Goal: Task Accomplishment & Management: Manage account settings

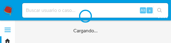
click at [171, 43] on div "Cargando..." at bounding box center [85, 21] width 171 height 43
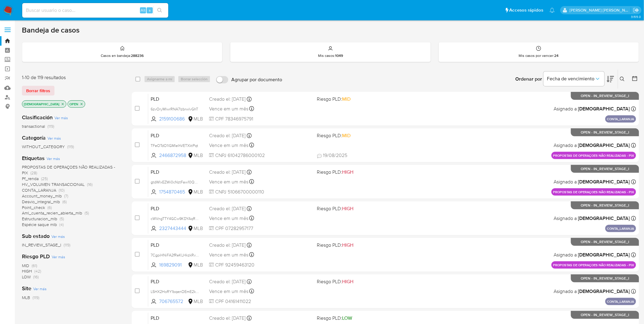
click at [128, 16] on div "Alt s" at bounding box center [95, 10] width 146 height 15
click at [122, 10] on input at bounding box center [95, 10] width 146 height 8
paste input "Ys7kVChM0FPb6houzyCizxWD"
type input "Ys7kVChM0FPb6houzyCizxWD"
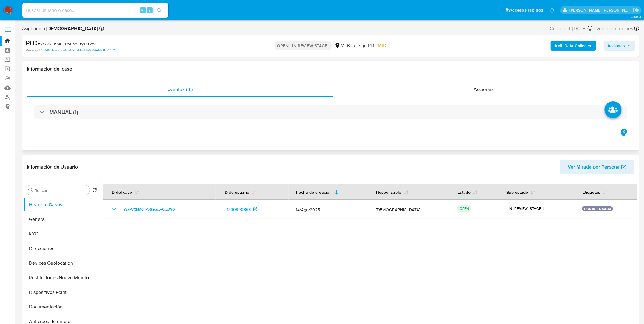
select select "10"
click at [62, 213] on button "General" at bounding box center [58, 219] width 71 height 15
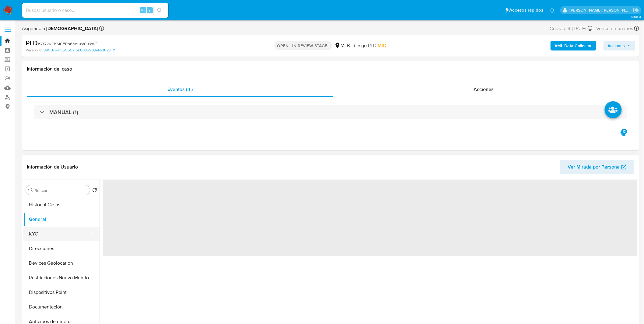
click at [61, 213] on button "KYC" at bounding box center [58, 234] width 71 height 15
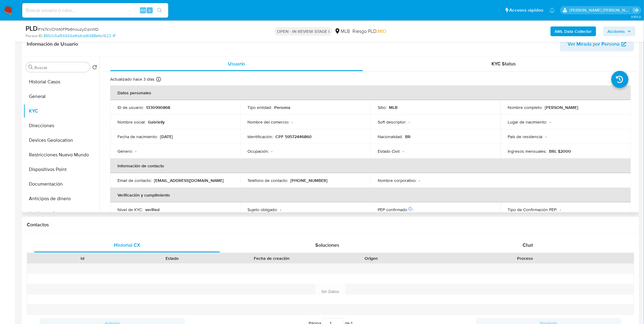
scroll to position [101, 0]
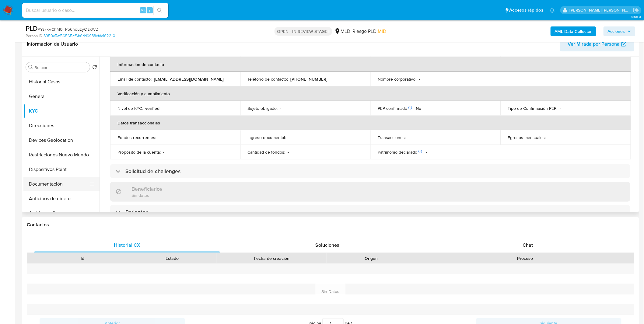
click at [69, 186] on button "Documentación" at bounding box center [58, 184] width 71 height 15
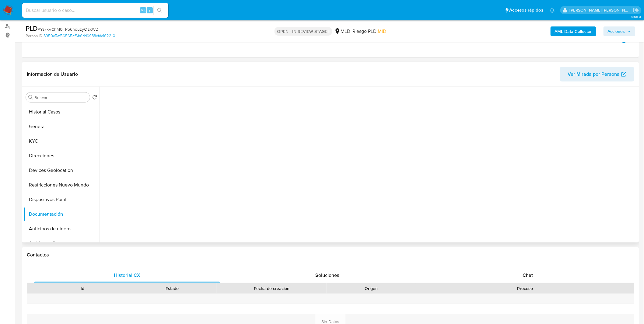
scroll to position [0, 0]
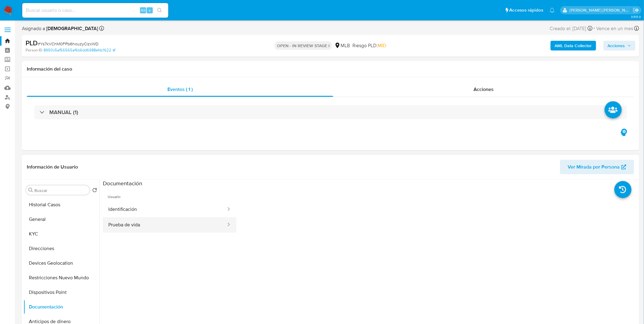
click at [132, 213] on button "Prueba de vida" at bounding box center [165, 225] width 124 height 16
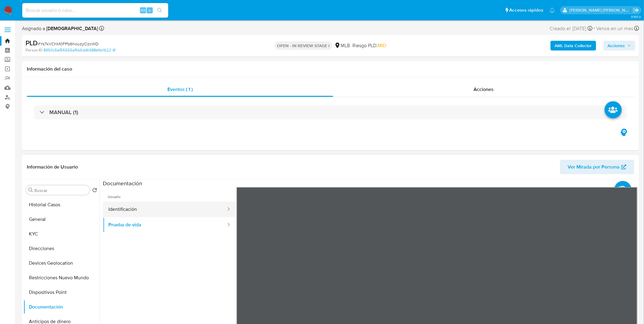
click at [147, 213] on button "Identificación" at bounding box center [165, 210] width 124 height 16
click at [61, 213] on button "General" at bounding box center [58, 219] width 71 height 15
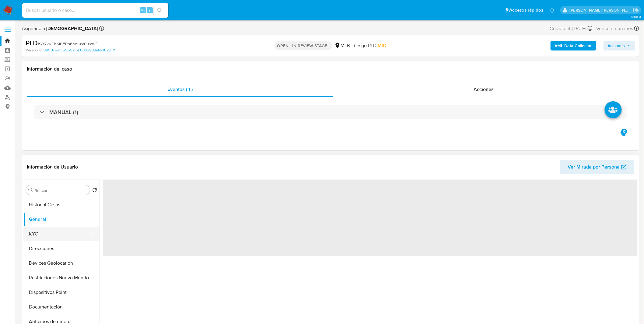
click at [62, 213] on button "KYC" at bounding box center [58, 234] width 71 height 15
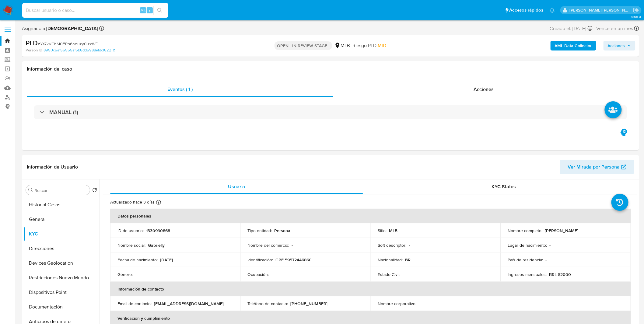
click at [119, 11] on input at bounding box center [95, 10] width 146 height 8
paste input "6zvOryMlwrRNA7lzbrwlvGhT"
type input "6zvOryMlwrRNA7lzbrwlvGhT"
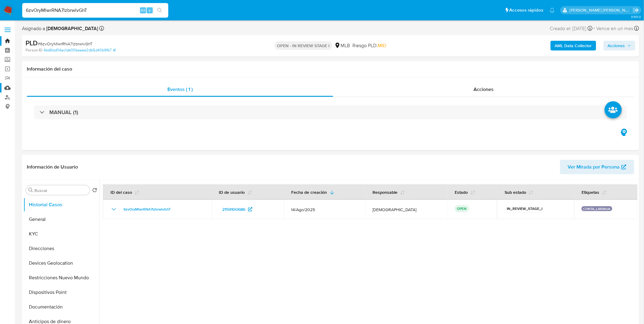
select select "10"
click at [71, 213] on button "KYC" at bounding box center [58, 234] width 71 height 15
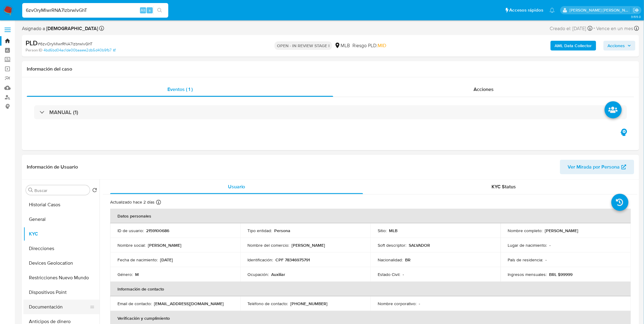
click at [56, 213] on button "Documentación" at bounding box center [58, 307] width 71 height 15
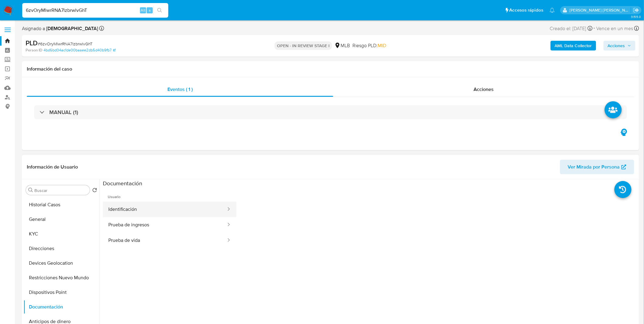
click at [156, 212] on button "Identificación" at bounding box center [165, 210] width 124 height 16
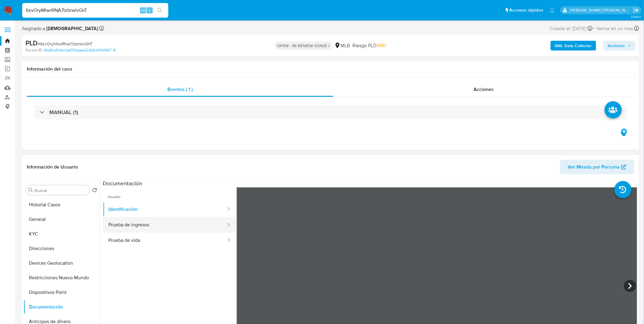
click at [187, 213] on button "Prueba de ingresos" at bounding box center [165, 225] width 124 height 16
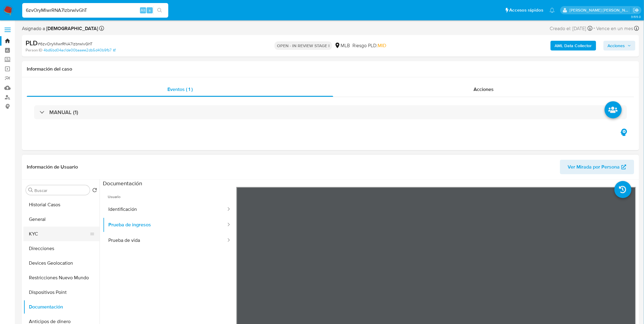
click at [43, 213] on button "KYC" at bounding box center [58, 234] width 71 height 15
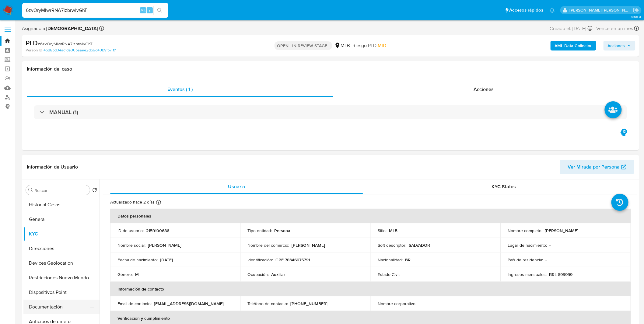
click at [65, 213] on button "Documentación" at bounding box center [58, 307] width 71 height 15
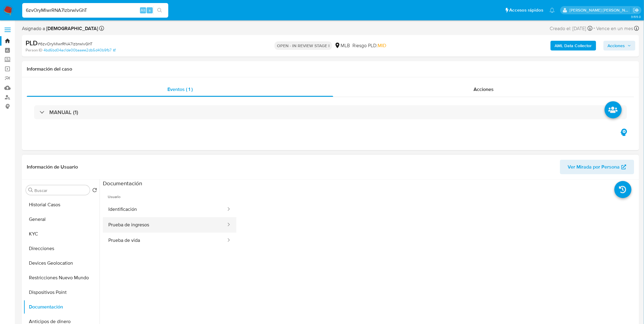
click at [179, 213] on button "Prueba de ingresos" at bounding box center [165, 225] width 124 height 16
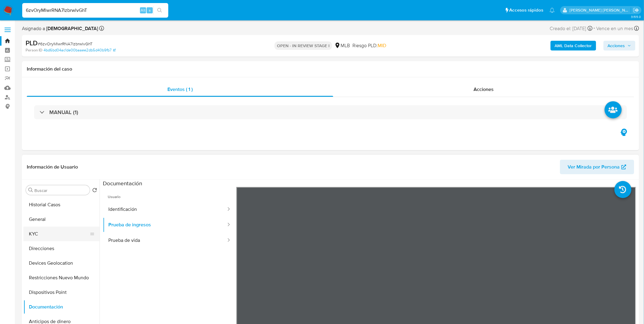
click at [41, 213] on button "KYC" at bounding box center [58, 234] width 71 height 15
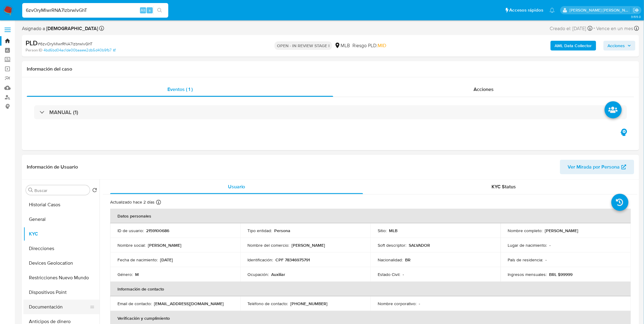
click at [54, 213] on button "Documentación" at bounding box center [58, 307] width 71 height 15
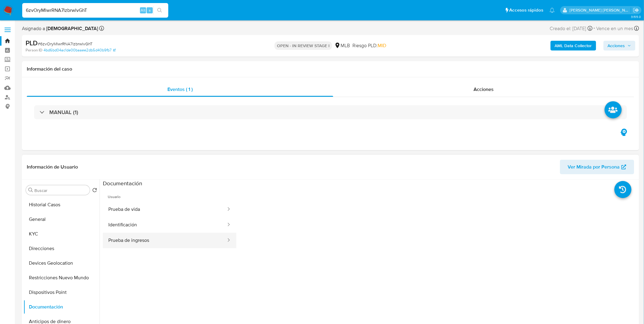
click at [159, 213] on button "Prueba de ingresos" at bounding box center [165, 241] width 124 height 16
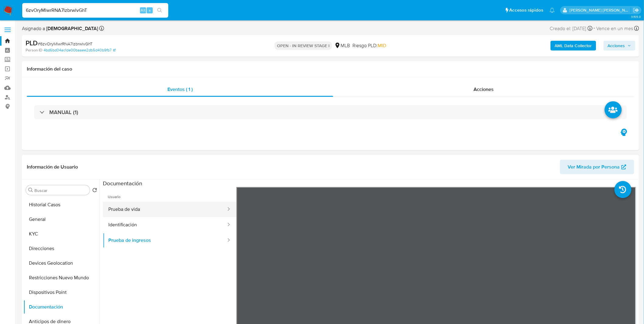
click at [153, 206] on button "Prueba de vida" at bounding box center [165, 210] width 124 height 16
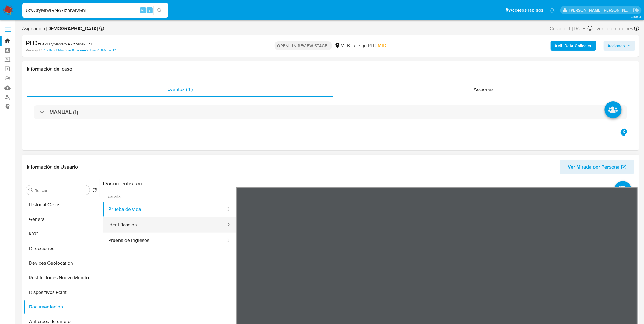
click at [144, 213] on button "Identificación" at bounding box center [165, 225] width 124 height 16
click at [433, 213] on div at bounding box center [437, 287] width 401 height 200
click at [433, 213] on icon at bounding box center [630, 286] width 4 height 6
click at [68, 213] on button "Restricciones Nuevo Mundo" at bounding box center [58, 278] width 71 height 15
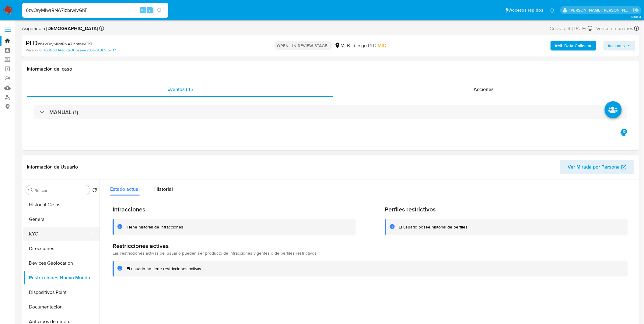
click at [51, 213] on button "KYC" at bounding box center [58, 234] width 71 height 15
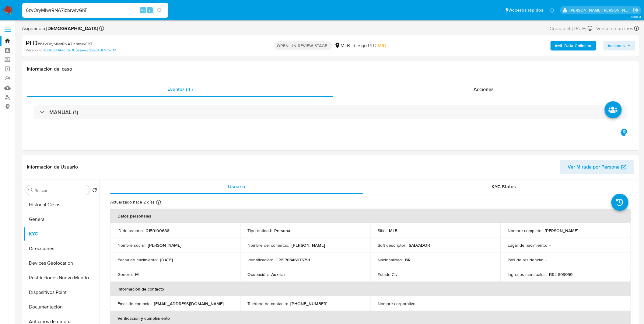
click at [6, 10] on img at bounding box center [8, 10] width 10 height 10
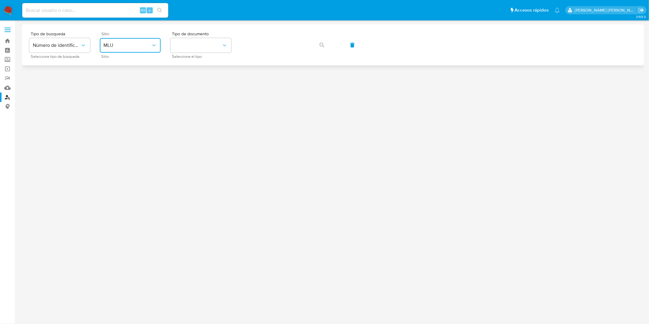
click at [143, 46] on span "MLU" at bounding box center [127, 45] width 47 height 6
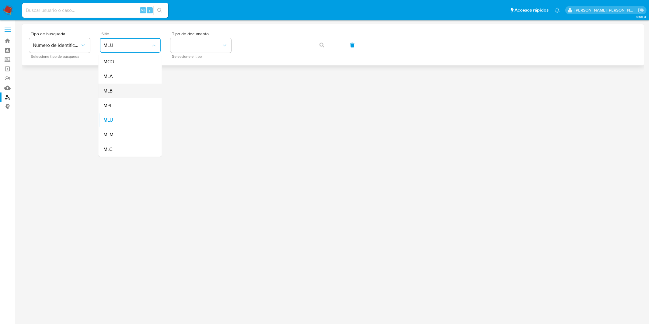
click at [142, 90] on div "MLB" at bounding box center [129, 91] width 50 height 15
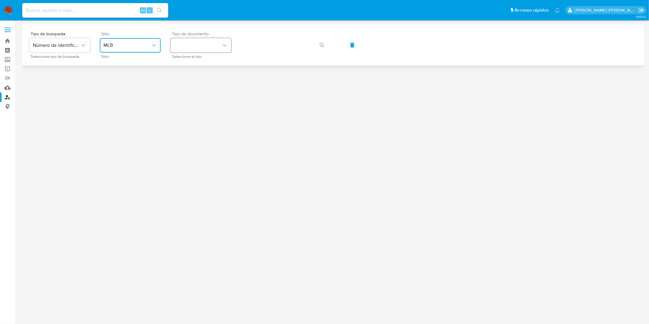
click at [183, 42] on button "identificationType" at bounding box center [200, 45] width 61 height 15
click at [195, 72] on div "CNPJ CNPJ" at bounding box center [199, 64] width 50 height 21
click at [195, 72] on div at bounding box center [333, 172] width 623 height 296
click at [198, 45] on span "CNPJ" at bounding box center [197, 45] width 47 height 6
click at [194, 82] on div "CPF CPF" at bounding box center [199, 85] width 50 height 21
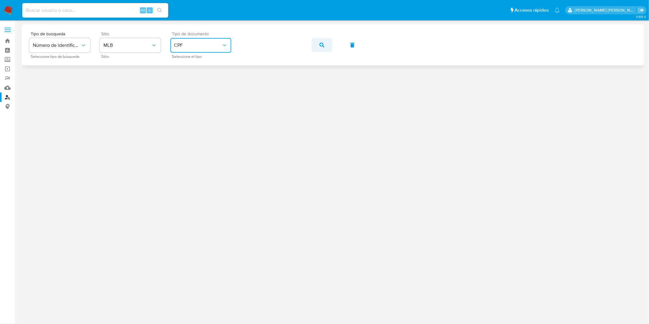
click at [321, 47] on span "button" at bounding box center [322, 44] width 5 height 13
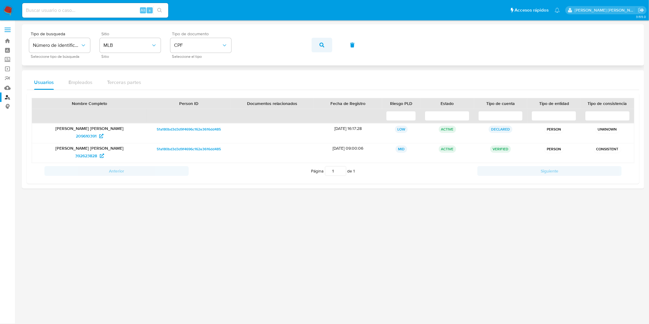
click at [322, 45] on icon "button" at bounding box center [322, 45] width 5 height 5
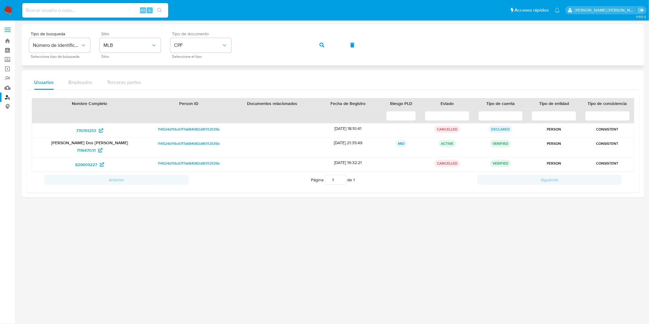
click at [291, 54] on div "Tipo de busqueda Número de identificación Seleccione tipo de búsqueda Sitio MLB…" at bounding box center [333, 45] width 608 height 26
click at [317, 45] on button "button" at bounding box center [322, 45] width 21 height 15
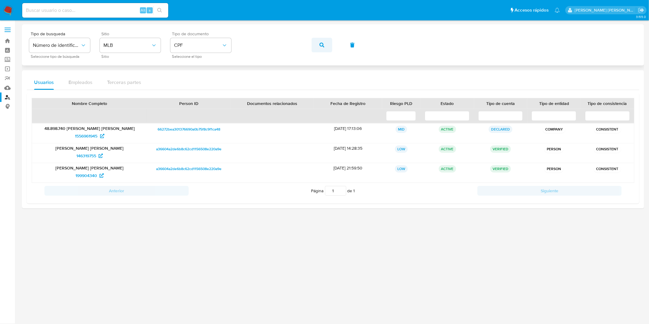
click at [321, 47] on icon "button" at bounding box center [322, 45] width 5 height 5
click at [321, 47] on div "Tipo de busqueda Número de identificación Seleccione tipo de búsqueda Sitio MLB…" at bounding box center [333, 45] width 608 height 26
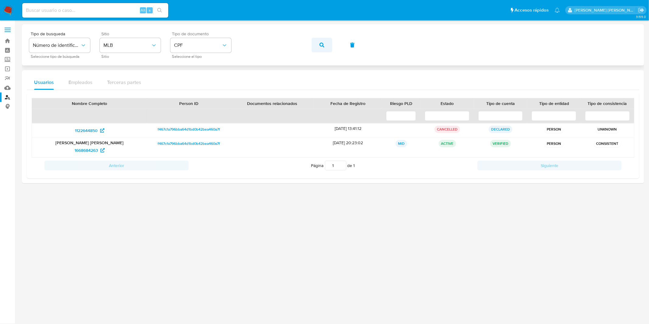
click at [324, 46] on button "button" at bounding box center [322, 45] width 21 height 15
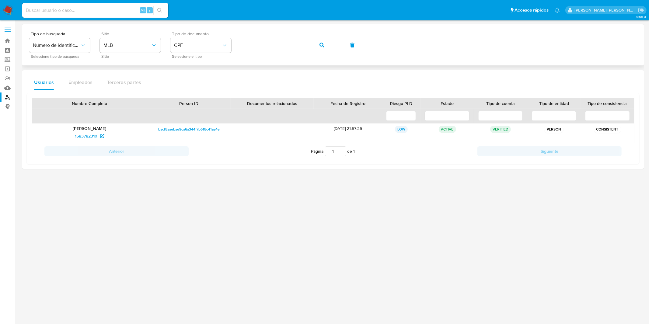
click at [318, 43] on button "button" at bounding box center [322, 45] width 21 height 15
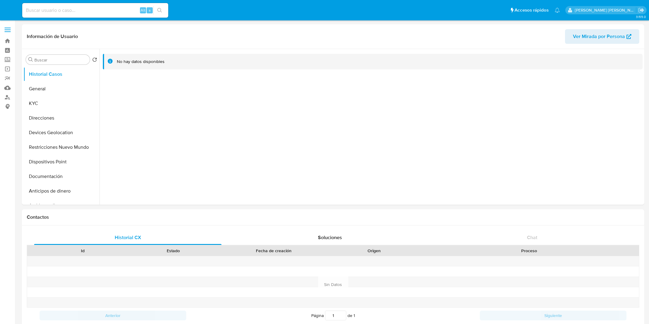
select select "10"
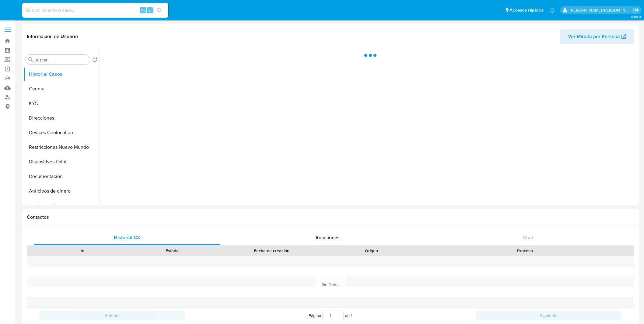
select select "10"
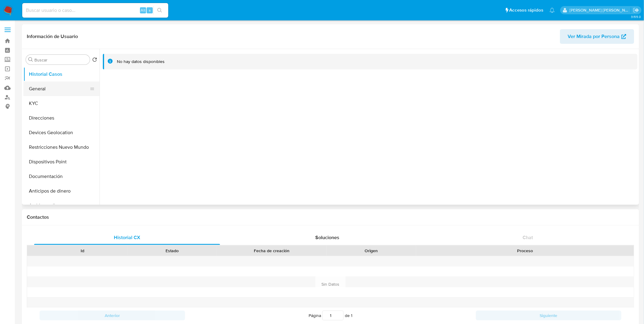
click at [61, 96] on button "General" at bounding box center [58, 89] width 71 height 15
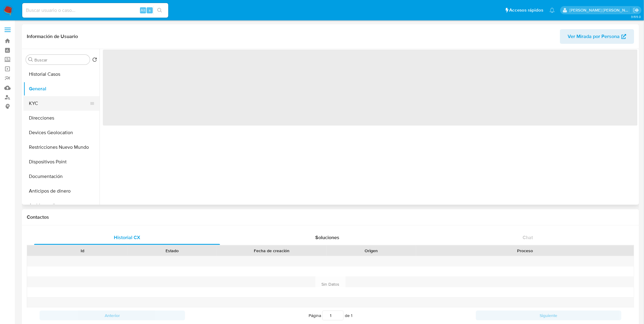
click at [60, 98] on button "KYC" at bounding box center [58, 103] width 71 height 15
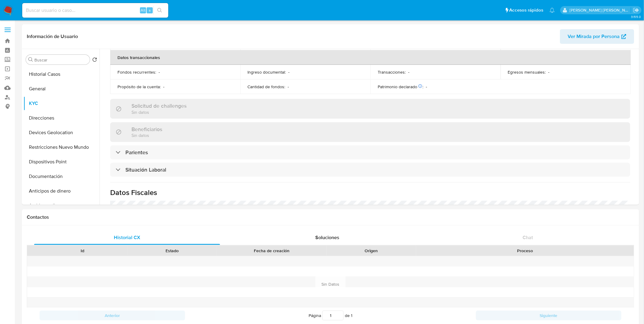
scroll to position [259, 0]
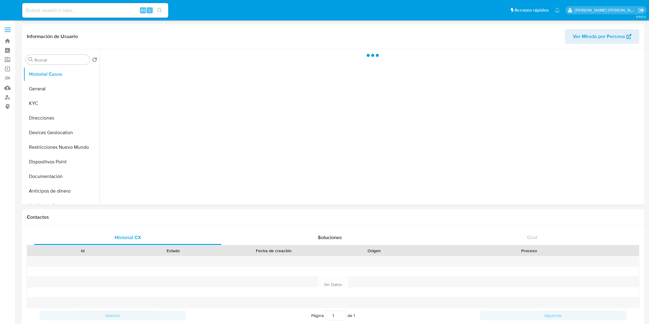
select select "10"
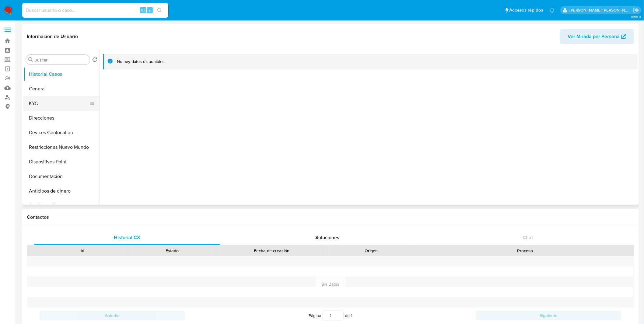
click at [85, 107] on button "KYC" at bounding box center [58, 103] width 71 height 15
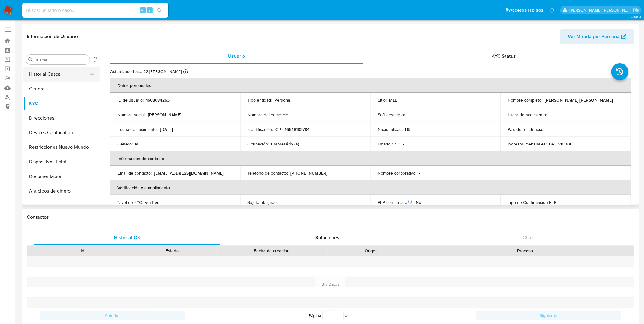
click at [72, 75] on button "Historial Casos" at bounding box center [58, 74] width 71 height 15
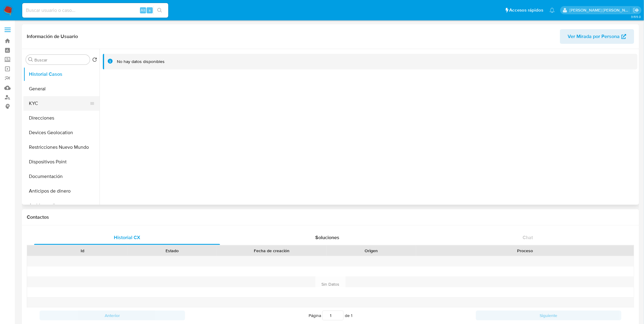
click at [50, 105] on button "KYC" at bounding box center [58, 103] width 71 height 15
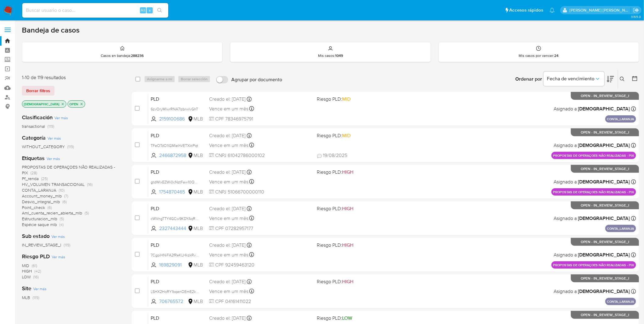
click at [106, 10] on input at bounding box center [95, 10] width 146 height 8
paste input "viZs9XYztGT18qcY65M7q2tx"
type input "viZs9XYztGT18qcY65M7q2tx"
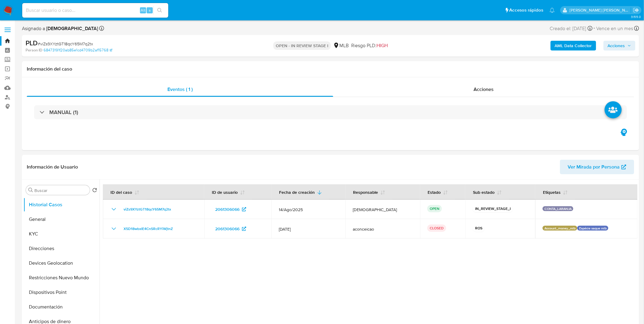
select select "10"
click at [38, 233] on button "KYC" at bounding box center [58, 234] width 71 height 15
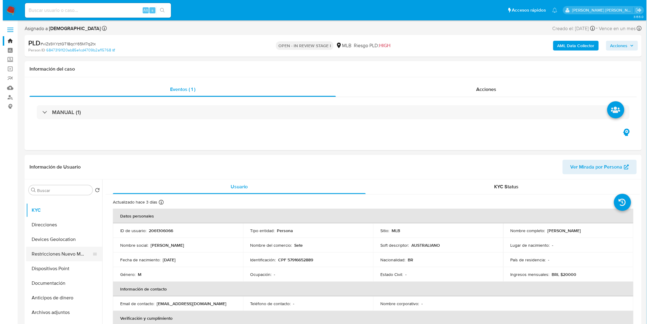
scroll to position [68, 0]
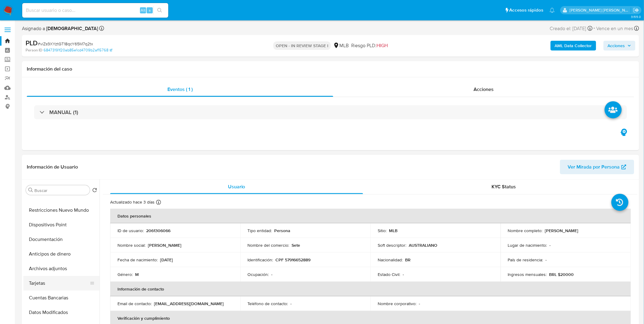
click at [65, 282] on button "Tarjetas" at bounding box center [58, 283] width 71 height 15
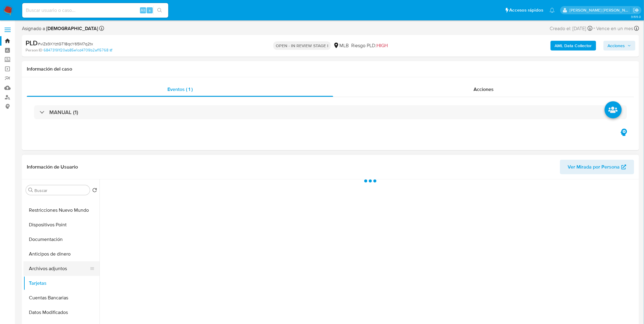
click at [63, 269] on button "Archivos adjuntos" at bounding box center [58, 269] width 71 height 15
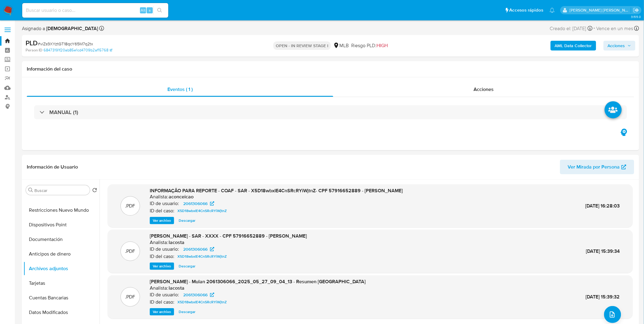
click at [575, 45] on b "AML Data Collector" at bounding box center [573, 46] width 37 height 10
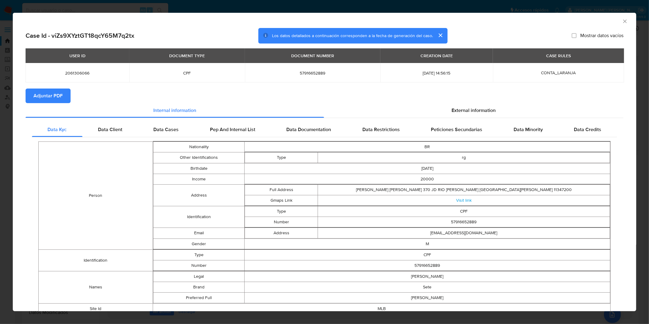
click at [54, 97] on span "Adjuntar PDF" at bounding box center [47, 95] width 29 height 13
click at [622, 23] on icon "Cerrar ventana" at bounding box center [625, 21] width 6 height 6
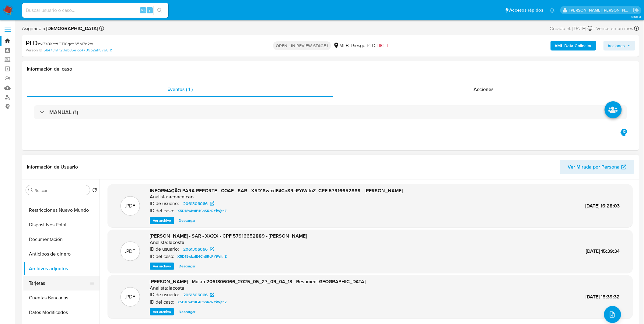
click at [51, 289] on button "Tarjetas" at bounding box center [58, 283] width 71 height 15
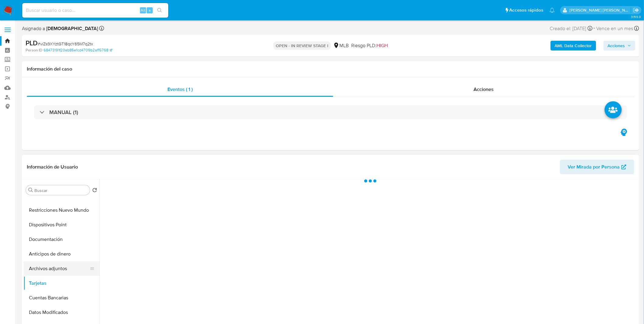
click at [53, 273] on button "Archivos adjuntos" at bounding box center [58, 269] width 71 height 15
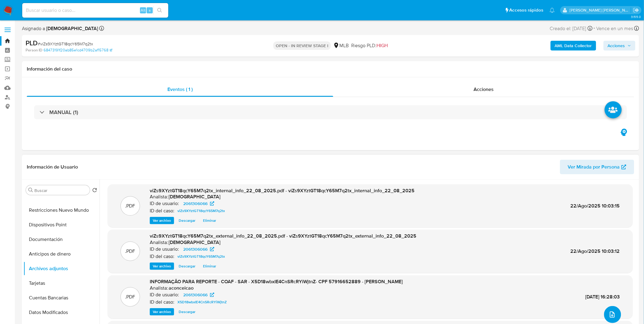
click at [616, 318] on button "upload-file" at bounding box center [612, 314] width 17 height 17
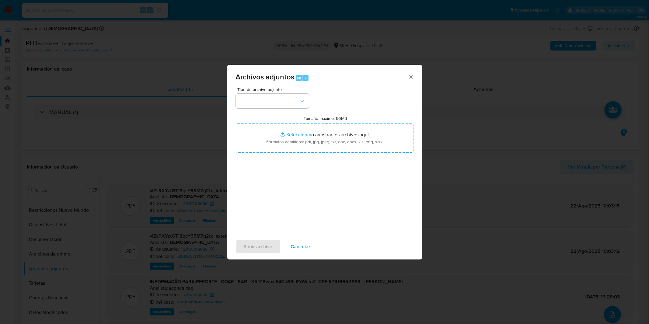
click at [279, 90] on span "Tipo de archivo adjunto" at bounding box center [273, 89] width 73 height 4
click at [282, 100] on button "button" at bounding box center [272, 101] width 73 height 15
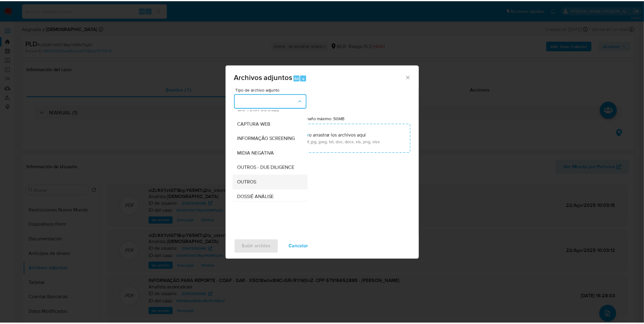
scroll to position [93, 0]
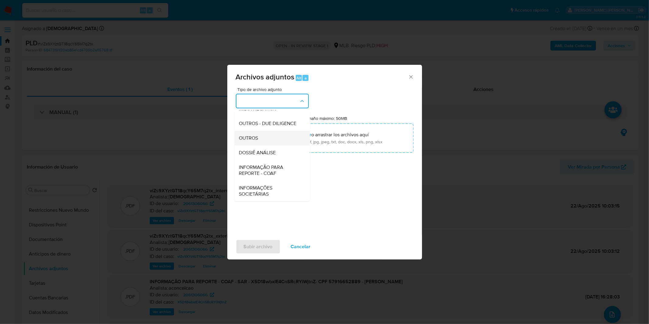
click at [270, 141] on div "OUTROS" at bounding box center [270, 138] width 62 height 15
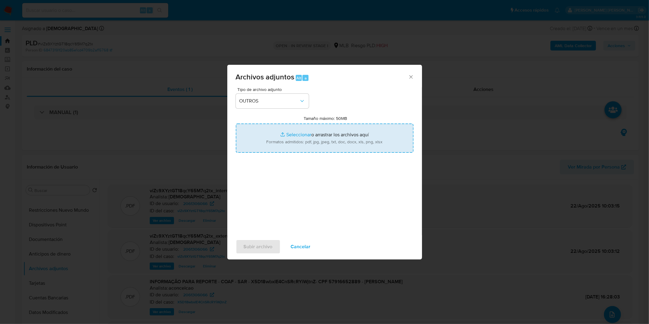
click at [279, 141] on input "Tamaño máximo: 50MB Seleccionar archivos" at bounding box center [325, 138] width 178 height 29
type input "C:\fakepath\DECLINIO SAR - CPF 57916652889 - KEVIN LORRAN AMORIM.pdf"
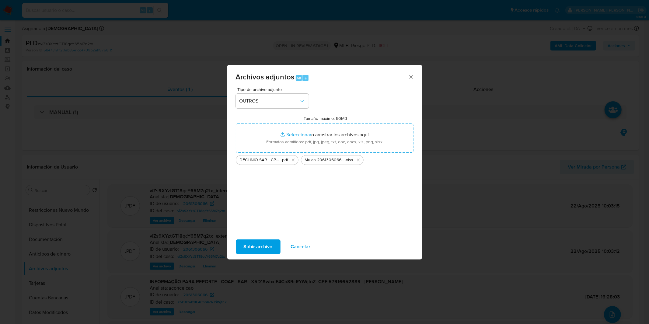
click at [262, 249] on span "Subir archivo" at bounding box center [258, 246] width 29 height 13
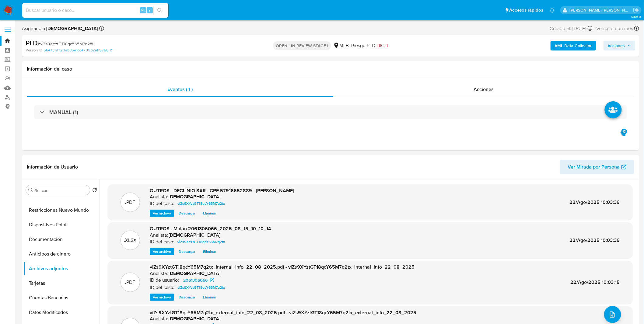
click at [614, 45] on span "Acciones" at bounding box center [616, 46] width 17 height 10
click at [465, 61] on div "Resolución del caso Alt r" at bounding box center [454, 65] width 58 height 16
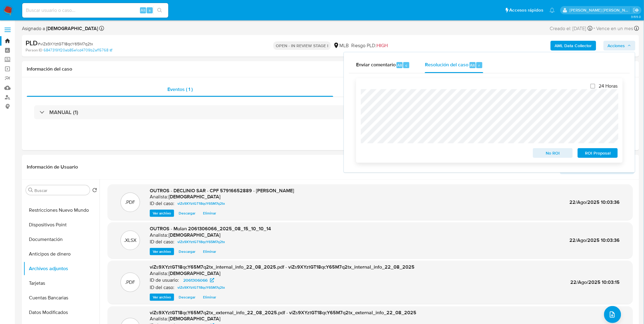
click at [538, 156] on span "No ROI" at bounding box center [553, 153] width 32 height 9
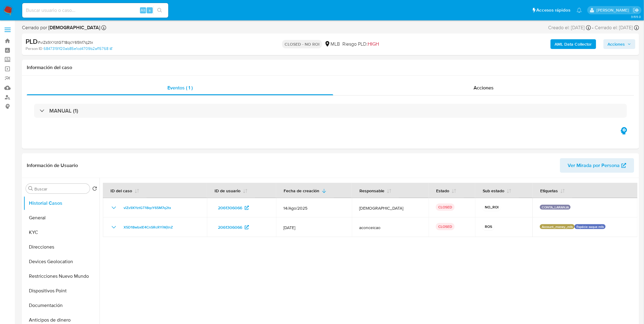
select select "10"
click at [89, 15] on div "Alt s" at bounding box center [95, 10] width 146 height 15
click at [92, 14] on div "Alt s" at bounding box center [95, 10] width 146 height 15
click at [94, 13] on input at bounding box center [95, 10] width 146 height 8
paste input "L5HX2HoRY1bqenOEmE2kA79J"
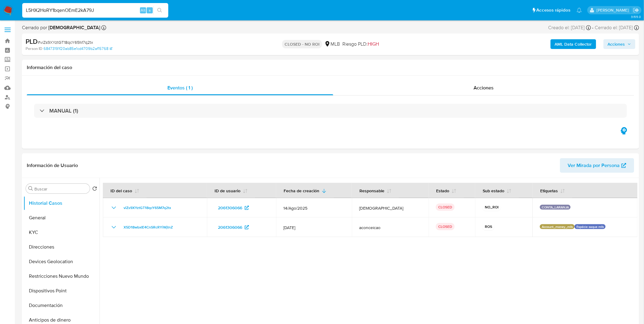
type input "L5HX2HoRY1bqenOEmE2kA79J"
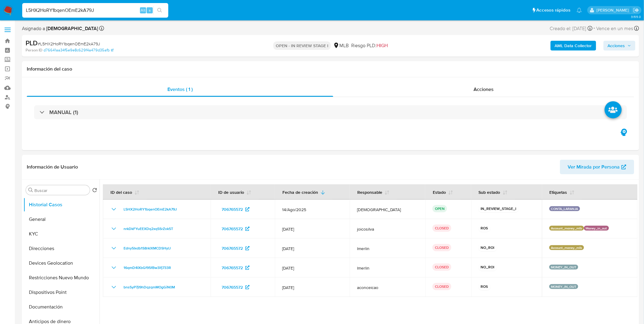
select select "10"
drag, startPoint x: 38, startPoint y: 236, endPoint x: 54, endPoint y: 232, distance: 16.7
click at [38, 236] on button "KYC" at bounding box center [58, 234] width 71 height 15
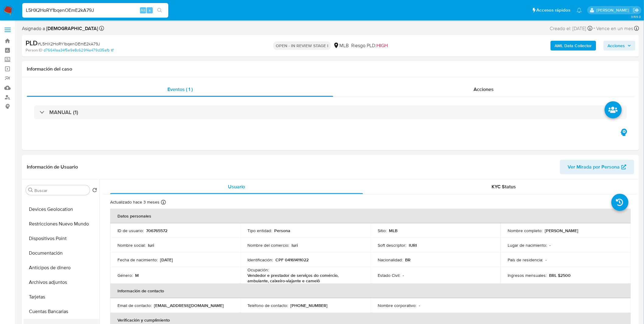
scroll to position [101, 0]
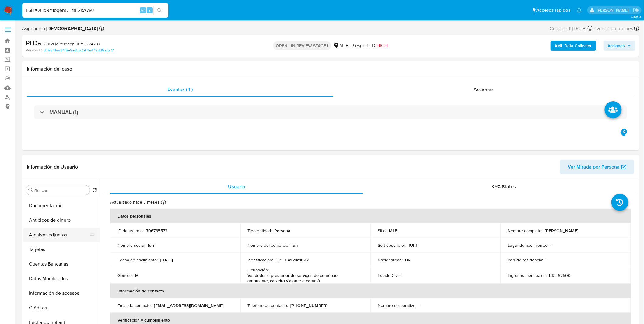
click at [61, 239] on button "Archivos adjuntos" at bounding box center [58, 235] width 71 height 15
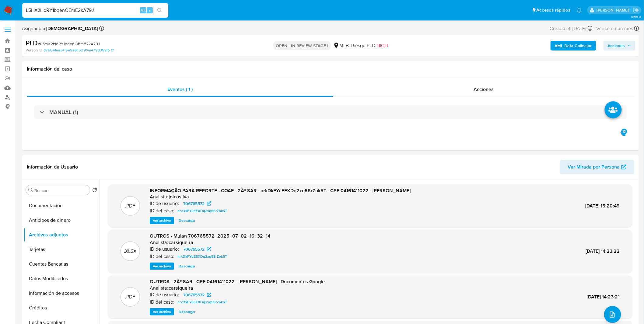
click at [559, 48] on b "AML Data Collector" at bounding box center [573, 46] width 37 height 10
click at [560, 48] on b "AML Data Collector" at bounding box center [573, 46] width 37 height 10
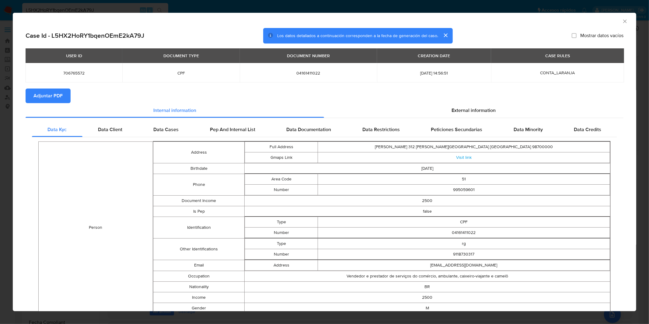
click at [55, 101] on span "Adjuntar PDF" at bounding box center [47, 95] width 29 height 13
click at [622, 20] on icon "Cerrar ventana" at bounding box center [625, 21] width 6 height 6
click at [619, 20] on div "AML Data Collector" at bounding box center [325, 20] width 624 height 15
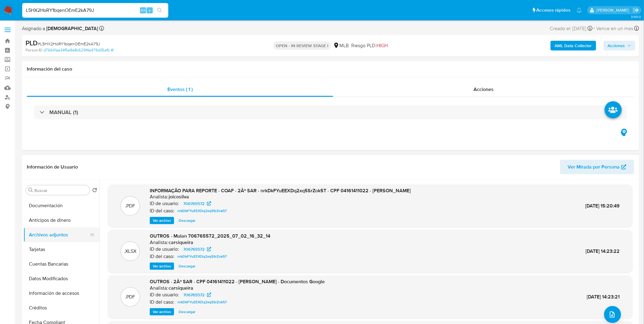
drag, startPoint x: 60, startPoint y: 250, endPoint x: 59, endPoint y: 241, distance: 8.6
click at [60, 250] on button "Tarjetas" at bounding box center [61, 249] width 76 height 15
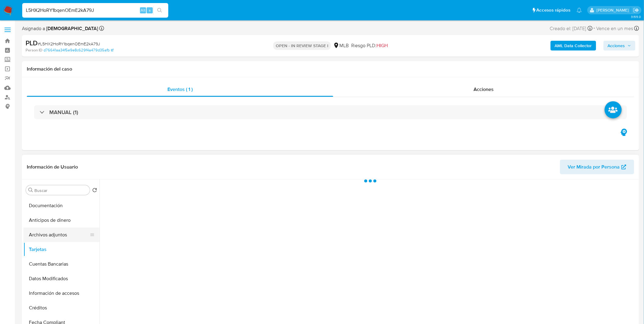
click at [59, 241] on button "Archivos adjuntos" at bounding box center [58, 235] width 71 height 15
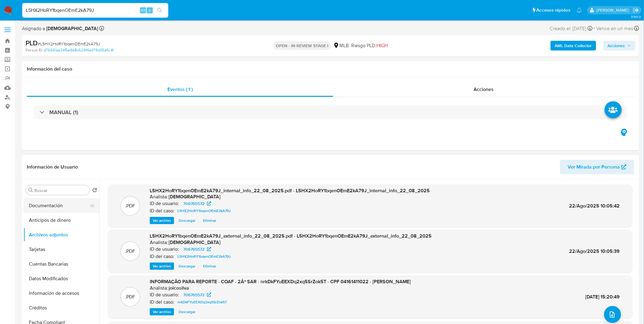
scroll to position [0, 0]
click at [52, 216] on button "General" at bounding box center [58, 219] width 71 height 15
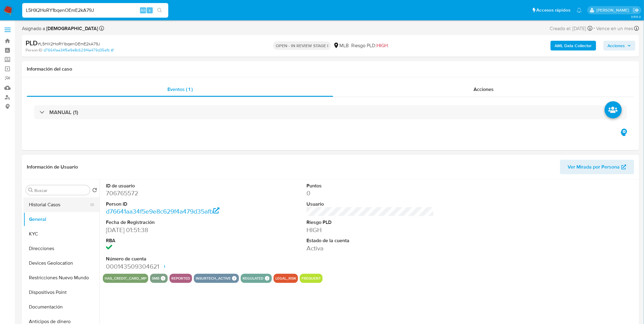
click at [58, 200] on button "Historial Casos" at bounding box center [58, 205] width 71 height 15
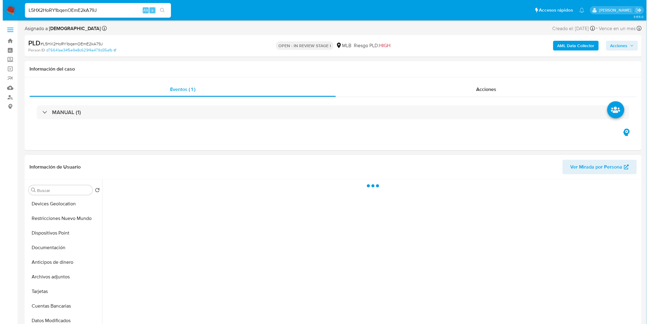
scroll to position [101, 0]
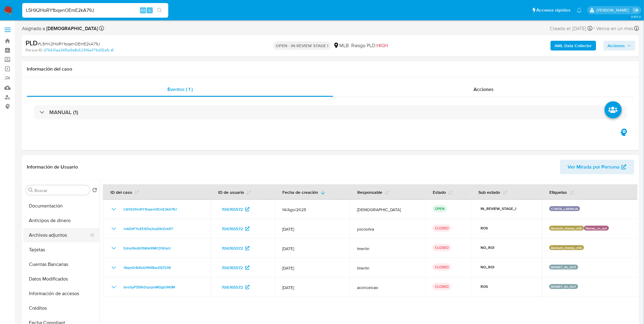
click at [63, 238] on button "Archivos adjuntos" at bounding box center [58, 235] width 71 height 15
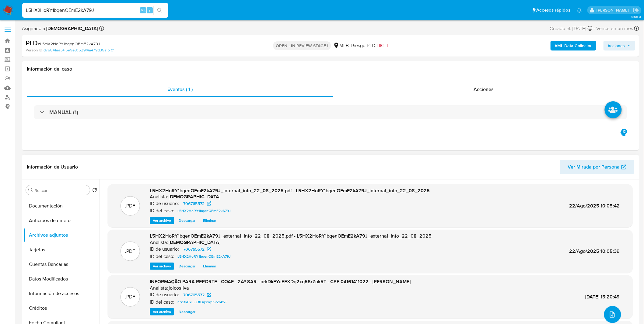
click at [610, 314] on icon "upload-file" at bounding box center [612, 314] width 7 height 7
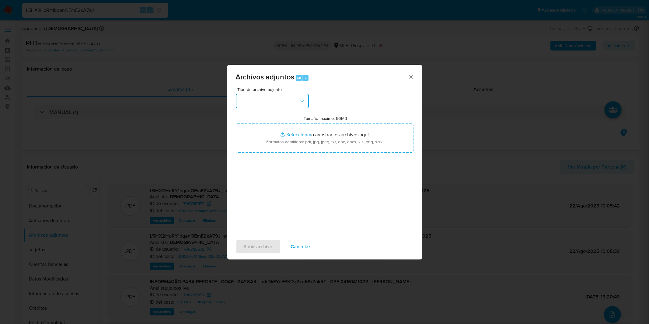
click at [305, 108] on button "button" at bounding box center [272, 101] width 73 height 15
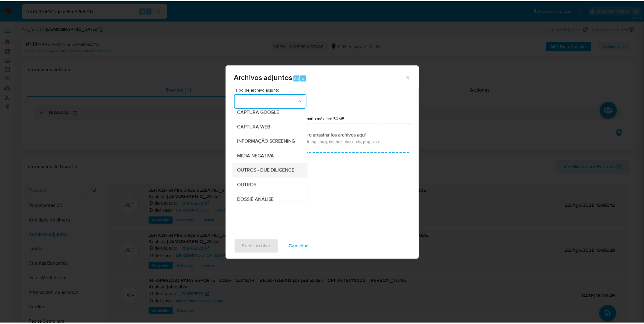
scroll to position [68, 0]
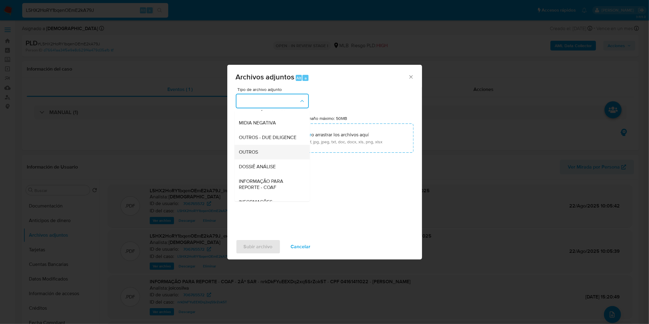
click at [255, 155] on span "OUTROS" at bounding box center [248, 152] width 19 height 6
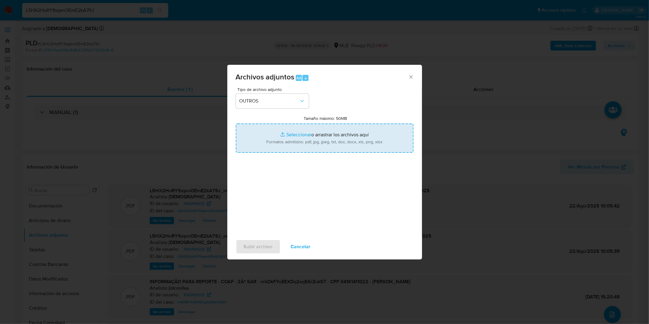
click at [277, 142] on input "Tamaño máximo: 50MB Seleccionar archivos" at bounding box center [325, 138] width 178 height 29
type input "C:\fakepath\DECLINIO SAR - CPF 04161411022 - IURI DA SILVA SOARES.pdf"
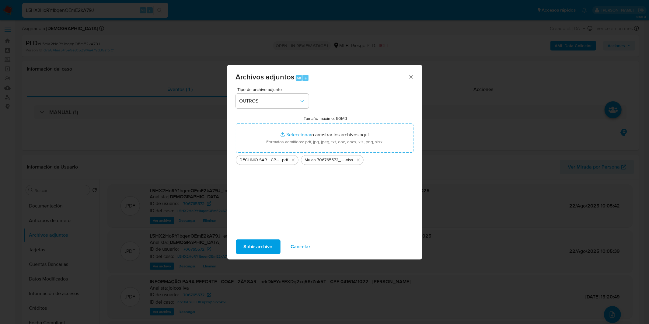
click at [261, 248] on span "Subir archivo" at bounding box center [258, 246] width 29 height 13
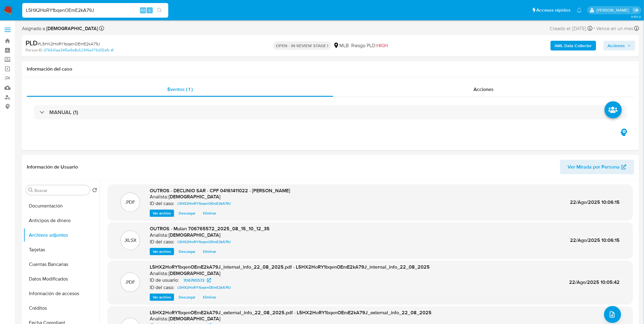
click at [629, 47] on span "Acciones" at bounding box center [619, 45] width 23 height 9
click at [441, 65] on span "Resolución del caso" at bounding box center [447, 64] width 44 height 7
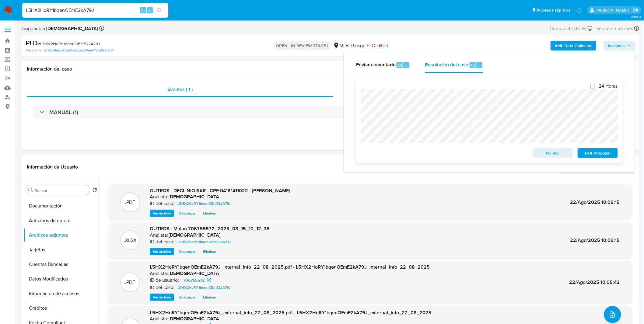
click at [544, 154] on span "No ROI" at bounding box center [553, 153] width 32 height 9
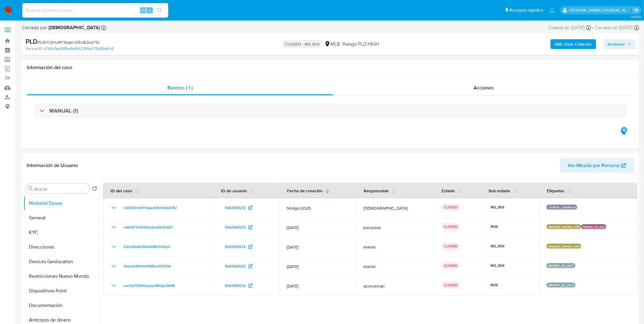
select select "10"
click at [11, 5] on img at bounding box center [8, 10] width 10 height 10
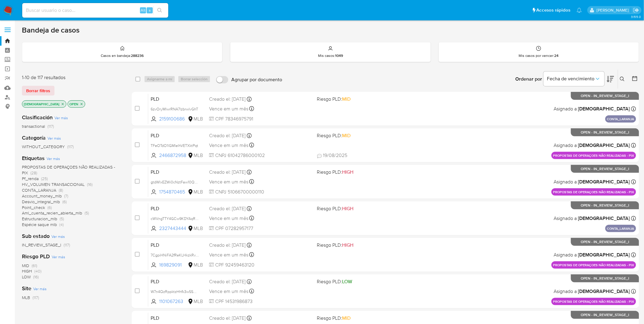
click at [65, 10] on input at bounding box center [95, 10] width 146 height 8
paste input "cWVngTTY4GCw9KDYAqRrDc5B"
type input "cWVngTTY4GCw9KDYAqRrDc5B"
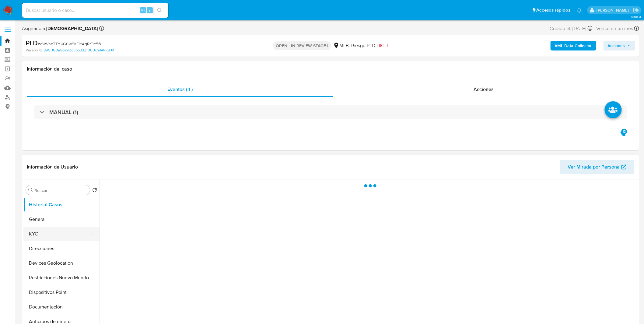
click at [60, 236] on button "KYC" at bounding box center [58, 234] width 71 height 15
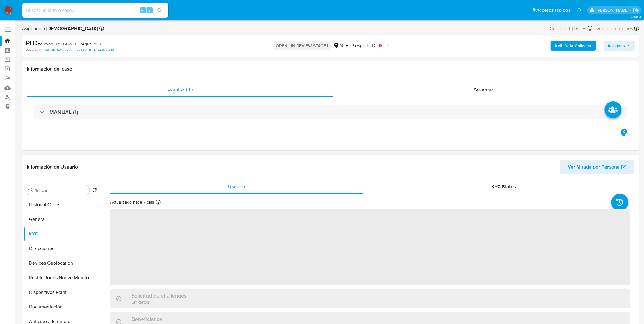
select select "10"
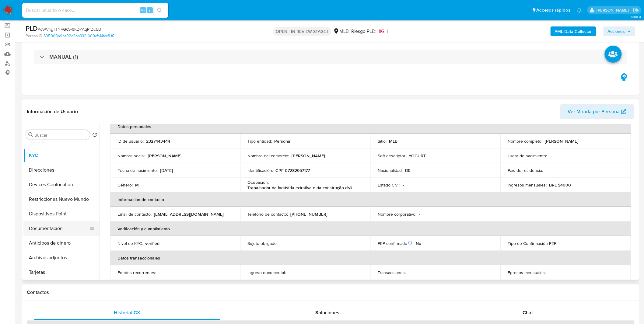
scroll to position [34, 0]
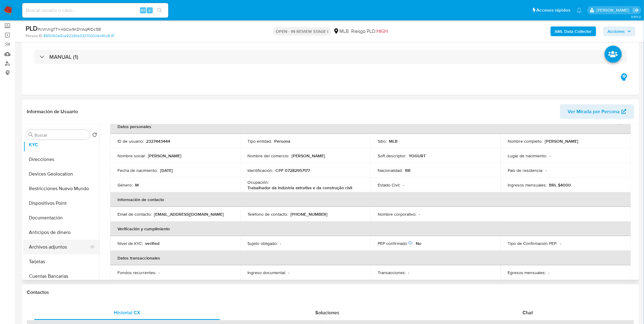
click at [64, 251] on button "Archivos adjuntos" at bounding box center [58, 247] width 71 height 15
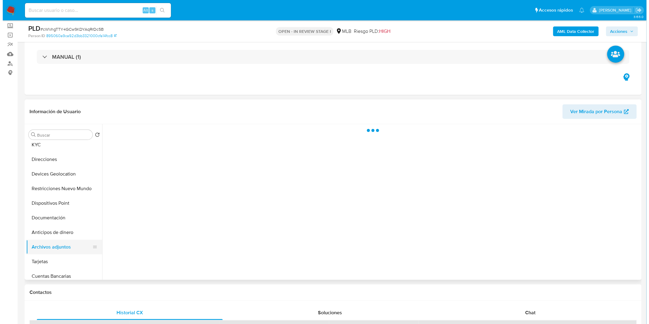
scroll to position [0, 0]
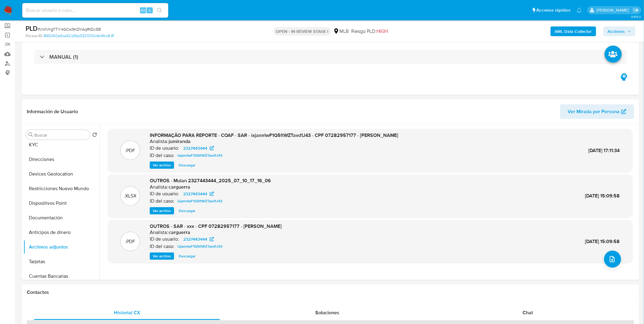
click at [573, 34] on b "AML Data Collector" at bounding box center [573, 31] width 37 height 10
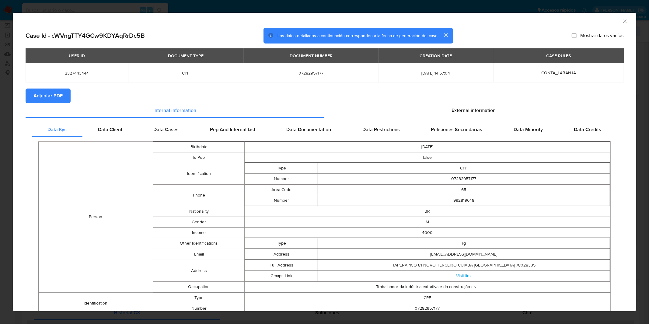
click at [50, 96] on span "Adjuntar PDF" at bounding box center [47, 95] width 29 height 13
click at [309, 5] on div "AML Data Collector Case Id - cWVngTTY4GCw9KDYAqRrDc5B Los datos detallados a co…" at bounding box center [324, 162] width 649 height 324
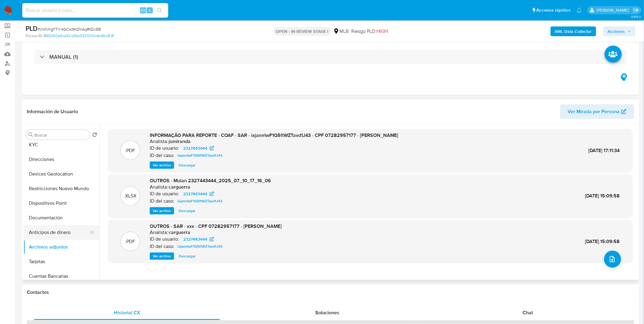
click at [66, 239] on button "Anticipos de dinero" at bounding box center [58, 232] width 71 height 15
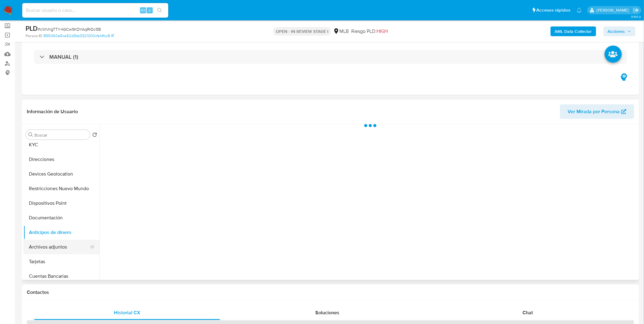
click at [65, 248] on button "Archivos adjuntos" at bounding box center [58, 247] width 71 height 15
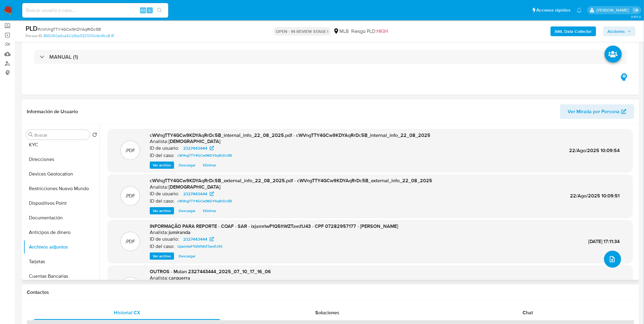
click at [613, 261] on span "upload-file" at bounding box center [612, 259] width 7 height 7
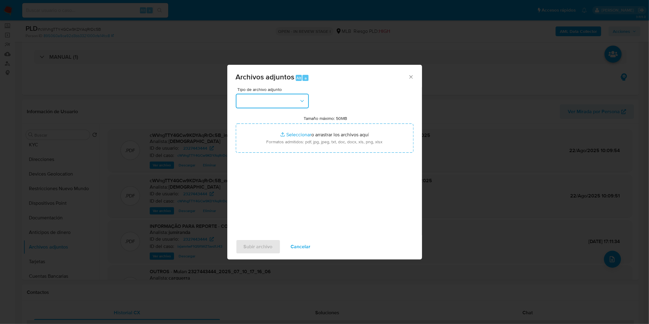
click at [279, 96] on button "button" at bounding box center [272, 101] width 73 height 15
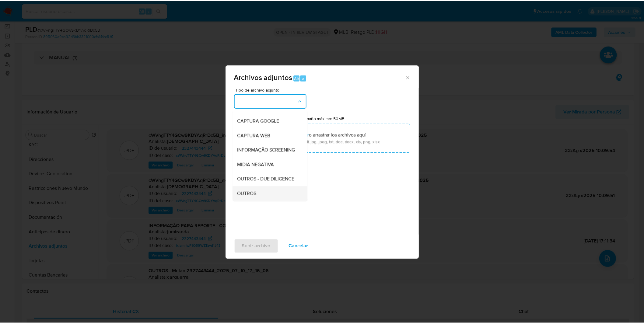
scroll to position [93, 0]
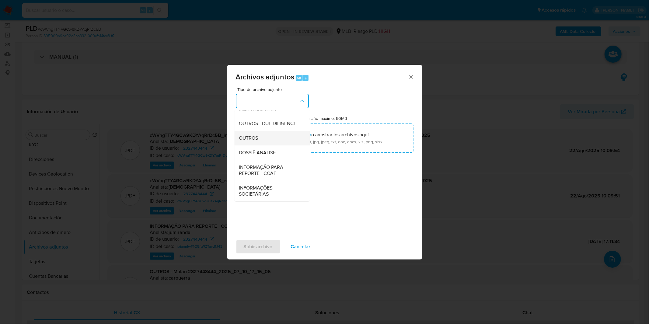
click at [274, 142] on div "OUTROS" at bounding box center [270, 138] width 62 height 15
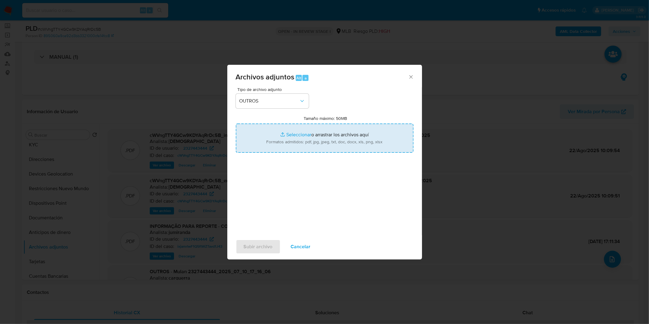
click at [299, 132] on input "Tamaño máximo: 50MB Seleccionar archivos" at bounding box center [325, 138] width 178 height 29
type input "C:\fakepath\DECLINIO SAR - CPF 07282957177 - MARCOS ANTONIO DIAS DA SILVA.pdf"
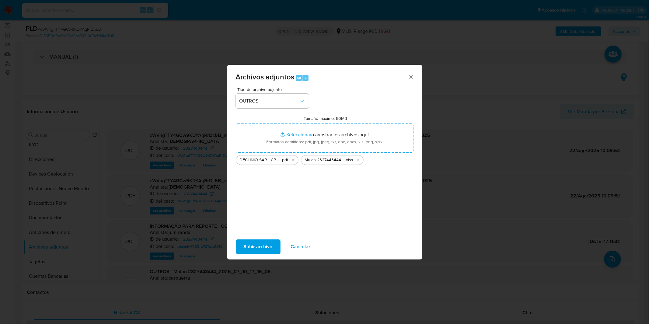
click at [269, 251] on span "Subir archivo" at bounding box center [258, 246] width 29 height 13
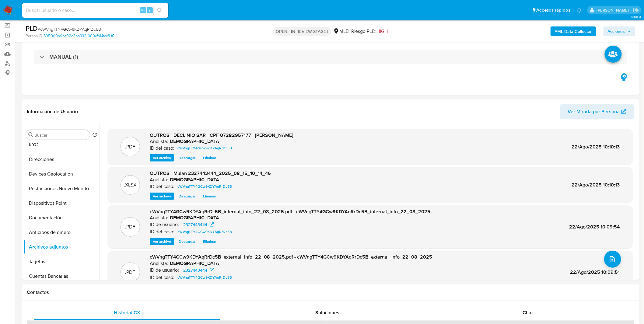
click at [622, 33] on span "Acciones" at bounding box center [616, 31] width 17 height 10
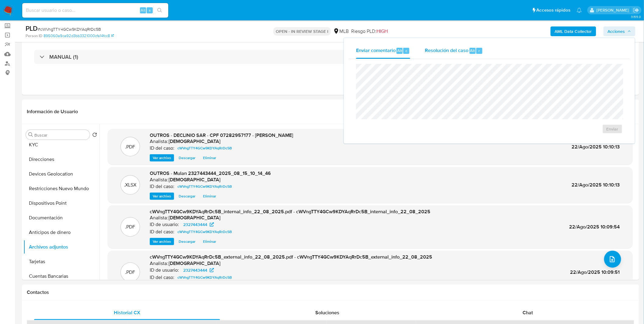
click at [460, 55] on div "Resolución del caso Alt r" at bounding box center [454, 51] width 58 height 16
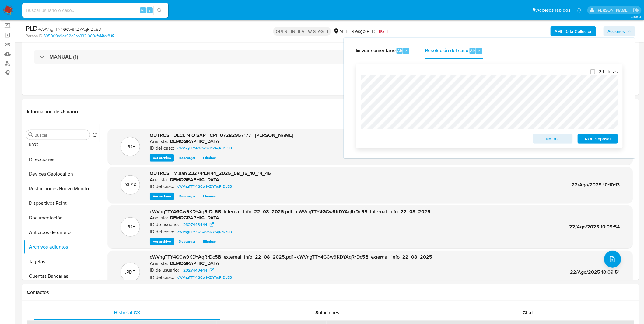
click at [546, 139] on span "No ROI" at bounding box center [553, 139] width 32 height 9
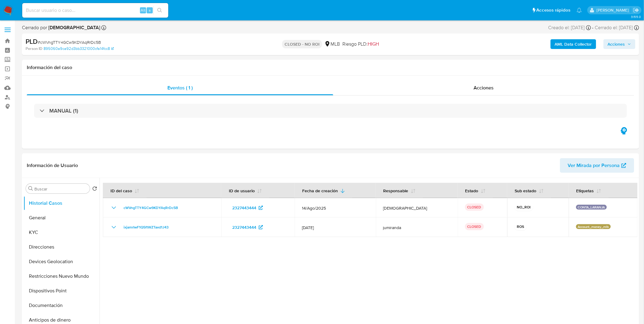
select select "10"
click at [14, 13] on nav "Pausado Ver notificaciones Alt s Accesos rápidos Presiona las siguientes teclas…" at bounding box center [322, 10] width 644 height 20
click at [12, 10] on img at bounding box center [8, 10] width 10 height 10
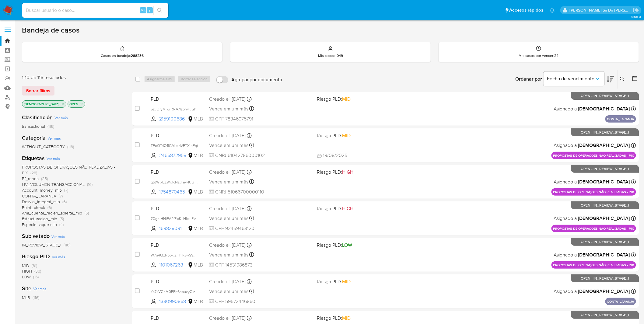
click at [8, 11] on img at bounding box center [8, 10] width 10 height 10
click at [6, 8] on img at bounding box center [8, 10] width 10 height 10
click at [65, 12] on input at bounding box center [95, 10] width 146 height 8
paste input "y7YbNIfiAM75uJf7esBaiElB"
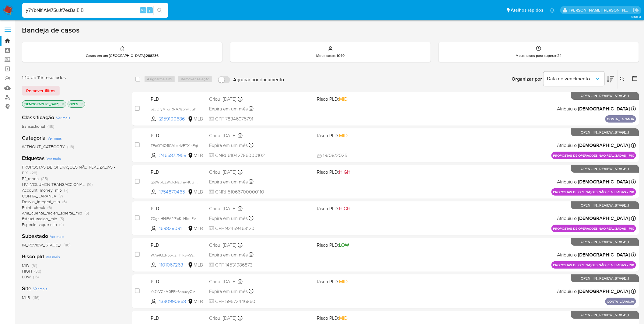
type input "y7YbNIfiAM75uJf7esBaiElB"
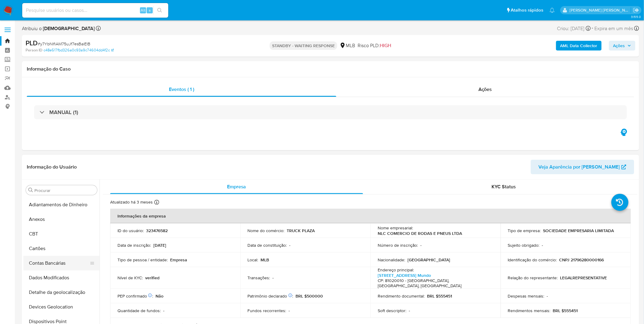
select select "10"
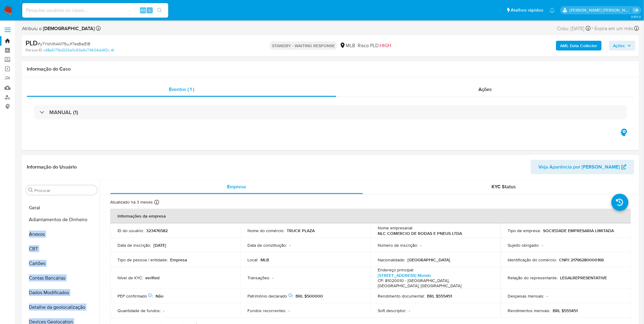
drag, startPoint x: 88, startPoint y: 275, endPoint x: 89, endPoint y: 209, distance: 66.4
click at [89, 209] on ul "Adiantamentos de Dinheiro Anexos CBT Cartões Contas Bancárias Dados Modificados…" at bounding box center [61, 266] width 76 height 137
click at [170, 171] on header "Informação do Usuário Veja Aparência por Pessoa" at bounding box center [331, 167] width 608 height 15
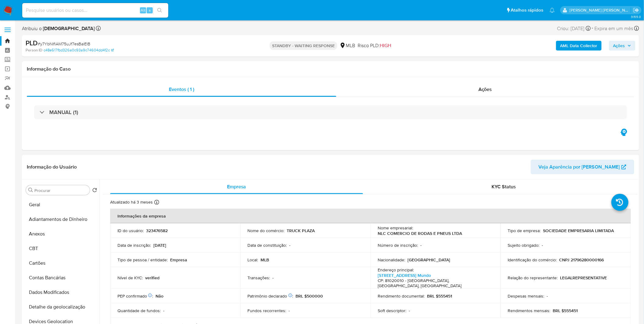
click at [170, 171] on header "Informação do Usuário Veja Aparência por Pessoa" at bounding box center [331, 167] width 608 height 15
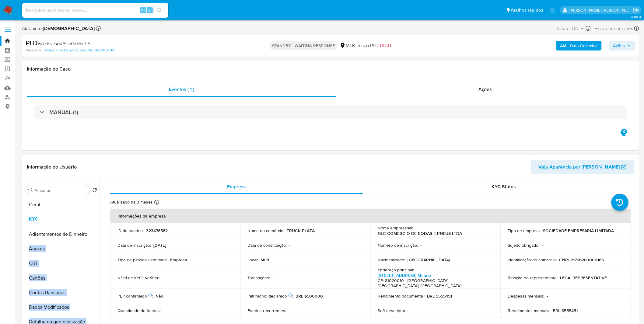
drag, startPoint x: 91, startPoint y: 242, endPoint x: 91, endPoint y: 217, distance: 24.7
click at [91, 218] on ul "Geral Adiantamentos de Dinheiro Anexos CBT Cartões Contas Bancárias Dados Modif…" at bounding box center [61, 266] width 76 height 137
click at [167, 157] on div "Informação do Usuário Veja Aparência por Pessoa" at bounding box center [330, 167] width 617 height 25
drag, startPoint x: 90, startPoint y: 267, endPoint x: 78, endPoint y: 202, distance: 66.0
click at [78, 202] on ul "Geral KYC Adiantamentos de Dinheiro Anexos CBT Cartões Contas Bancárias Dados M…" at bounding box center [61, 266] width 76 height 137
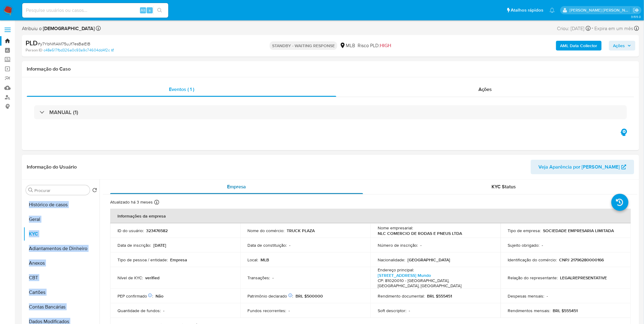
click at [166, 180] on div "Empresa" at bounding box center [236, 187] width 253 height 15
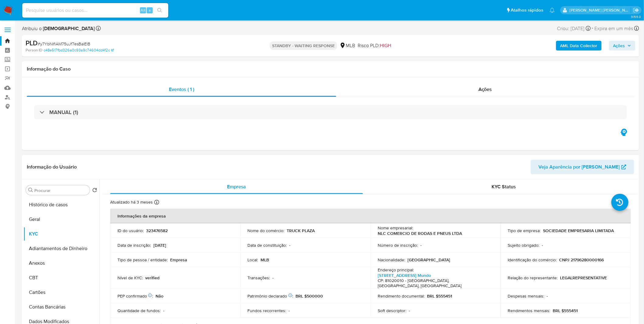
click at [162, 173] on header "Informação do Usuário Veja Aparência por Pessoa" at bounding box center [331, 167] width 608 height 15
drag, startPoint x: 91, startPoint y: 275, endPoint x: 87, endPoint y: 249, distance: 26.9
click at [87, 249] on ul "Histórico de casos Geral KYC Adiantamentos de Dinheiro Anexos CBT Cartões Conta…" at bounding box center [61, 266] width 76 height 137
click at [180, 168] on header "Informação do Usuário Veja Aparência por Pessoa" at bounding box center [331, 167] width 608 height 15
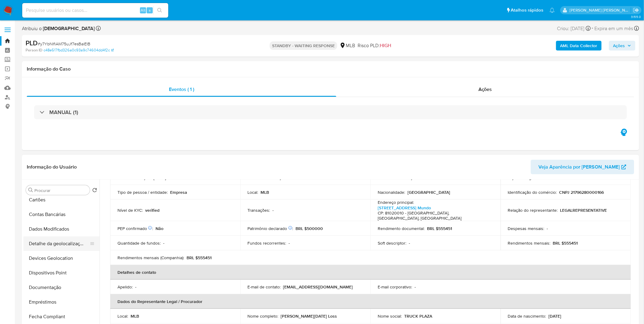
scroll to position [101, 0]
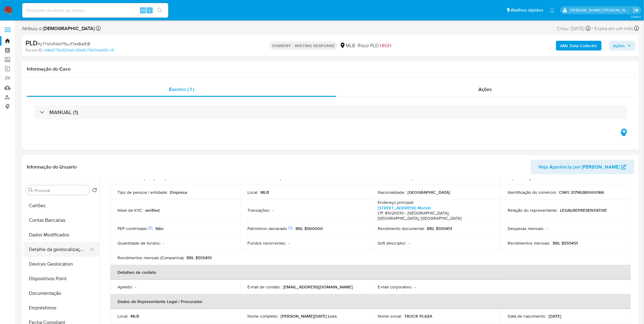
click at [75, 254] on button "Detalhe da geolocalização" at bounding box center [58, 249] width 71 height 15
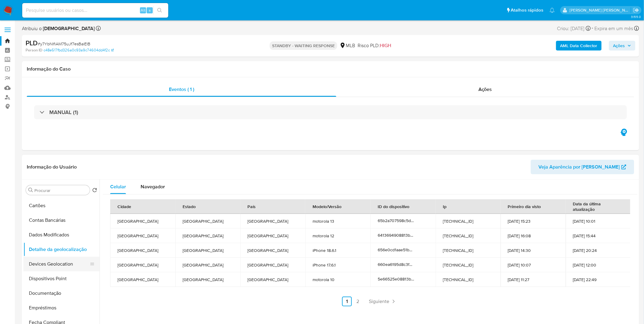
click at [55, 269] on button "Devices Geolocation" at bounding box center [58, 264] width 71 height 15
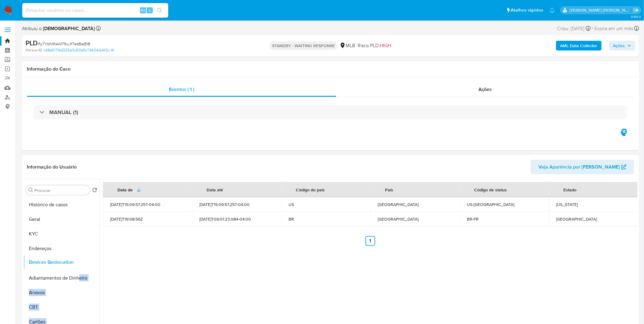
drag, startPoint x: 89, startPoint y: 264, endPoint x: 78, endPoint y: 262, distance: 10.5
click at [78, 262] on ul "Histórico de casos Geral KYC Endereços Adiantamentos de Dinheiro Anexos CBT Car…" at bounding box center [61, 266] width 76 height 137
click at [65, 295] on button "Anexos" at bounding box center [58, 292] width 71 height 15
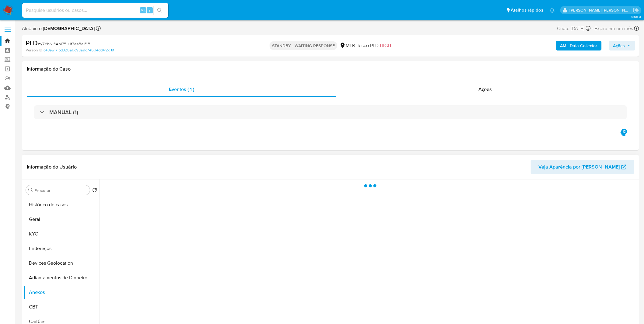
click at [134, 290] on div at bounding box center [369, 258] width 538 height 156
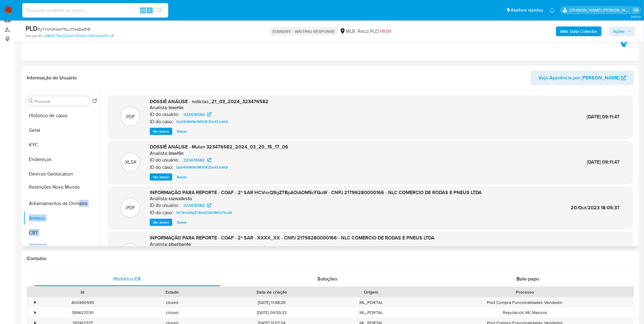
drag, startPoint x: 90, startPoint y: 240, endPoint x: 80, endPoint y: 193, distance: 47.9
click at [80, 193] on ul "Histórico de casos Geral KYC Endereços Devices Geolocation Adiantamentos de Din…" at bounding box center [61, 176] width 76 height 137
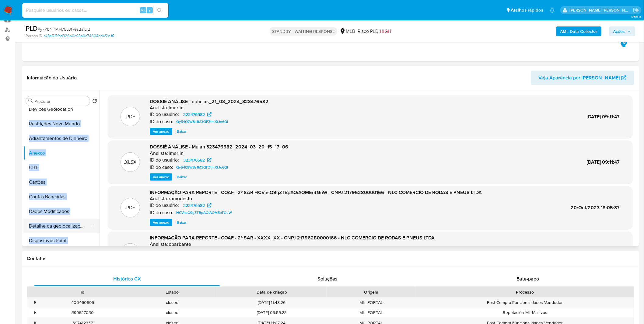
scroll to position [68, 0]
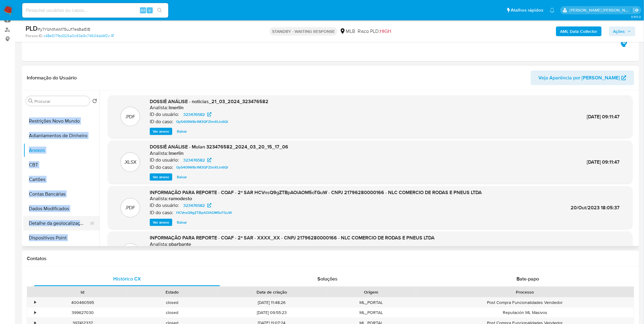
click at [60, 227] on button "Detalhe da geolocalização" at bounding box center [58, 223] width 71 height 15
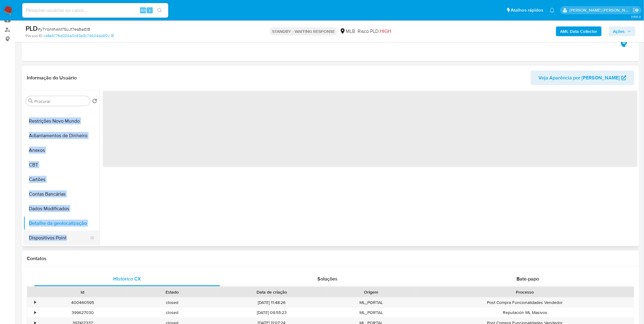
click at [69, 238] on button "Dispositivos Point" at bounding box center [58, 238] width 71 height 15
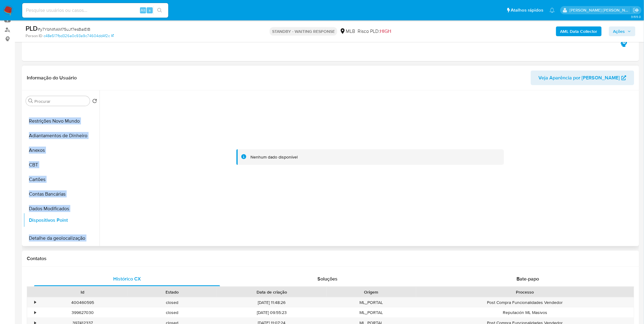
click at [120, 220] on div at bounding box center [370, 157] width 535 height 134
click at [105, 220] on div at bounding box center [370, 157] width 535 height 134
click at [91, 210] on icon at bounding box center [92, 208] width 5 height 5
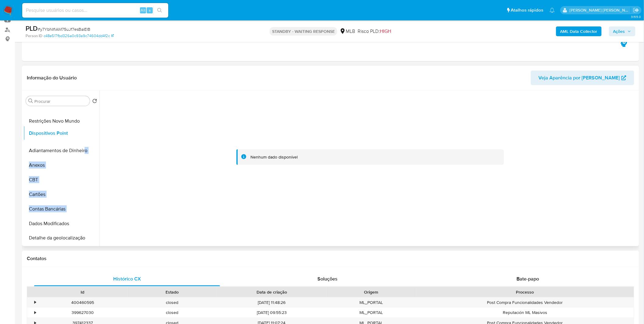
drag, startPoint x: 91, startPoint y: 224, endPoint x: 85, endPoint y: 133, distance: 91.5
click at [85, 133] on ul "Histórico de casos Geral KYC Endereços Devices Geolocation Restrições Novo Mund…" at bounding box center [61, 176] width 76 height 137
click at [139, 170] on div at bounding box center [370, 157] width 535 height 134
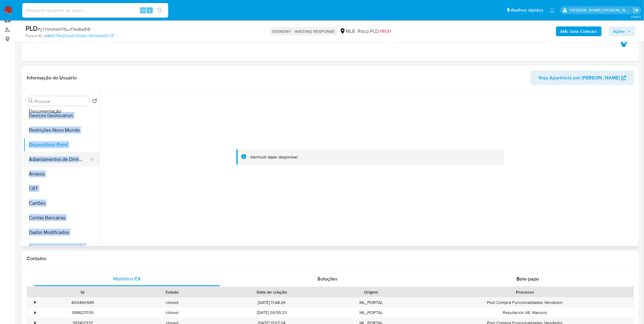
scroll to position [7, 0]
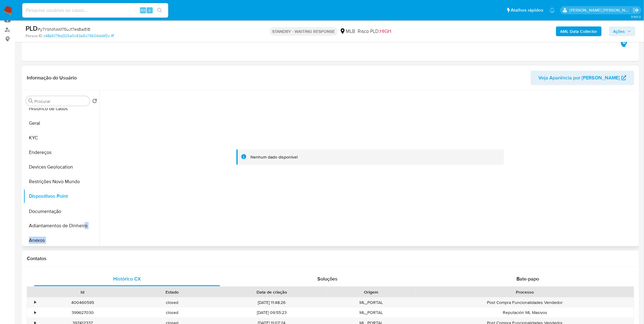
drag, startPoint x: 90, startPoint y: 184, endPoint x: 86, endPoint y: 210, distance: 26.5
click at [86, 210] on ul "Histórico de casos Geral KYC Endereços Devices Geolocation Restrições Novo Mund…" at bounding box center [61, 176] width 76 height 137
click at [136, 212] on div at bounding box center [370, 157] width 535 height 134
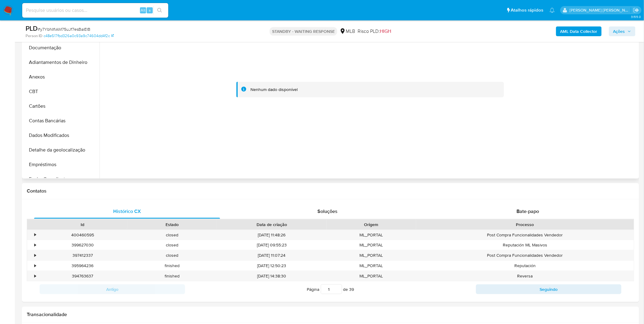
scroll to position [0, 0]
click at [135, 154] on div at bounding box center [370, 90] width 535 height 134
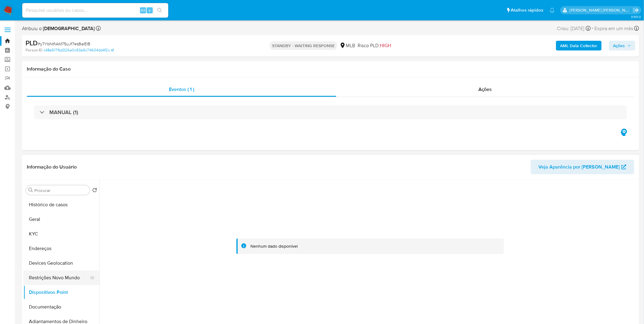
click at [62, 279] on button "Restrições Novo Mundo" at bounding box center [58, 278] width 71 height 15
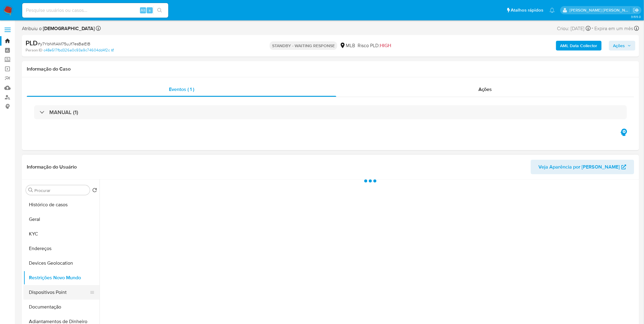
click at [55, 293] on button "Dispositivos Point" at bounding box center [58, 292] width 71 height 15
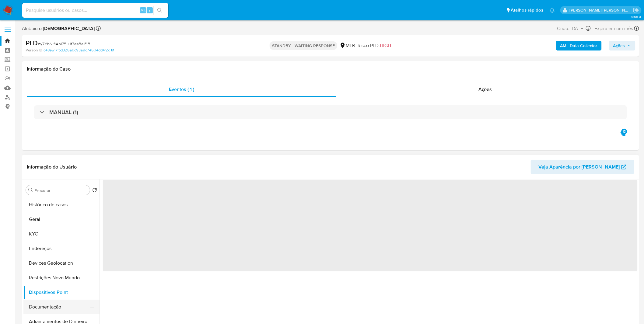
click at [53, 307] on button "Documentação" at bounding box center [58, 307] width 71 height 15
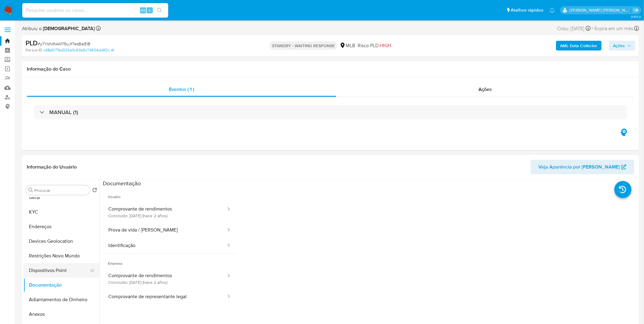
scroll to position [34, 0]
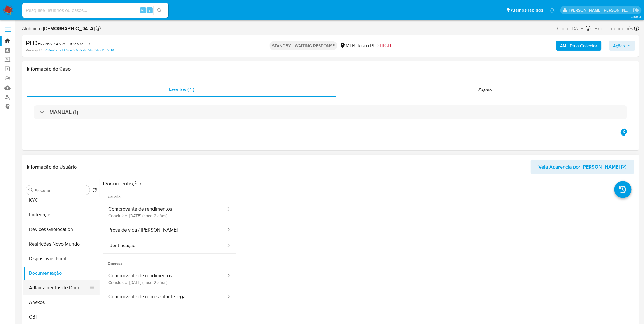
click at [44, 294] on button "Adiantamentos de Dinheiro" at bounding box center [58, 288] width 71 height 15
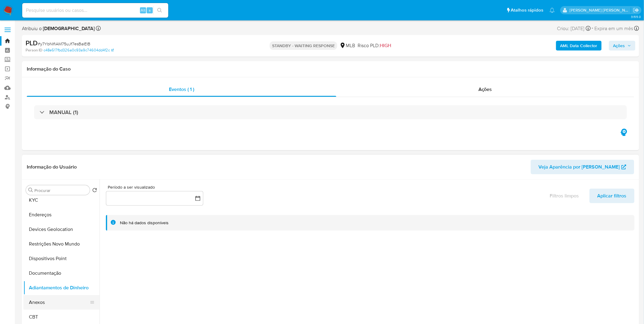
click at [48, 305] on button "Anexos" at bounding box center [58, 302] width 71 height 15
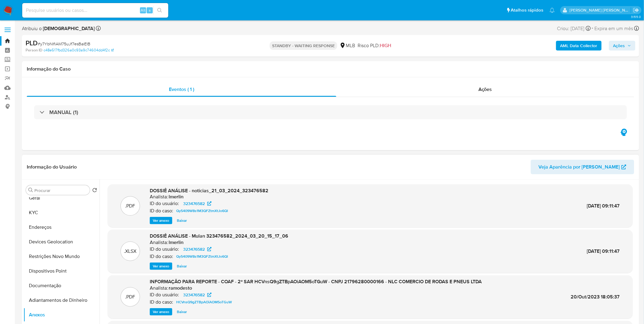
scroll to position [0, 0]
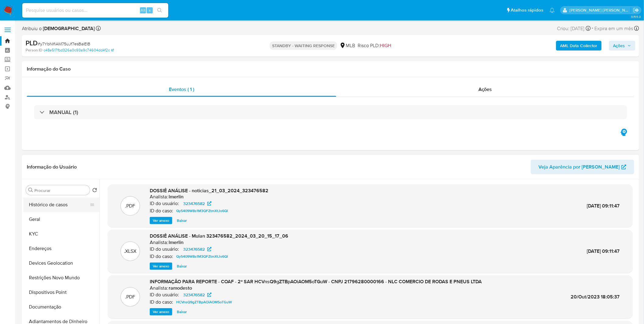
click at [58, 203] on button "Histórico de casos" at bounding box center [58, 205] width 71 height 15
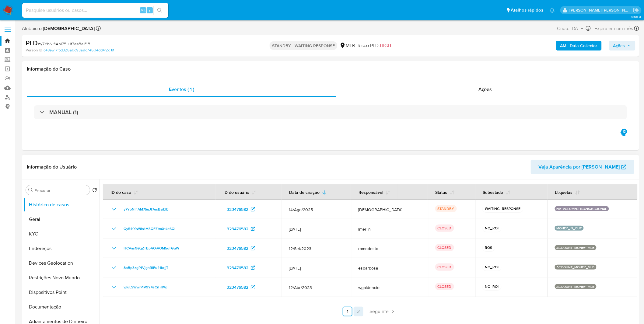
click at [361, 315] on link "2" at bounding box center [359, 312] width 10 height 10
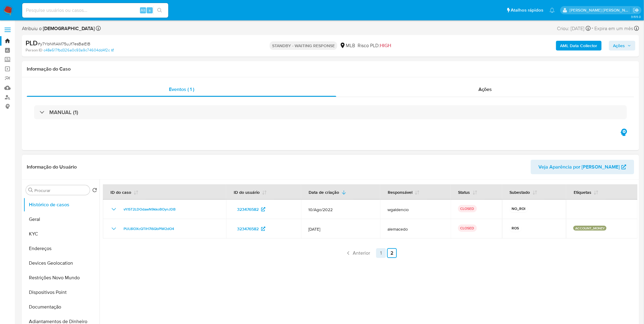
click at [379, 257] on link "1" at bounding box center [381, 253] width 10 height 10
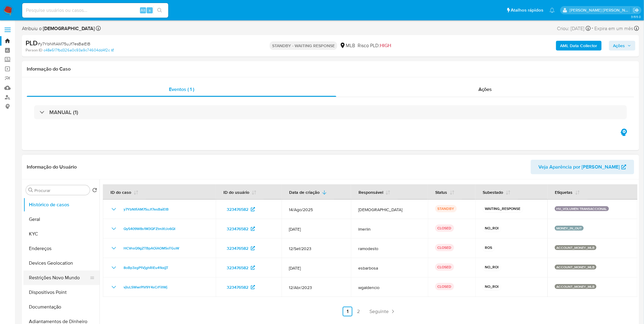
click at [68, 280] on button "Restrições Novo Mundo" at bounding box center [58, 278] width 71 height 15
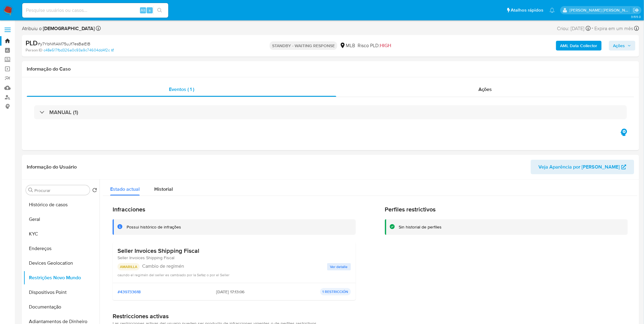
drag, startPoint x: 196, startPoint y: 252, endPoint x: 119, endPoint y: 253, distance: 77.0
click at [119, 253] on h3 "Seller Invoices Shipping Fiscal" at bounding box center [159, 251] width 82 height 8
click at [179, 254] on h3 "Seller Invoices Shipping Fiscal" at bounding box center [159, 251] width 82 height 8
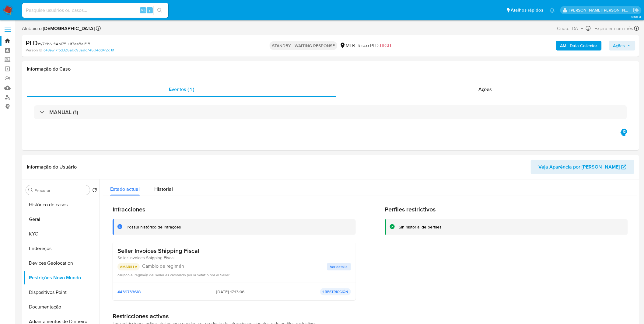
drag, startPoint x: 205, startPoint y: 292, endPoint x: 232, endPoint y: 291, distance: 26.8
click at [232, 291] on div "#439733618 2025-06-04 - 17:13:06 1 RESTRICCIÓN" at bounding box center [235, 291] width 234 height 7
click at [62, 307] on button "Documentação" at bounding box center [58, 307] width 71 height 15
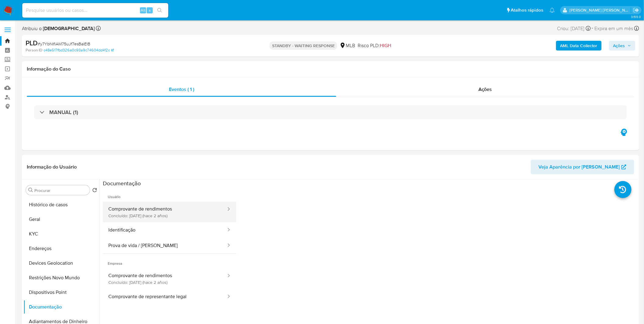
click at [175, 214] on button "Comprovante de rendimentos Concluído: 24/04/2023 (hace 2 años)" at bounding box center [165, 212] width 124 height 21
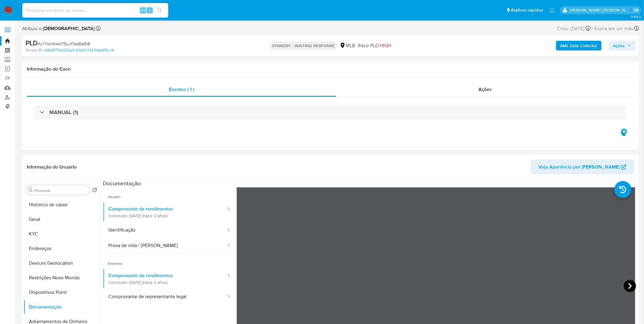
click at [628, 285] on icon at bounding box center [630, 286] width 4 height 6
click at [57, 217] on button "Geral" at bounding box center [58, 219] width 71 height 15
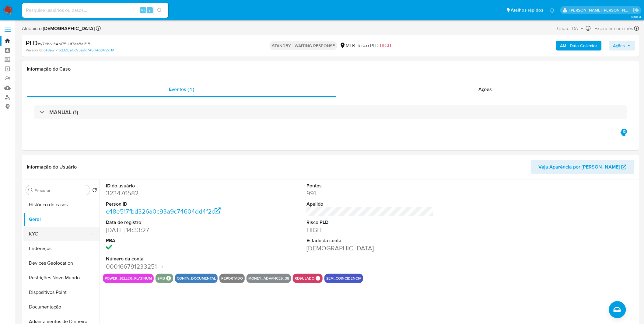
click at [63, 229] on button "KYC" at bounding box center [58, 234] width 71 height 15
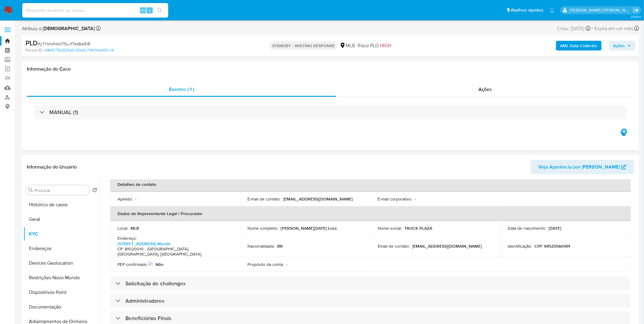
scroll to position [122, 0]
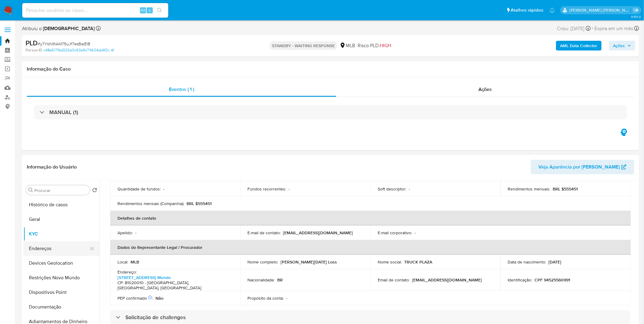
click at [69, 247] on button "Endereços" at bounding box center [58, 248] width 71 height 15
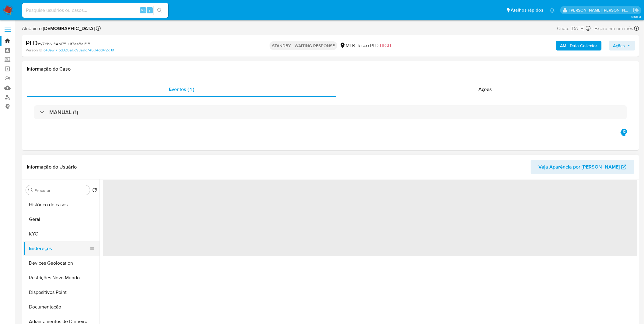
scroll to position [0, 0]
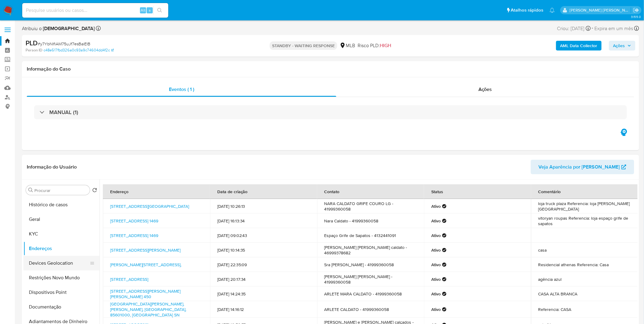
click at [46, 264] on button "Devices Geolocation" at bounding box center [58, 263] width 71 height 15
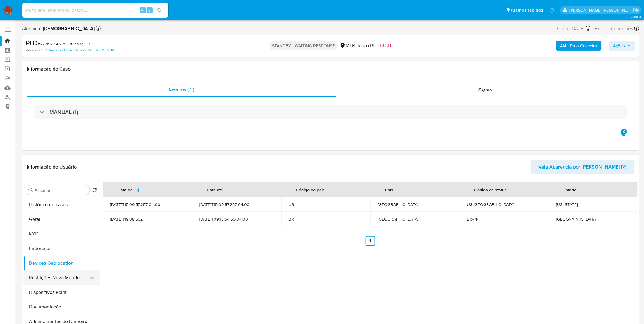
click at [67, 274] on button "Restrições Novo Mundo" at bounding box center [58, 278] width 71 height 15
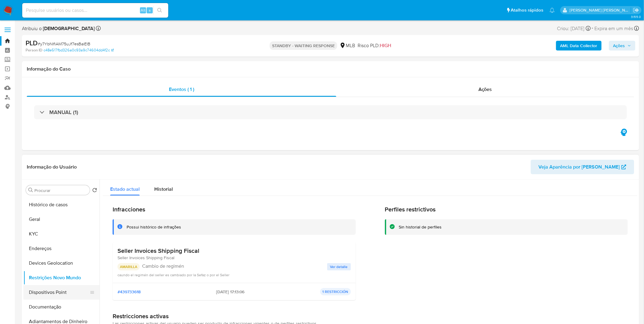
click at [37, 288] on button "Dispositivos Point" at bounding box center [58, 292] width 71 height 15
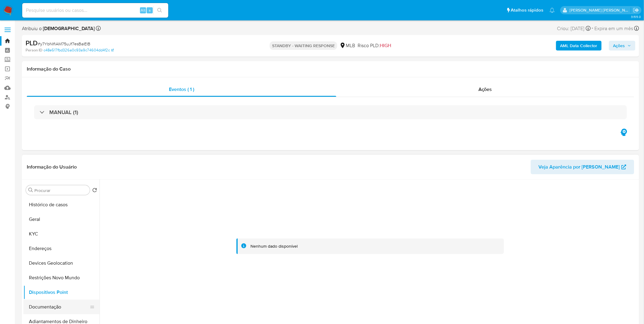
click at [34, 312] on button "Documentação" at bounding box center [58, 307] width 71 height 15
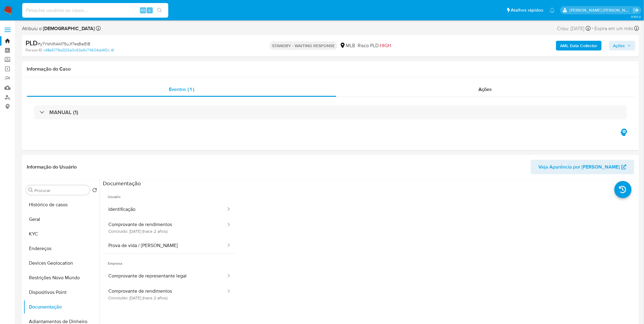
click at [73, 10] on input at bounding box center [95, 10] width 146 height 8
paste input "S8rFIJ7FhRCGb7ySThJpvfIQ"
type input "S8rFIJ7FhRCGb7ySThJpvfIQ"
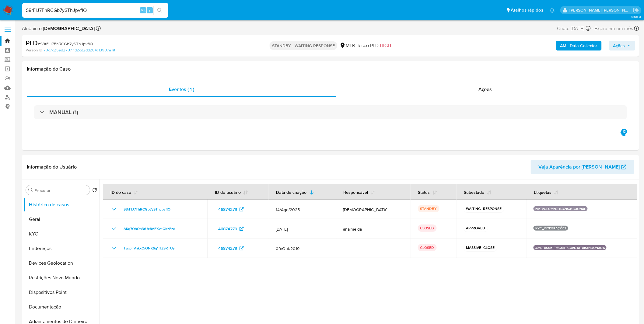
select select "10"
click at [55, 226] on button "Geral" at bounding box center [58, 219] width 71 height 15
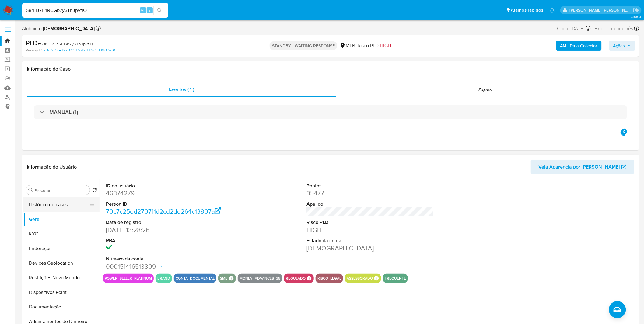
click at [64, 209] on button "Histórico de casos" at bounding box center [58, 205] width 71 height 15
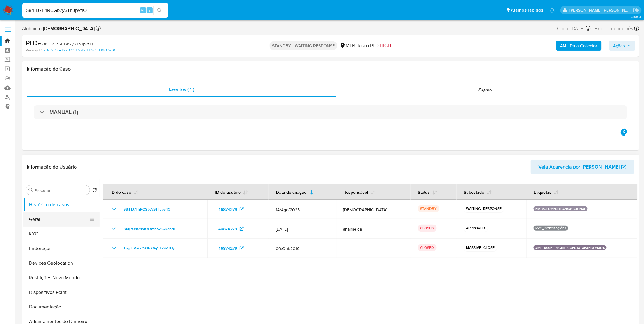
click at [47, 216] on button "Geral" at bounding box center [58, 219] width 71 height 15
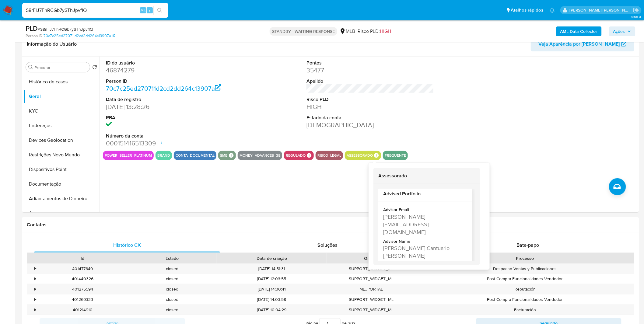
scroll to position [13, 0]
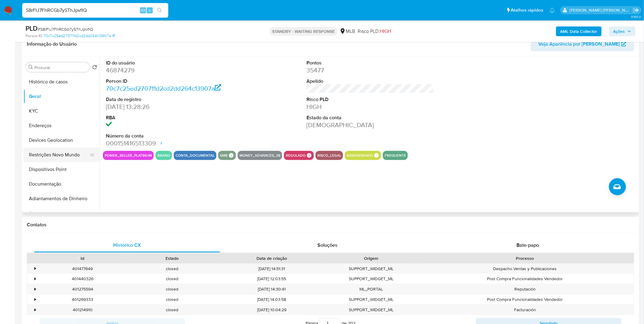
click at [71, 161] on button "Restrições Novo Mundo" at bounding box center [58, 155] width 71 height 15
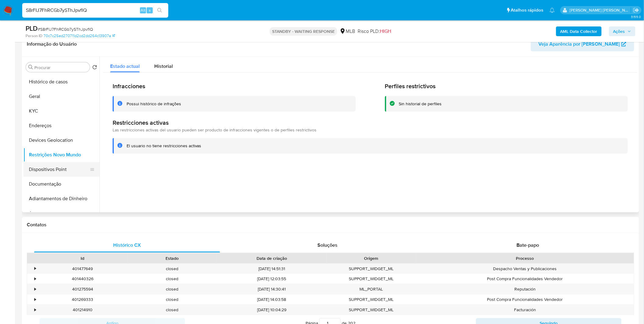
click at [68, 175] on button "Dispositivos Point" at bounding box center [58, 169] width 71 height 15
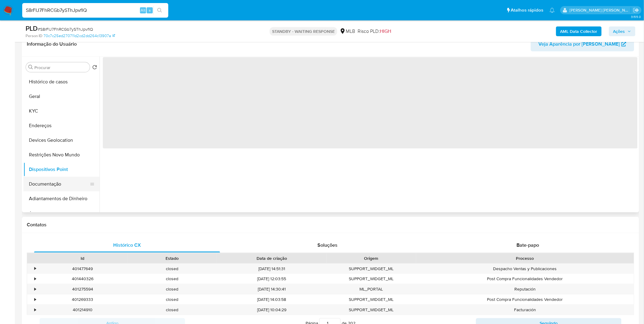
click at [63, 179] on button "Documentação" at bounding box center [58, 184] width 71 height 15
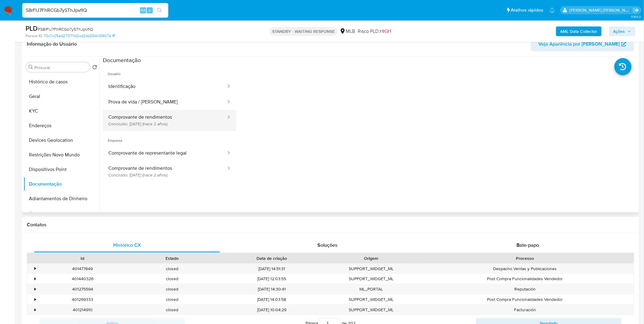
click at [148, 130] on button "Comprovante de rendimentos Concluído: 14/04/2023 (hace 2 años)" at bounding box center [165, 120] width 124 height 21
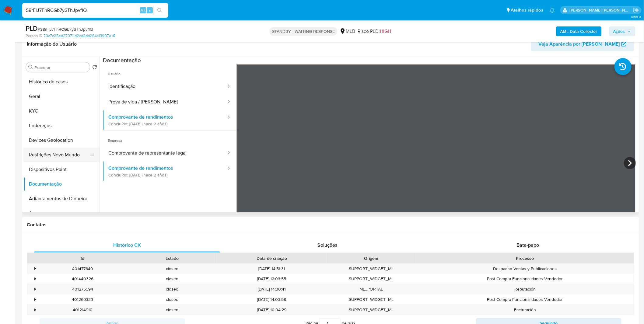
scroll to position [0, 0]
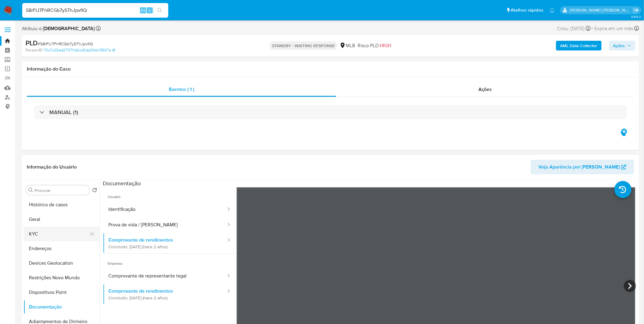
click at [51, 235] on button "KYC" at bounding box center [58, 234] width 71 height 15
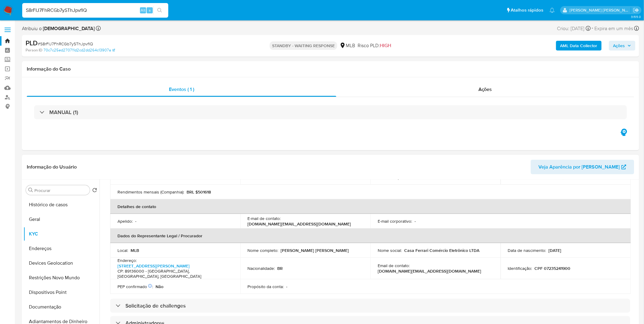
scroll to position [135, 0]
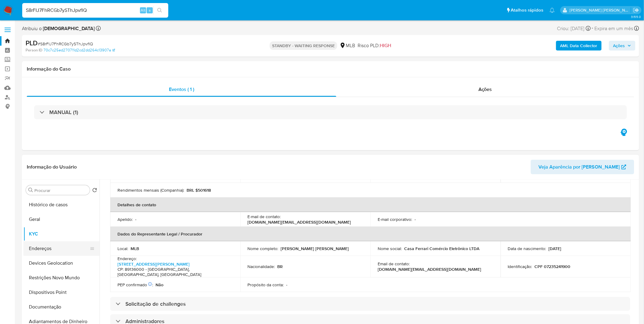
click at [72, 251] on button "Endereços" at bounding box center [58, 248] width 71 height 15
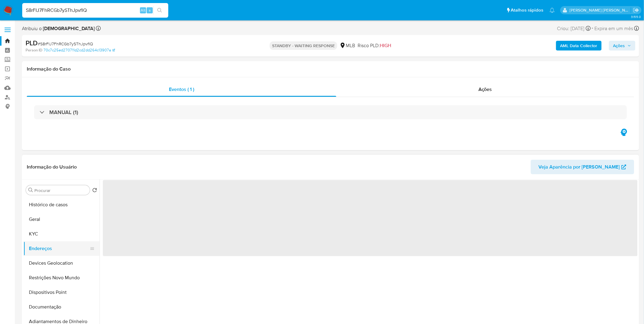
scroll to position [0, 0]
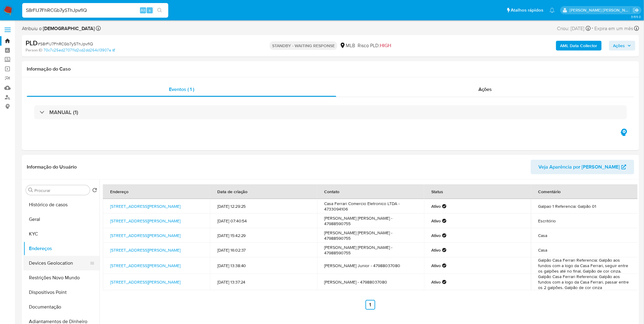
click at [62, 257] on button "Devices Geolocation" at bounding box center [58, 263] width 71 height 15
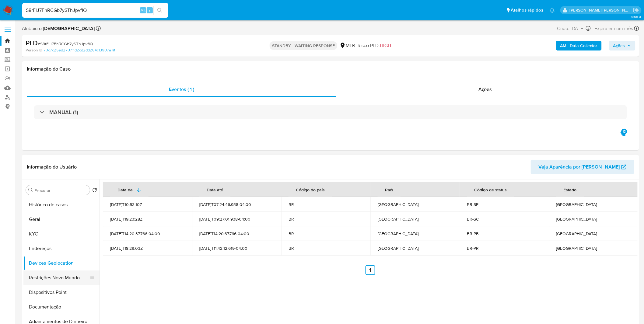
click at [57, 279] on button "Restrições Novo Mundo" at bounding box center [58, 278] width 71 height 15
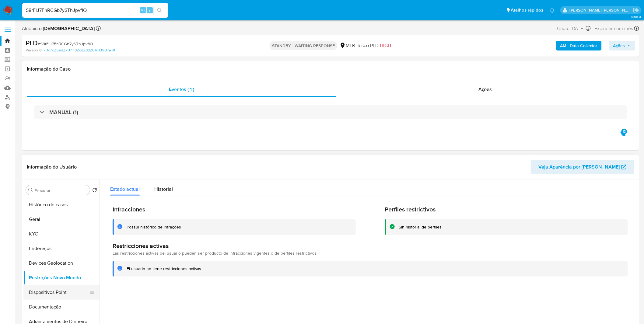
click at [44, 285] on button "Dispositivos Point" at bounding box center [58, 292] width 71 height 15
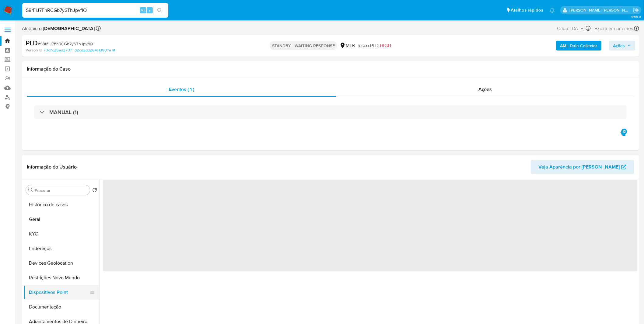
click at [44, 285] on button "Dispositivos Point" at bounding box center [58, 292] width 71 height 15
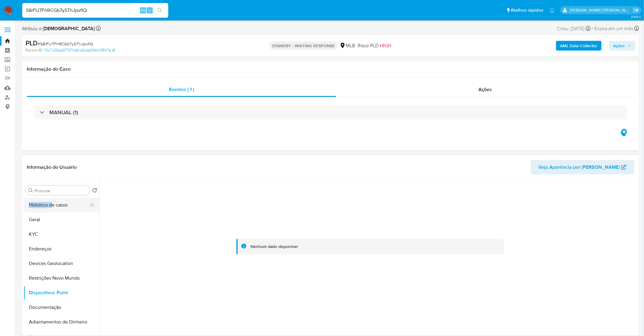
drag, startPoint x: 51, startPoint y: 197, endPoint x: 53, endPoint y: 202, distance: 5.3
click at [51, 198] on div "Procurar Retornar ao pedido padrão Histórico de casos Geral KYC Endereços Devic…" at bounding box center [61, 258] width 76 height 155
click at [53, 202] on button "Histórico de casos" at bounding box center [58, 205] width 71 height 15
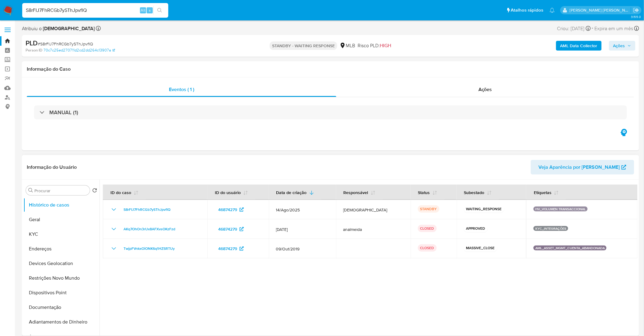
click at [314, 317] on div at bounding box center [369, 258] width 538 height 156
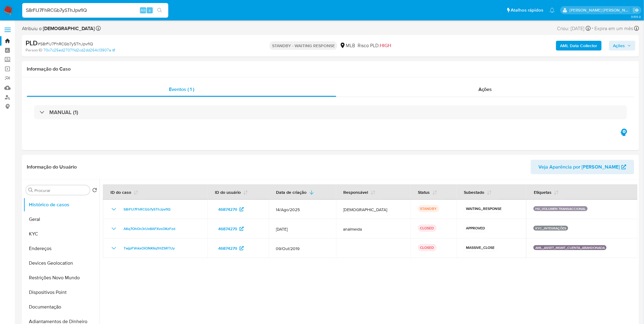
click at [107, 10] on input "S8rFIJ7FhRCGb7ySThJpvfIQ" at bounding box center [95, 10] width 146 height 8
paste input "nEbRZ9uCbQxDskfd7Ylvks5h"
type input "nEbRZ9uCbQxDskfd7Ylvks5h"
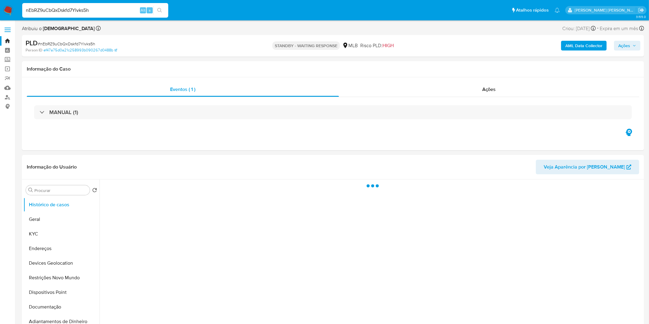
select select "10"
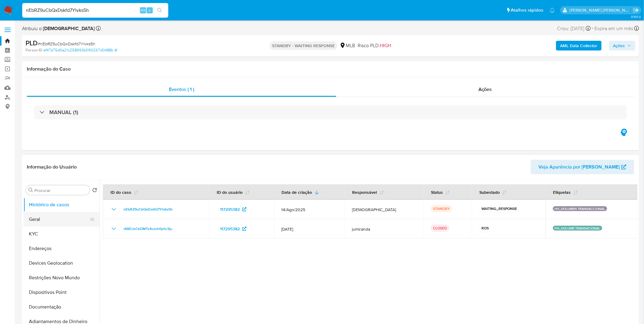
click at [39, 216] on button "Geral" at bounding box center [58, 219] width 71 height 15
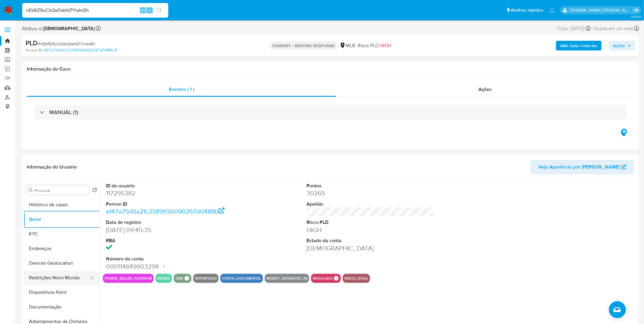
click at [58, 277] on button "Restrições Novo Mundo" at bounding box center [58, 278] width 71 height 15
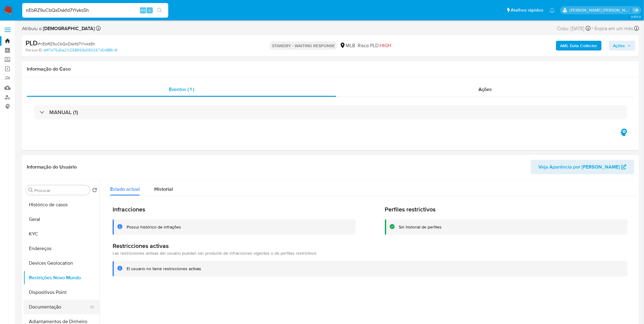
click at [65, 306] on button "Documentação" at bounding box center [58, 307] width 71 height 15
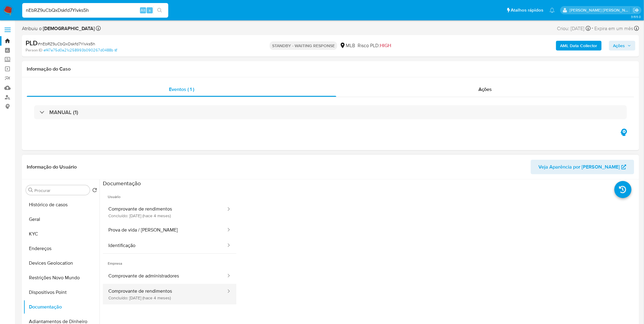
click at [147, 297] on button "Comprovante de rendimentos Concluído: 06/05/2025 (hace 4 meses)" at bounding box center [165, 294] width 124 height 21
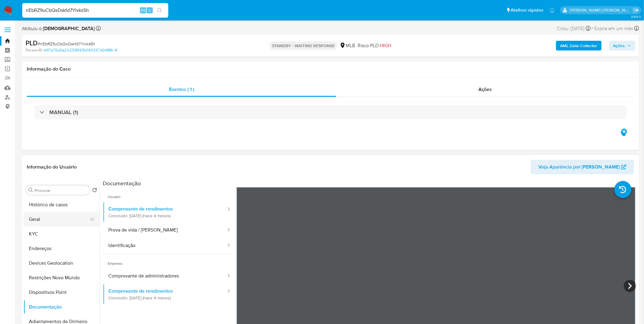
click at [65, 218] on button "Geral" at bounding box center [58, 219] width 71 height 15
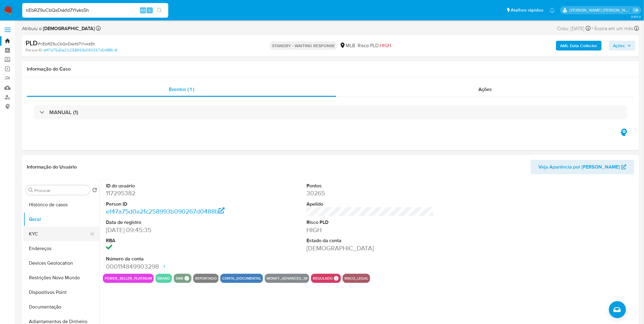
click at [50, 235] on button "KYC" at bounding box center [58, 234] width 71 height 15
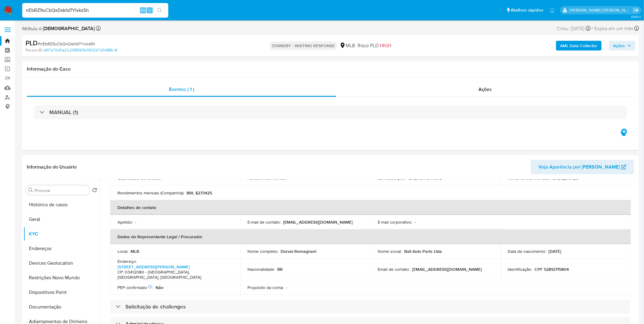
scroll to position [135, 0]
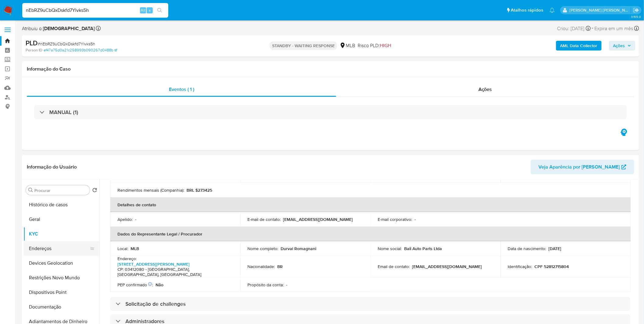
click at [58, 253] on button "Endereços" at bounding box center [58, 248] width 71 height 15
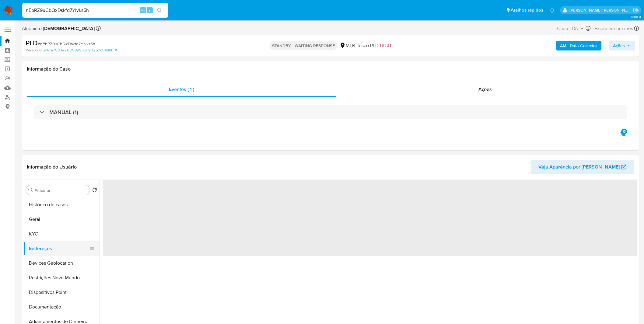
scroll to position [0, 0]
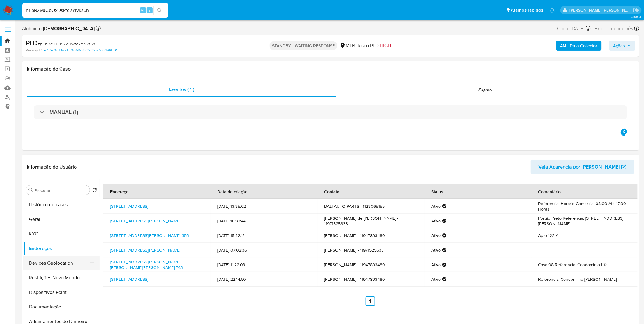
click at [55, 266] on button "Devices Geolocation" at bounding box center [58, 263] width 71 height 15
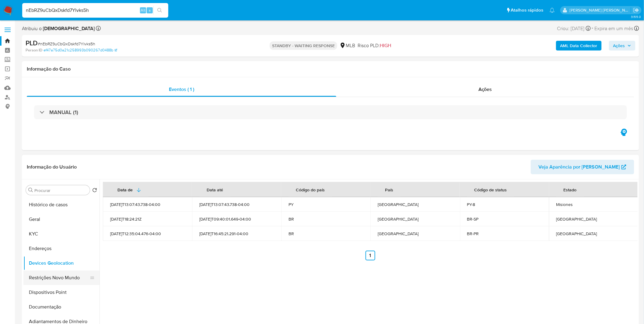
click at [65, 278] on button "Restrições Novo Mundo" at bounding box center [58, 278] width 71 height 15
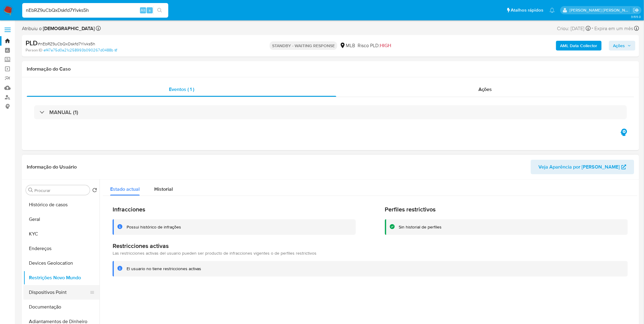
click at [54, 298] on button "Dispositivos Point" at bounding box center [58, 292] width 71 height 15
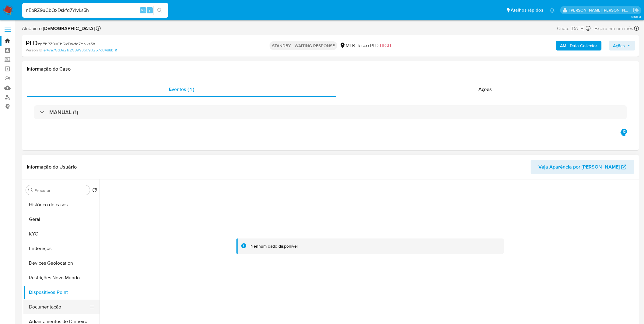
click at [28, 306] on button "Documentação" at bounding box center [58, 307] width 71 height 15
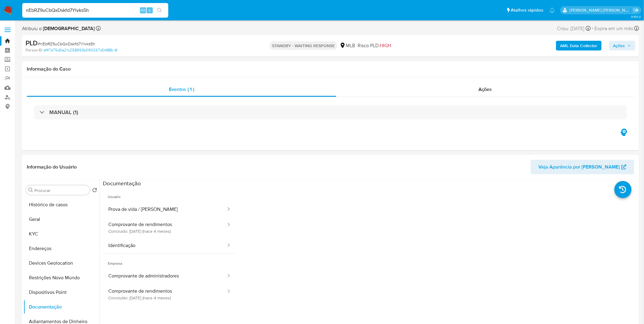
click at [59, 14] on div "nEbRZ9uCbQxDskfd7Ylvks5h Alt s" at bounding box center [95, 10] width 146 height 15
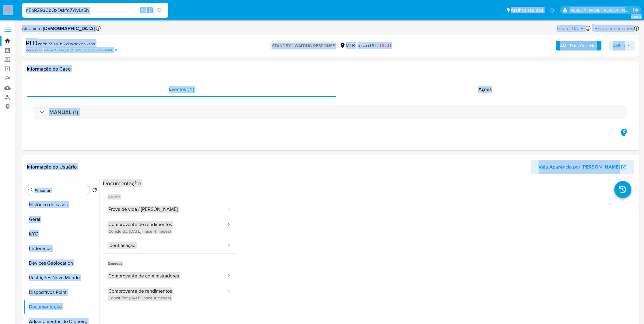
click at [59, 12] on input "nEbRZ9uCbQxDskfd7Ylvks5h" at bounding box center [95, 10] width 146 height 8
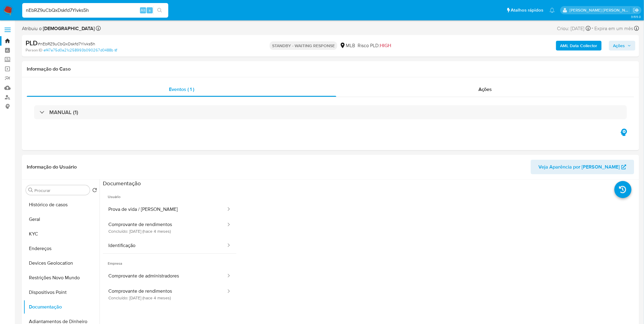
paste input "UkUaENuF23XHXgjrC12SSdxd"
type input "UkUaENuF23XHXgjrC12SSdxd"
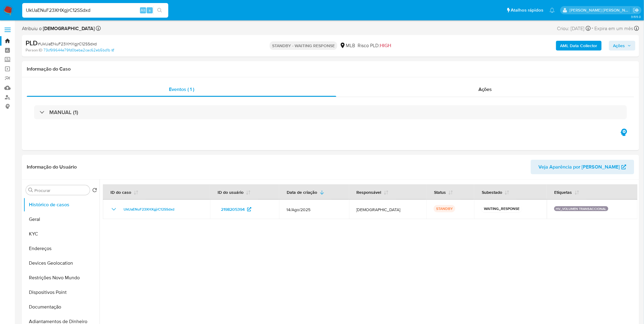
select select "10"
click at [35, 224] on button "Geral" at bounding box center [58, 219] width 71 height 15
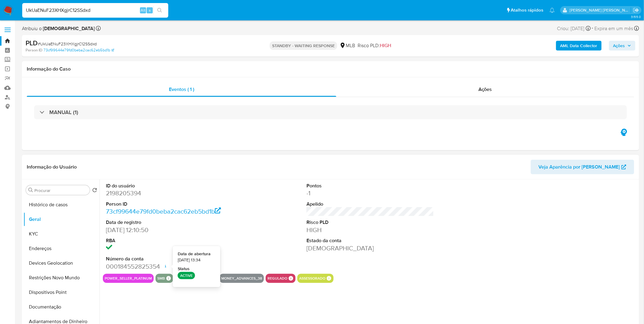
click at [152, 304] on div "ID do usuário 2198205394 Person ID 73cf99644e79fd0beba2cac62eb5bd1b Data de reg…" at bounding box center [369, 258] width 538 height 156
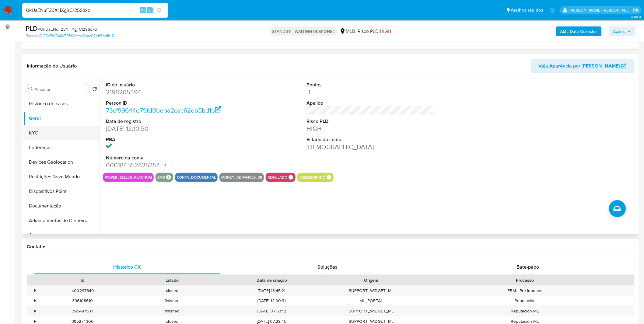
scroll to position [68, 0]
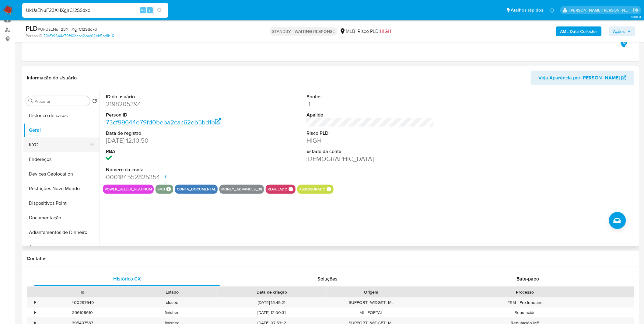
click at [58, 146] on button "KYC" at bounding box center [58, 145] width 71 height 15
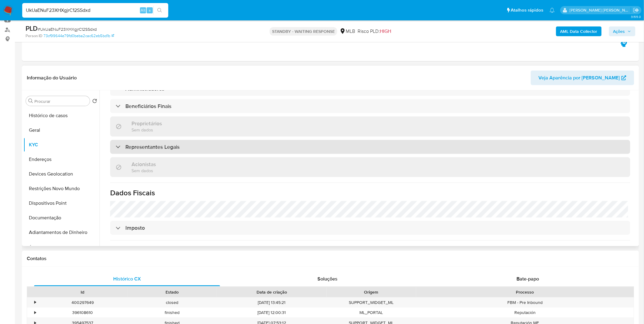
scroll to position [346, 0]
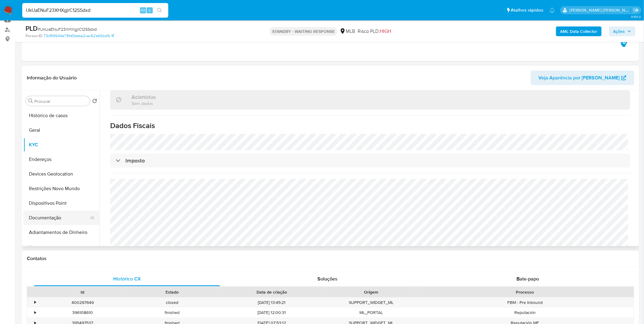
click at [37, 216] on button "Documentação" at bounding box center [58, 218] width 71 height 15
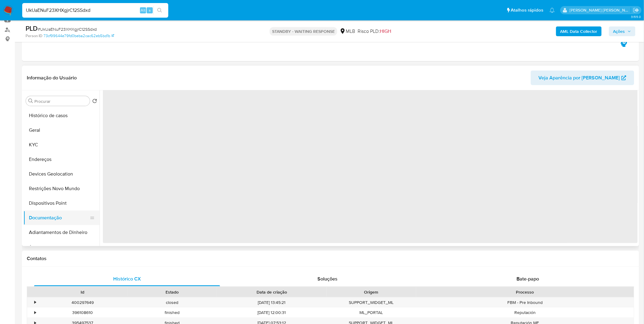
scroll to position [0, 0]
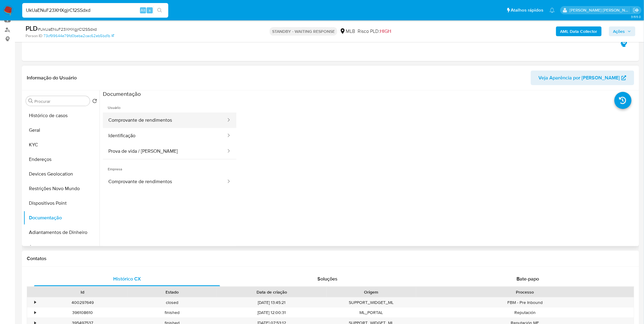
click at [165, 118] on button "Comprovante de rendimentos" at bounding box center [165, 121] width 124 height 16
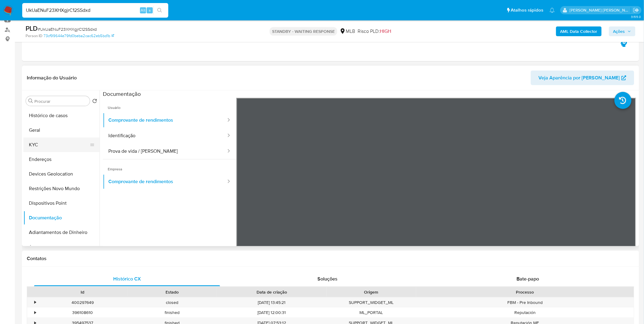
click at [81, 141] on button "KYC" at bounding box center [58, 145] width 71 height 15
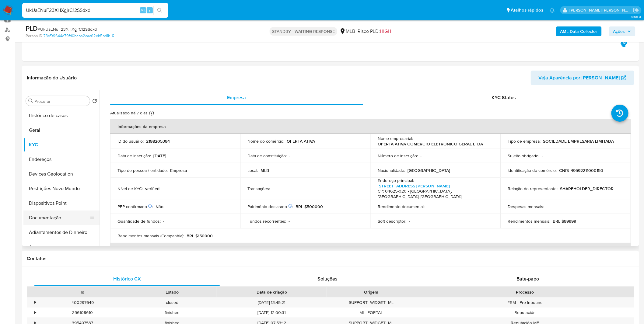
click at [62, 213] on button "Documentação" at bounding box center [58, 218] width 71 height 15
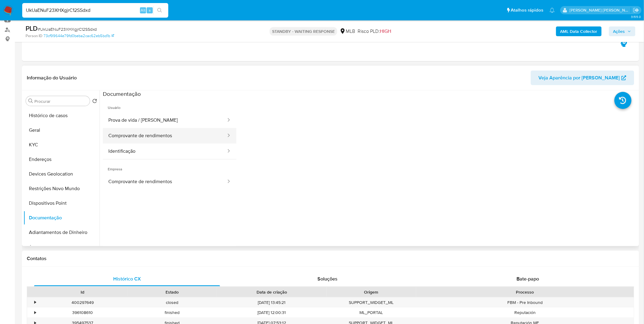
click at [135, 134] on button "Comprovante de rendimentos" at bounding box center [165, 136] width 124 height 16
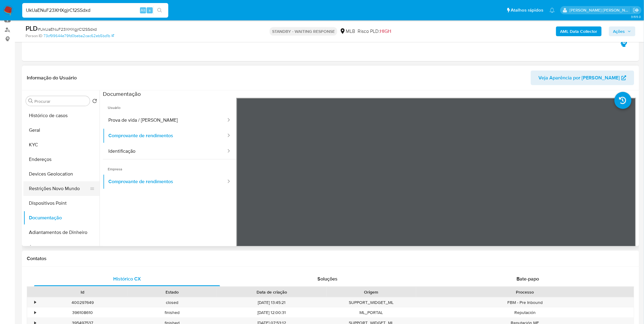
click at [62, 184] on button "Restrições Novo Mundo" at bounding box center [58, 188] width 71 height 15
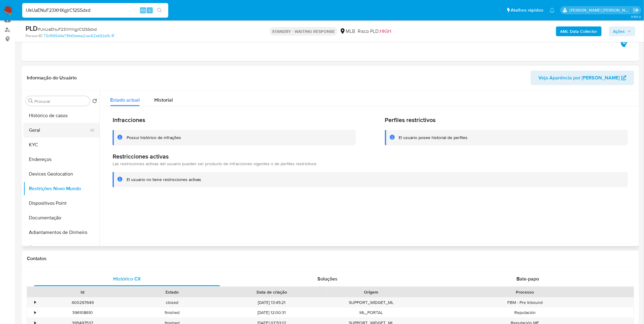
click at [60, 131] on button "Geral" at bounding box center [58, 130] width 71 height 15
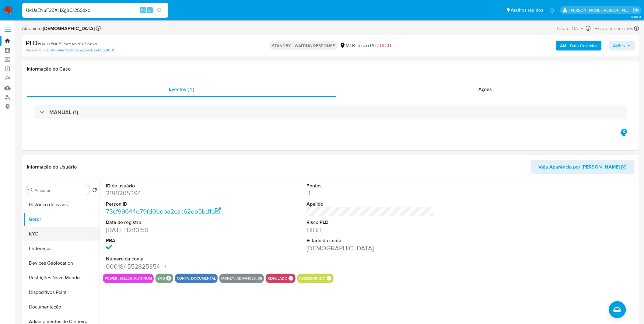
click at [37, 238] on button "KYC" at bounding box center [58, 234] width 71 height 15
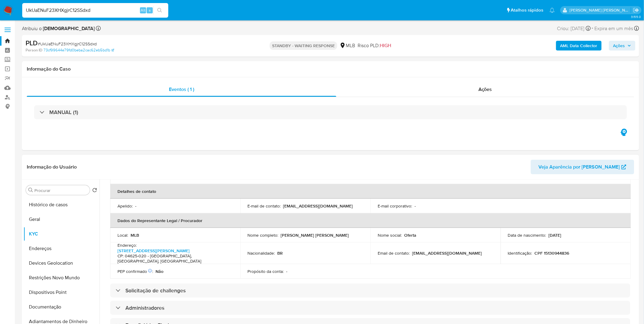
scroll to position [135, 0]
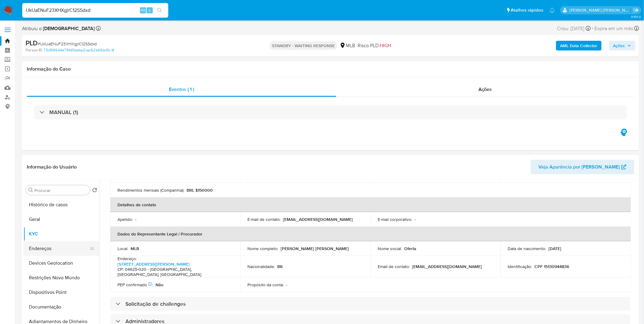
click at [65, 252] on button "Endereços" at bounding box center [58, 248] width 71 height 15
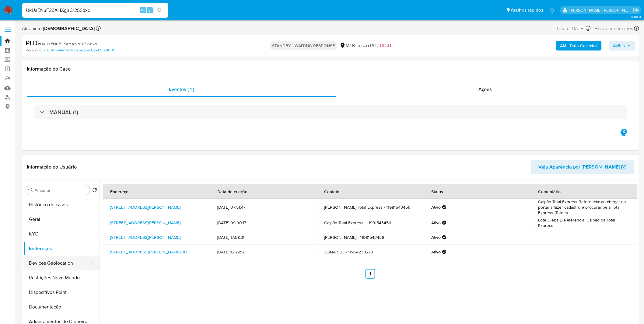
click at [67, 263] on button "Devices Geolocation" at bounding box center [58, 263] width 71 height 15
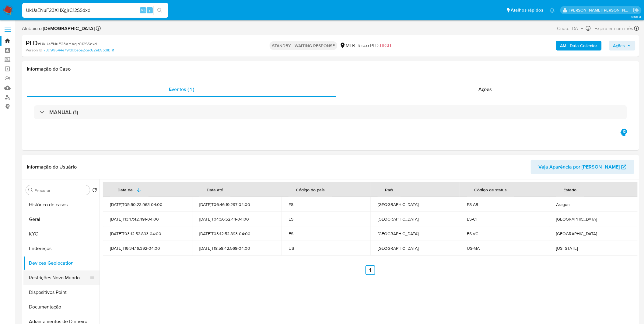
click at [45, 276] on button "Restrições Novo Mundo" at bounding box center [58, 278] width 71 height 15
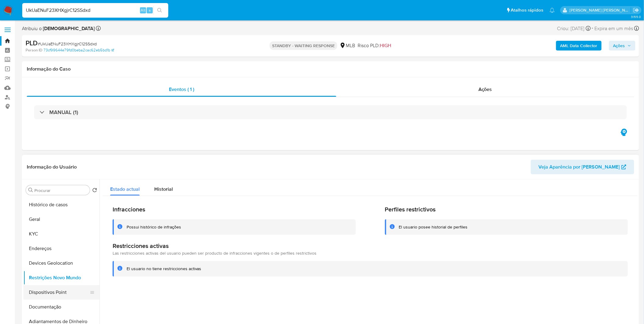
click at [48, 294] on button "Dispositivos Point" at bounding box center [58, 292] width 71 height 15
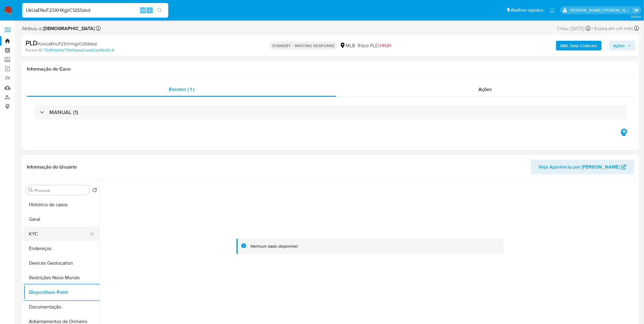
click at [53, 228] on button "KYC" at bounding box center [58, 234] width 71 height 15
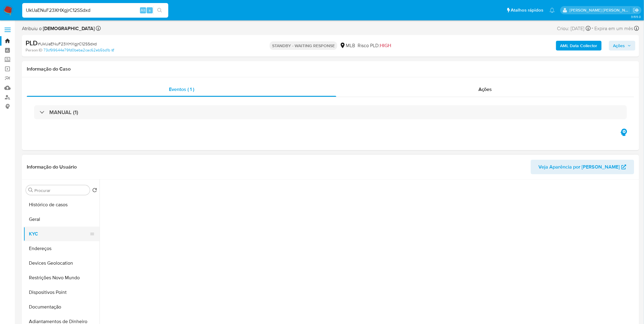
click at [49, 235] on button "KYC" at bounding box center [58, 234] width 71 height 15
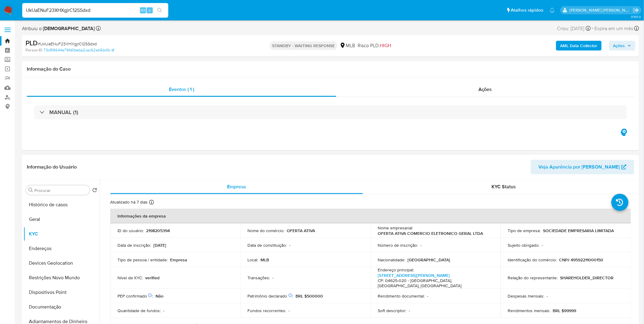
click at [392, 279] on h4 "CP: 04625-020 - São Paulo, São Paulo, Brasil" at bounding box center [434, 283] width 113 height 11
click at [402, 275] on link "Rua Padre Leonardo 30, Nova Piraju" at bounding box center [414, 275] width 72 height 6
click at [63, 14] on div "UkUaENuF23XHXgjrC12SSdxd Alt s" at bounding box center [95, 10] width 146 height 15
click at [65, 12] on input "UkUaENuF23XHXgjrC12SSdxd" at bounding box center [95, 10] width 146 height 8
paste input "XEoQOtszzq41GMp7AwIMz6o8"
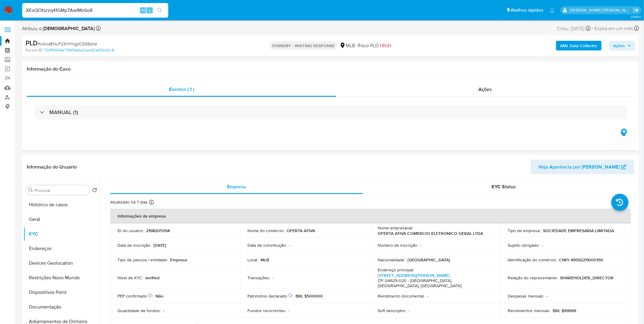
type input "XEoQOtszzq41GMp7AwIMz6o8"
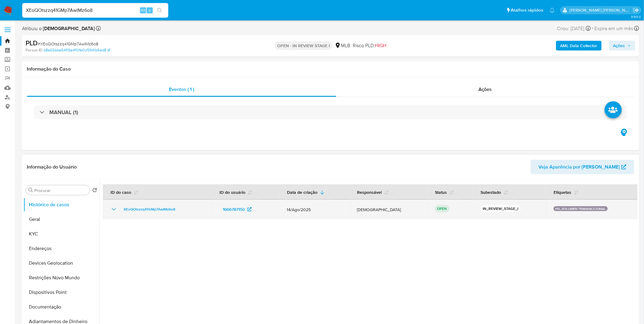
select select "10"
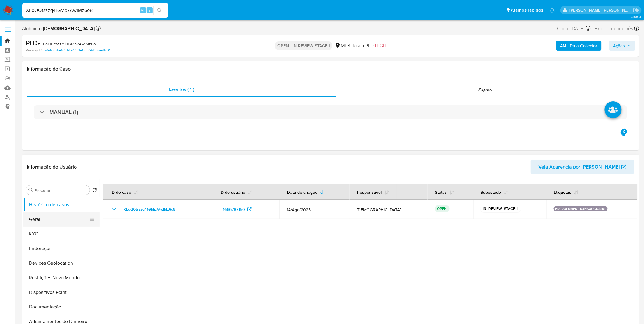
click at [51, 215] on button "Geral" at bounding box center [58, 219] width 71 height 15
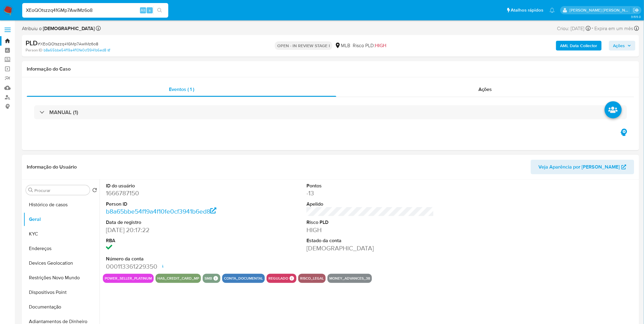
click at [132, 303] on div "ID do usuário 1666787150 Person ID b8a65bbe54f19a4f10fe0cf3941b6ed8 Data de reg…" at bounding box center [369, 258] width 538 height 156
click at [60, 312] on button "Documentação" at bounding box center [58, 307] width 71 height 15
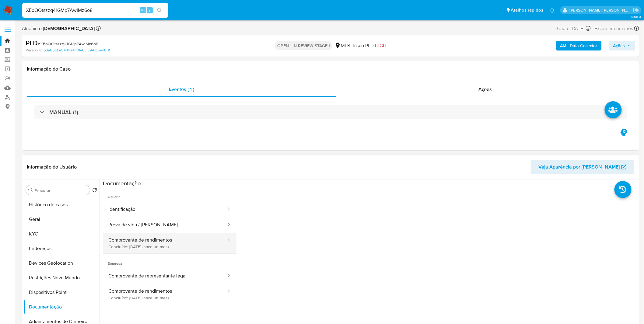
click at [143, 244] on button "Comprovante de rendimentos Concluído: 10/07/2025 (hace un mes)" at bounding box center [165, 243] width 124 height 21
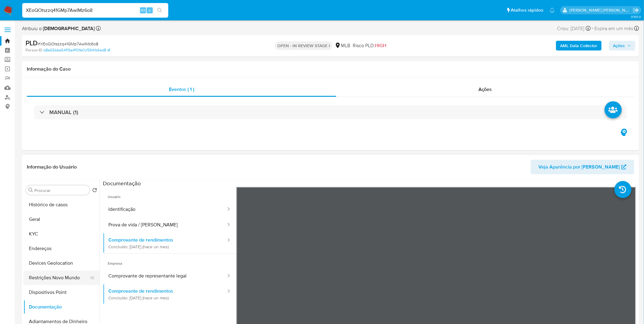
click at [69, 278] on button "Restrições Novo Mundo" at bounding box center [58, 278] width 71 height 15
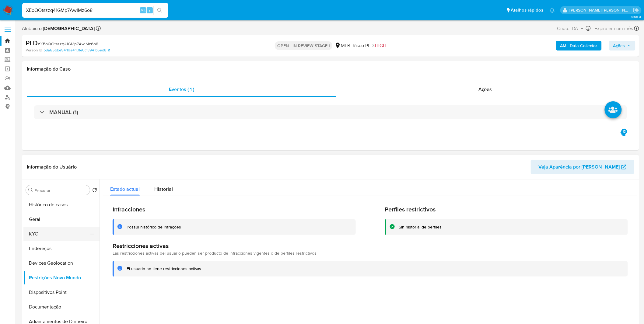
click at [66, 240] on button "KYC" at bounding box center [58, 234] width 71 height 15
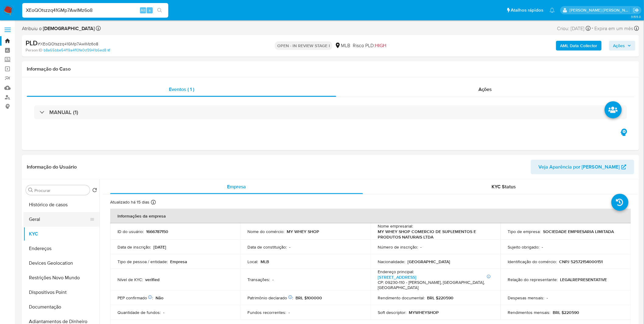
click at [58, 215] on button "Geral" at bounding box center [58, 219] width 71 height 15
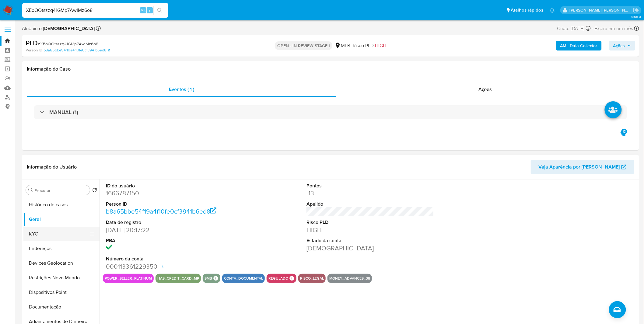
click at [60, 236] on button "KYC" at bounding box center [58, 234] width 71 height 15
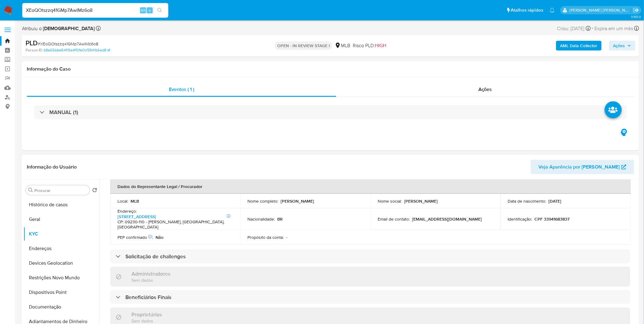
scroll to position [169, 0]
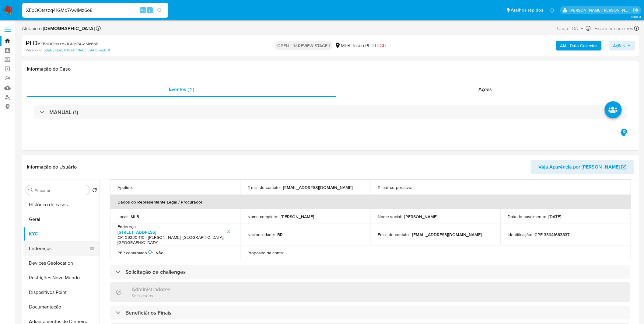
click at [58, 244] on button "Endereços" at bounding box center [58, 248] width 71 height 15
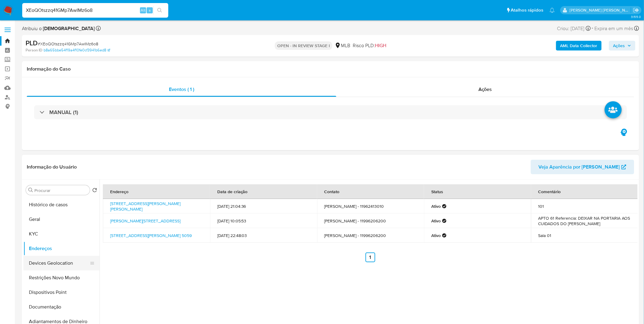
click at [62, 264] on button "Devices Geolocation" at bounding box center [58, 263] width 71 height 15
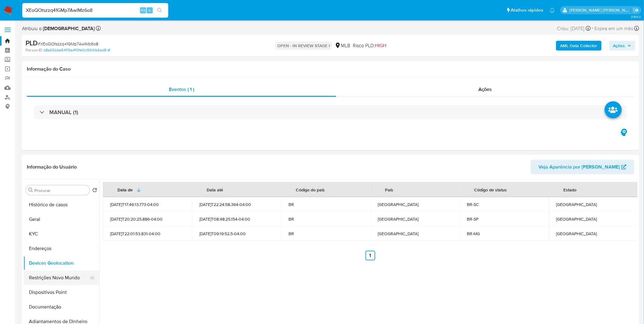
click at [84, 282] on button "Restrições Novo Mundo" at bounding box center [58, 278] width 71 height 15
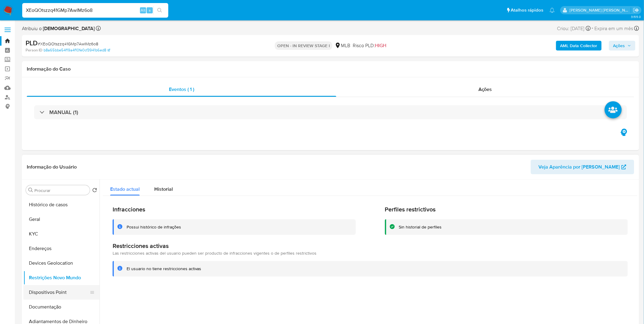
click at [65, 294] on button "Dispositivos Point" at bounding box center [58, 292] width 71 height 15
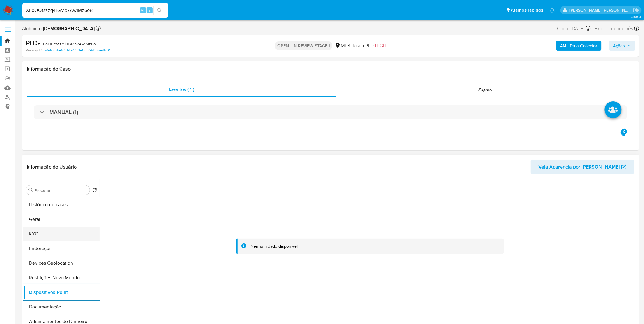
click at [37, 230] on button "KYC" at bounding box center [58, 234] width 71 height 15
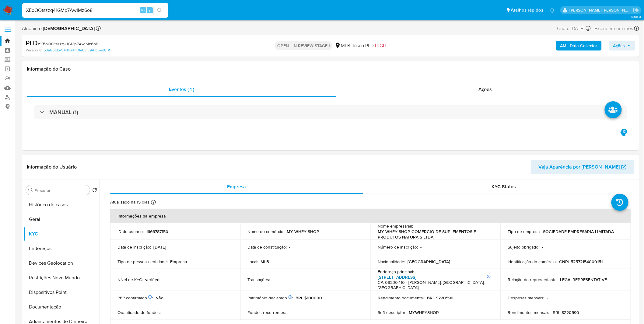
click at [416, 278] on link "Rua Lima 555, Vila Metalúrgica" at bounding box center [397, 277] width 39 height 6
click at [60, 208] on button "Histórico de casos" at bounding box center [58, 205] width 71 height 15
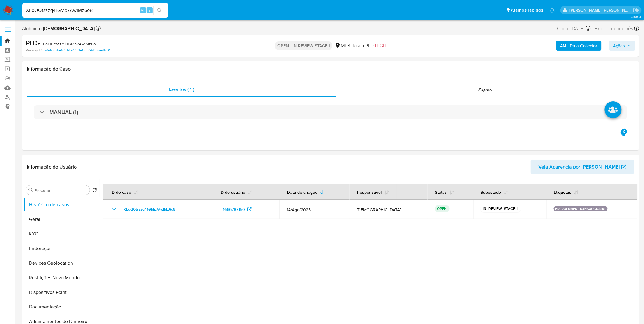
click at [98, 14] on input "XEoQOtszzq41GMp7AwIMz6o8" at bounding box center [95, 10] width 146 height 8
click at [105, 9] on input "XEoQOtszzq41GMp7AwIMz6o8" at bounding box center [95, 10] width 146 height 8
paste input "iiSv2NWwqNAO9yuHCKqdbB12"
type input "iiSv2NWwqNAO9yuHCKqdbB12"
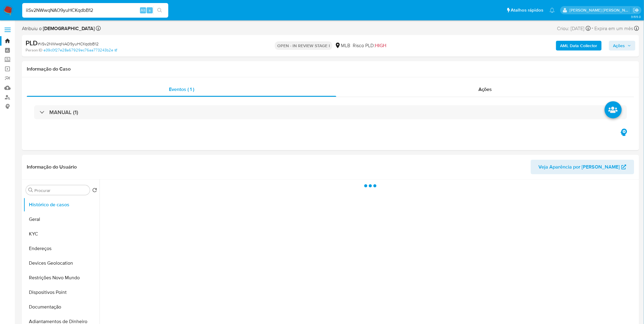
select select "10"
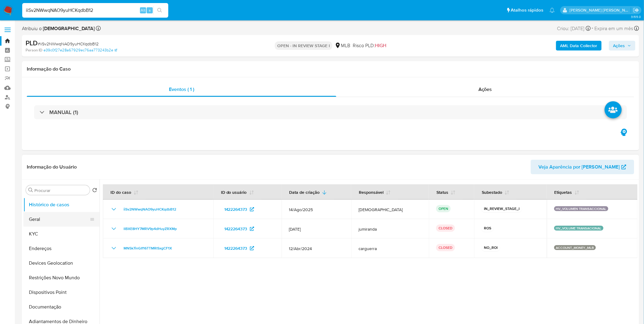
click at [62, 221] on button "Geral" at bounding box center [58, 219] width 71 height 15
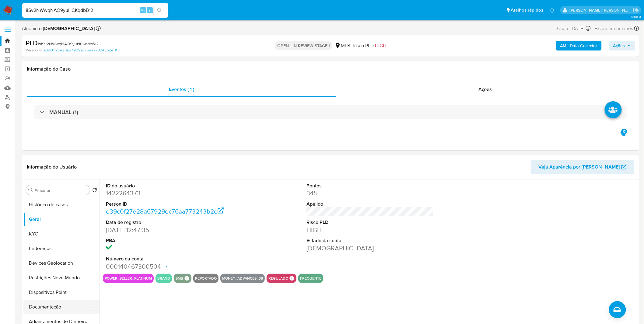
click at [65, 307] on button "Documentação" at bounding box center [58, 307] width 71 height 15
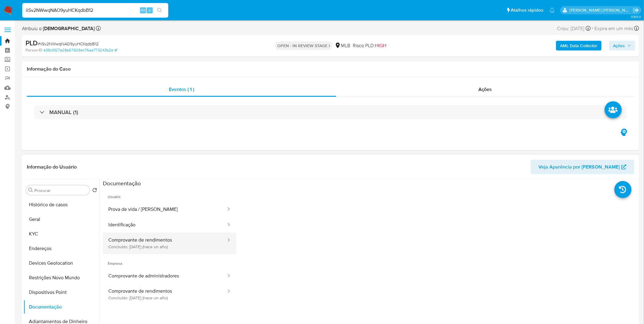
click at [150, 243] on button "Comprovante de rendimentos Concluído: 24/04/2024 (hace un año)" at bounding box center [165, 243] width 124 height 21
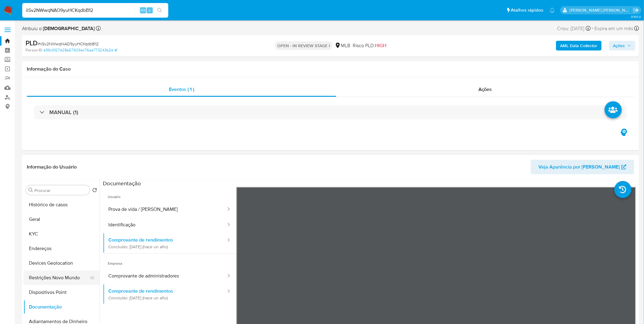
click at [48, 275] on button "Restrições Novo Mundo" at bounding box center [58, 278] width 71 height 15
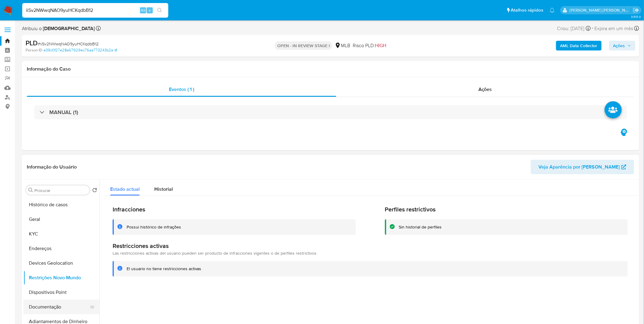
click at [51, 306] on button "Documentação" at bounding box center [58, 307] width 71 height 15
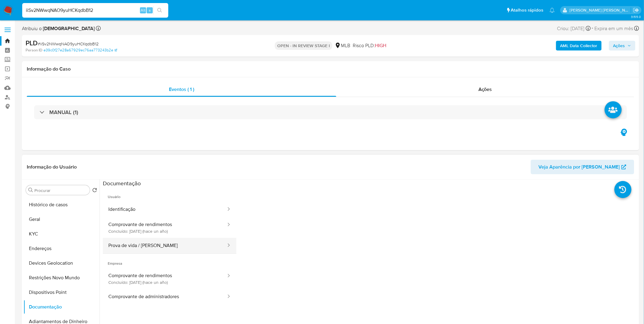
click at [133, 239] on button "Prova de vida / [PERSON_NAME]" at bounding box center [165, 246] width 124 height 16
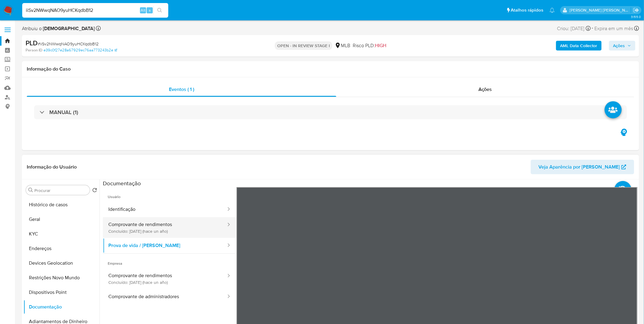
click at [136, 234] on button "Comprovante de rendimentos Concluído: 24/04/2024 (hace un año)" at bounding box center [165, 227] width 124 height 21
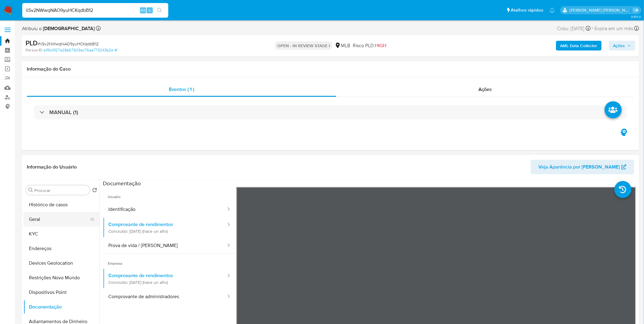
click at [54, 216] on button "Geral" at bounding box center [58, 219] width 71 height 15
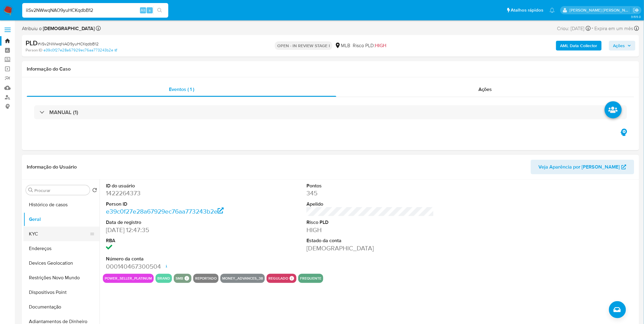
click at [33, 230] on button "KYC" at bounding box center [58, 234] width 71 height 15
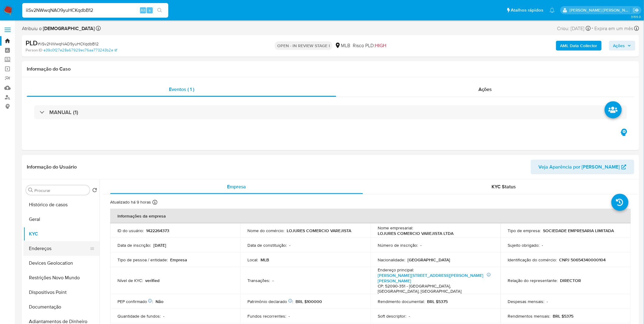
click at [34, 251] on button "Endereços" at bounding box center [58, 248] width 71 height 15
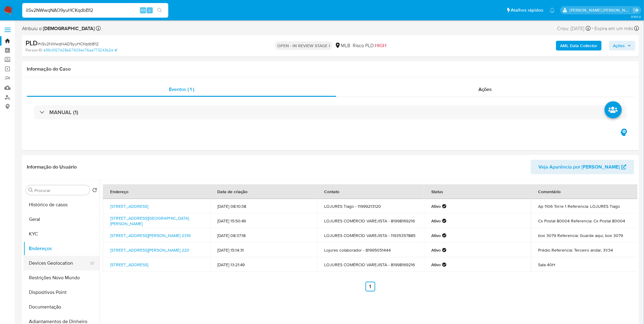
click at [75, 261] on button "Devices Geolocation" at bounding box center [58, 263] width 71 height 15
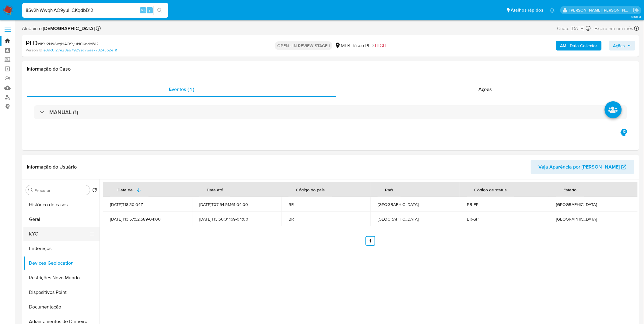
click at [37, 236] on button "KYC" at bounding box center [58, 234] width 71 height 15
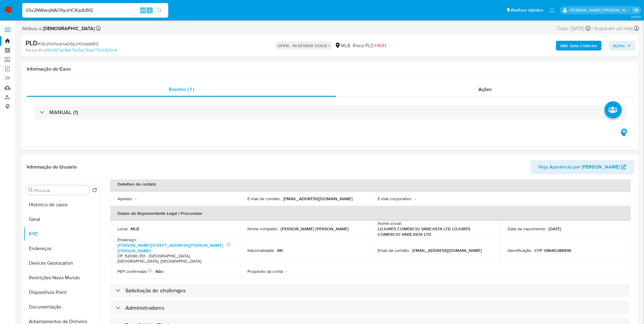
scroll to position [169, 0]
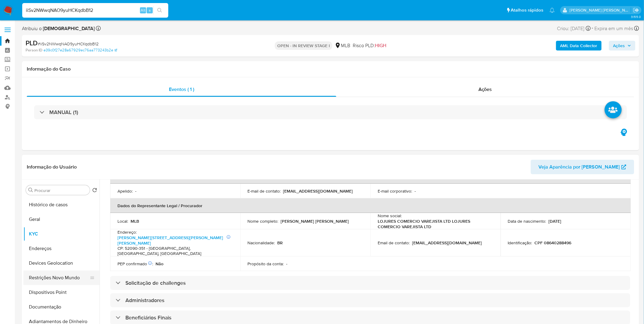
click at [57, 279] on button "Restrições Novo Mundo" at bounding box center [58, 278] width 71 height 15
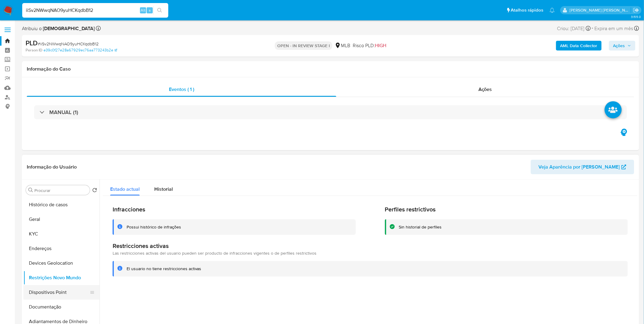
click at [43, 294] on button "Dispositivos Point" at bounding box center [58, 292] width 71 height 15
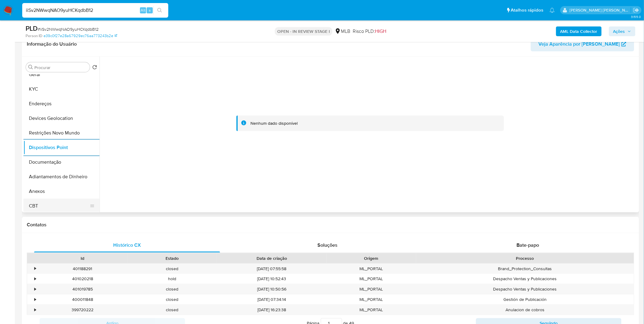
scroll to position [34, 0]
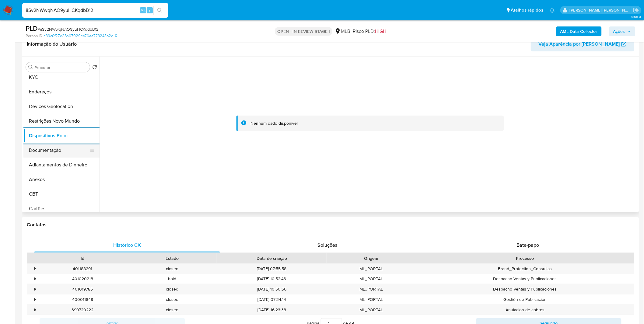
click at [74, 151] on button "Documentação" at bounding box center [58, 150] width 71 height 15
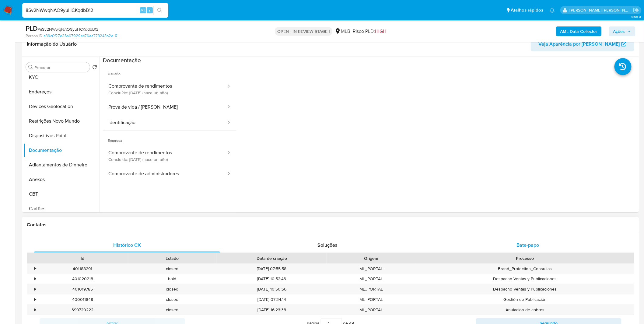
click at [512, 248] on div "Bate-papo" at bounding box center [528, 245] width 186 height 15
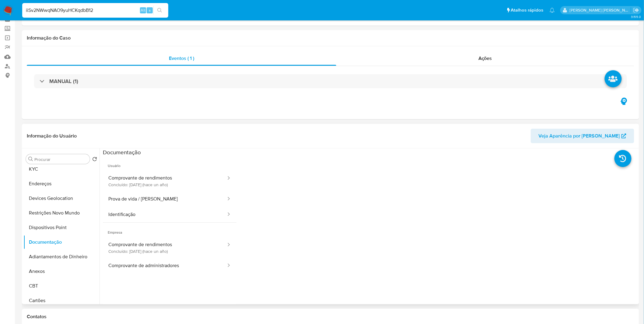
scroll to position [0, 0]
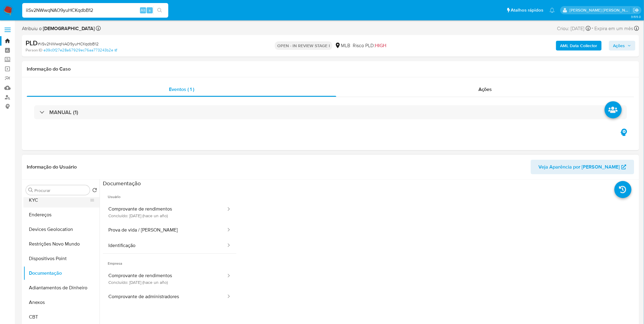
click at [63, 202] on button "KYC" at bounding box center [58, 200] width 71 height 15
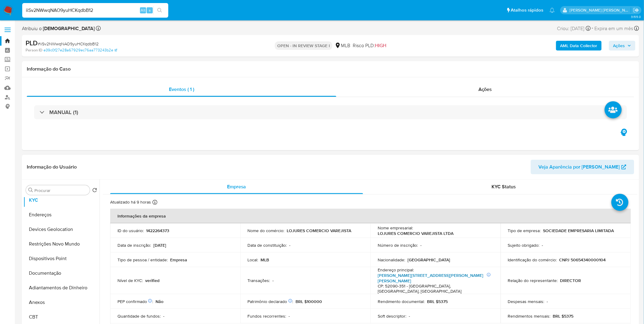
click at [436, 276] on link "Rua Maria Amalia 275, Macaxeira" at bounding box center [431, 278] width 106 height 12
click at [53, 8] on input "iiSv2NWwqNAO9yuHCKqdbB12" at bounding box center [95, 10] width 146 height 8
paste input "5IzNJykrhglCivKjUy1kztDg"
type input "5IzNJykrhglCivKjUy1kztDg"
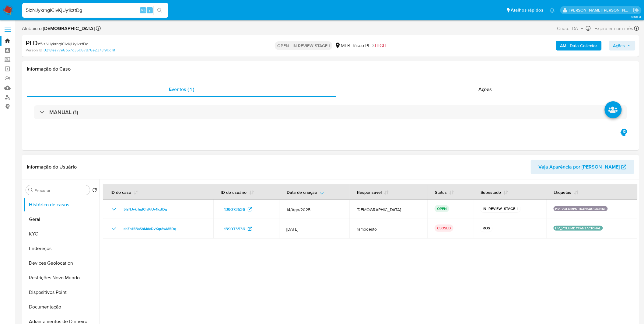
select select "10"
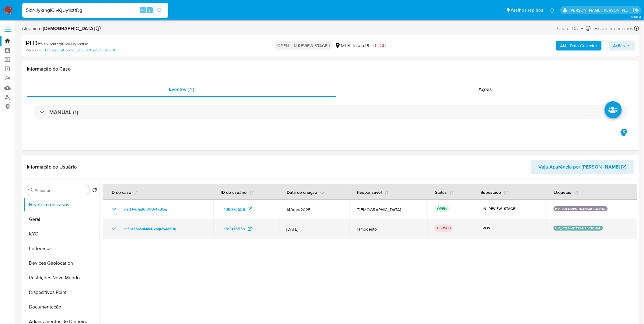
click at [112, 228] on icon "Mostrar/Ocultar" at bounding box center [114, 229] width 4 height 2
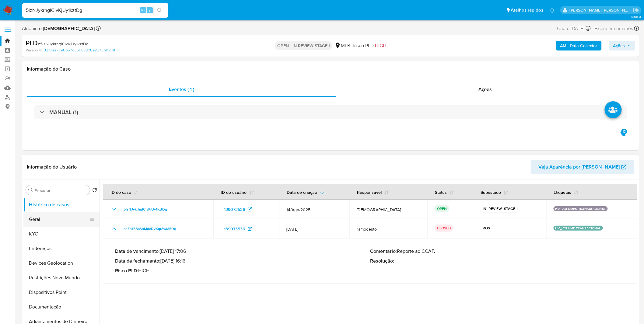
click at [58, 216] on button "Geral" at bounding box center [58, 219] width 71 height 15
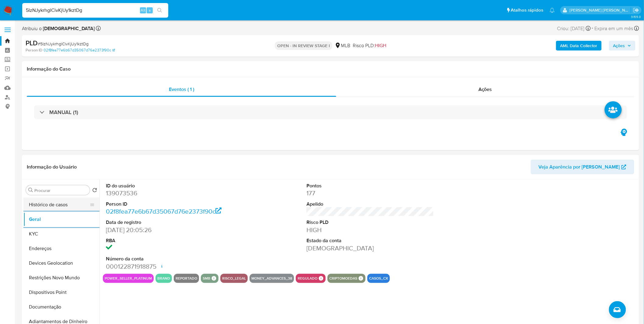
click at [38, 212] on button "Histórico de casos" at bounding box center [58, 205] width 71 height 15
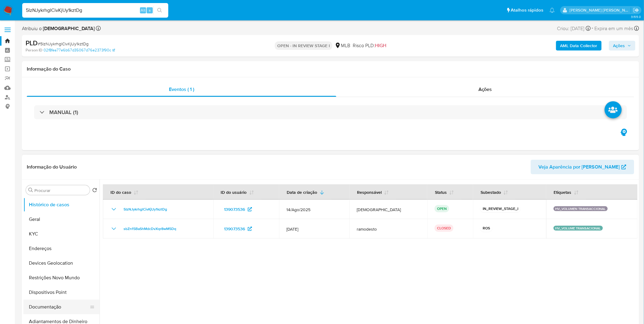
click at [62, 306] on button "Documentação" at bounding box center [58, 307] width 71 height 15
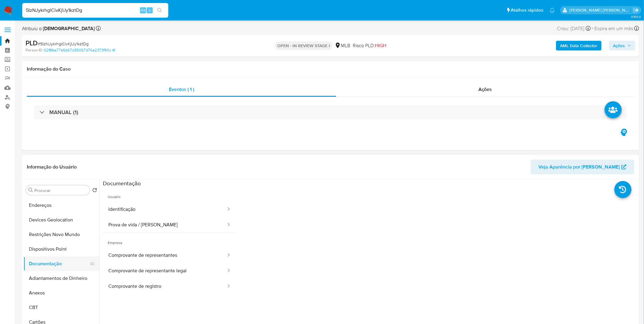
scroll to position [101, 0]
click at [36, 235] on button "Anexos" at bounding box center [58, 235] width 71 height 15
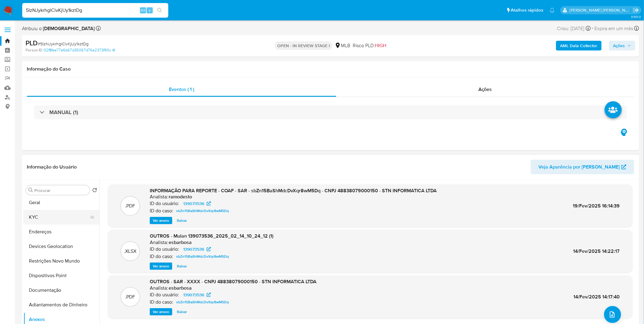
scroll to position [0, 0]
click at [56, 232] on button "KYC" at bounding box center [58, 234] width 71 height 15
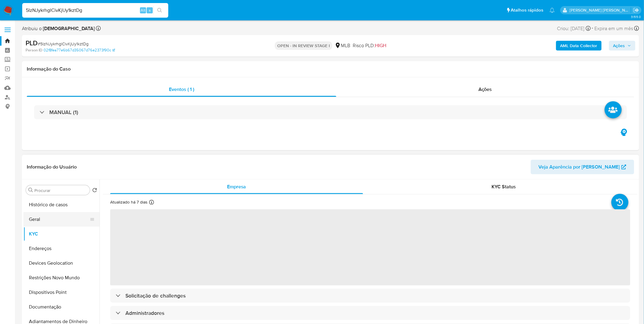
click at [53, 224] on button "Geral" at bounding box center [58, 219] width 71 height 15
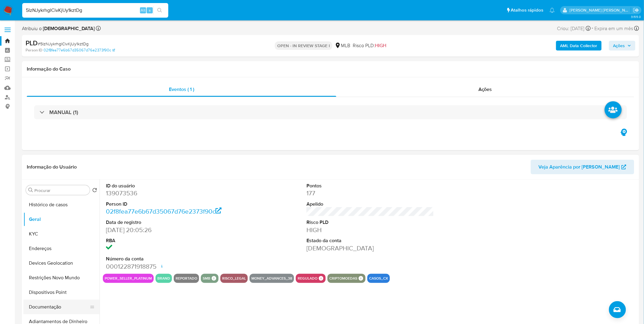
click at [53, 312] on button "Documentação" at bounding box center [58, 307] width 71 height 15
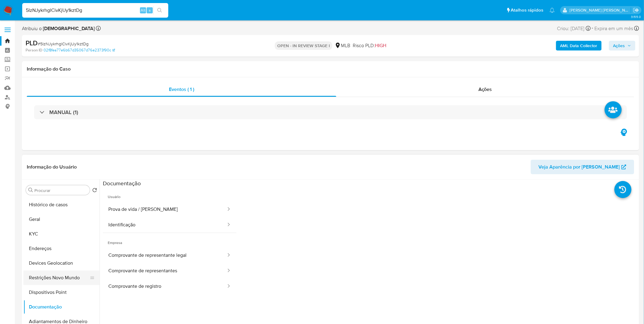
click at [66, 282] on button "Restrições Novo Mundo" at bounding box center [58, 278] width 71 height 15
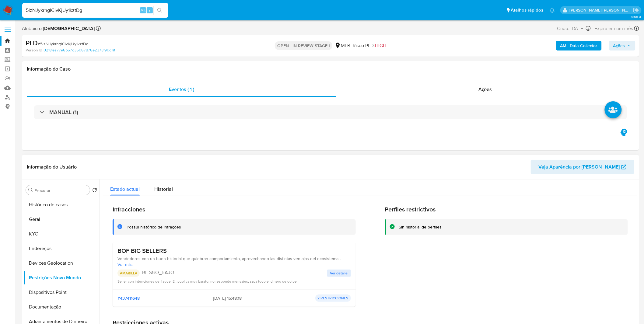
drag, startPoint x: 168, startPoint y: 250, endPoint x: 119, endPoint y: 250, distance: 49.3
click at [119, 250] on h3 "BOF BIG SELLERS" at bounding box center [235, 251] width 234 height 8
click at [213, 297] on span "2025-05-20 - 15:48:18" at bounding box center [227, 298] width 29 height 5
drag, startPoint x: 208, startPoint y: 297, endPoint x: 227, endPoint y: 298, distance: 19.2
click at [227, 298] on span "2025-05-20 - 15:48:18" at bounding box center [227, 298] width 29 height 5
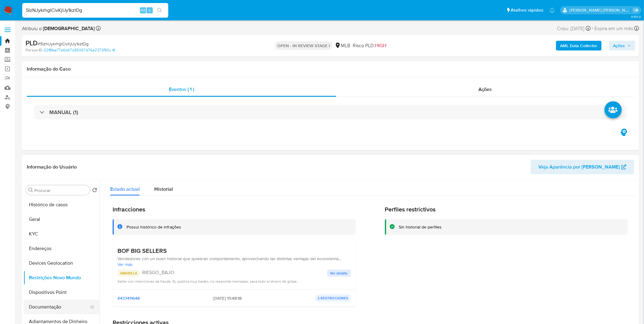
click at [53, 307] on button "Documentação" at bounding box center [58, 307] width 71 height 15
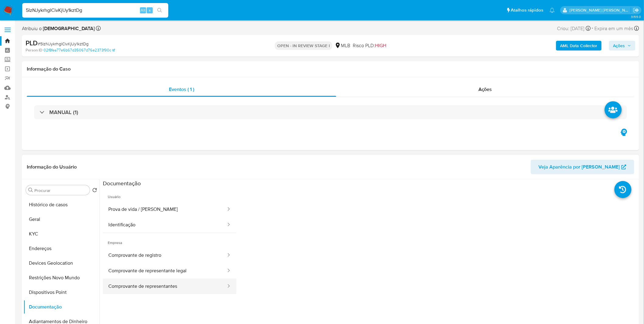
click at [148, 294] on button "Comprovante de representantes" at bounding box center [165, 287] width 124 height 16
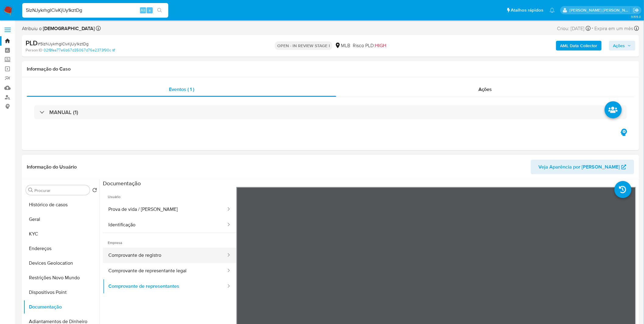
click at [150, 261] on button "Comprovante de registro" at bounding box center [165, 256] width 124 height 16
click at [142, 267] on button "Comprovante de representante legal" at bounding box center [165, 271] width 124 height 16
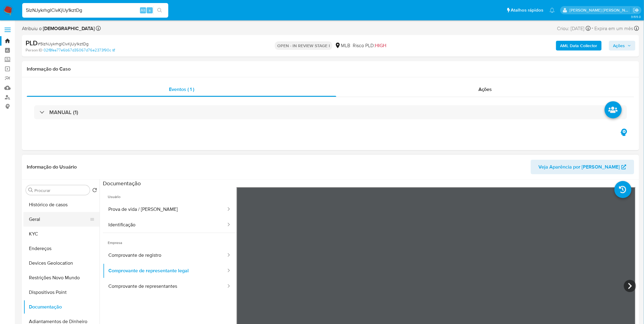
click at [61, 223] on button "Geral" at bounding box center [58, 219] width 71 height 15
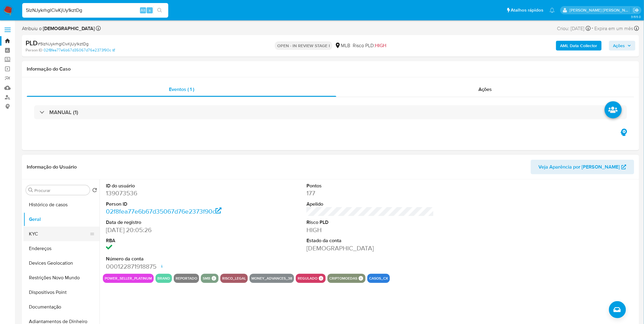
click at [55, 236] on button "KYC" at bounding box center [58, 234] width 71 height 15
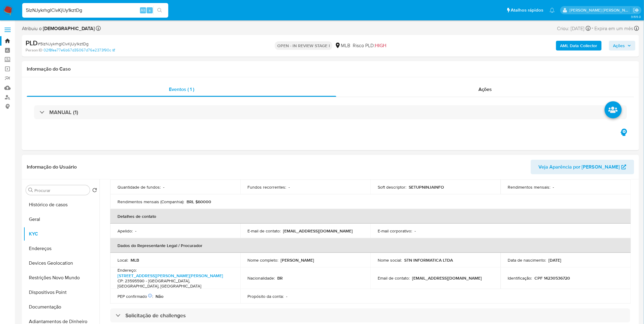
scroll to position [135, 0]
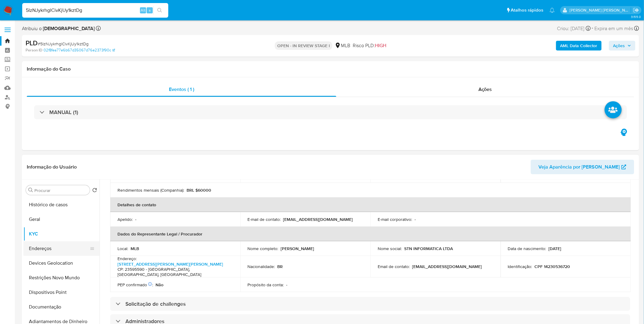
click at [45, 251] on button "Endereços" at bounding box center [58, 248] width 71 height 15
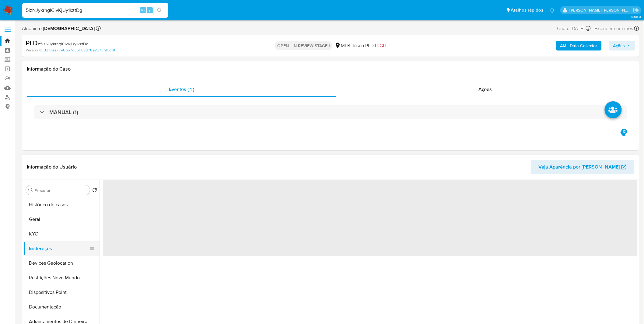
scroll to position [0, 0]
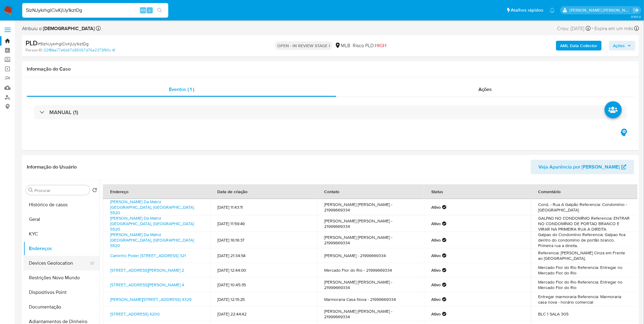
click at [45, 265] on button "Devices Geolocation" at bounding box center [58, 263] width 71 height 15
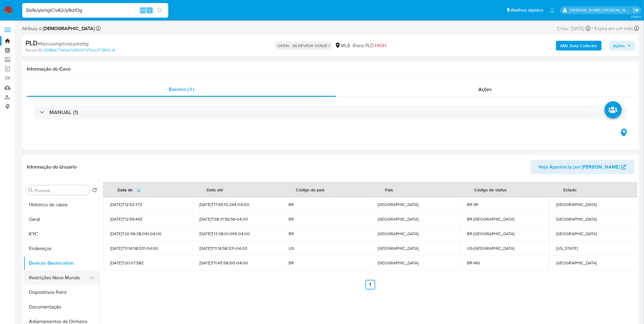
click at [71, 280] on button "Restrições Novo Mundo" at bounding box center [58, 278] width 71 height 15
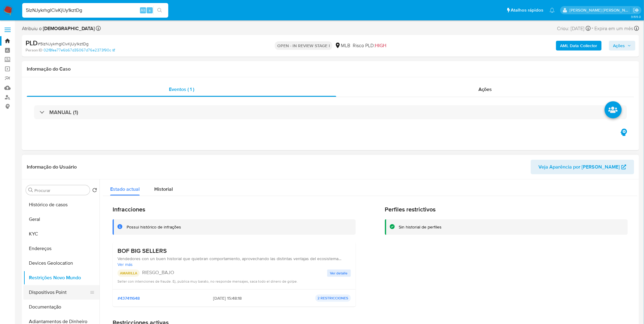
click at [71, 293] on button "Dispositivos Point" at bounding box center [58, 292] width 71 height 15
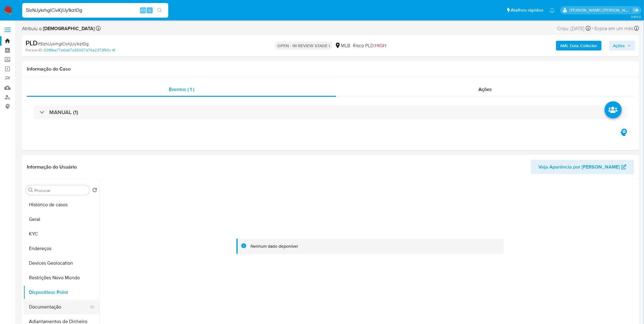
click at [71, 309] on button "Documentação" at bounding box center [58, 307] width 71 height 15
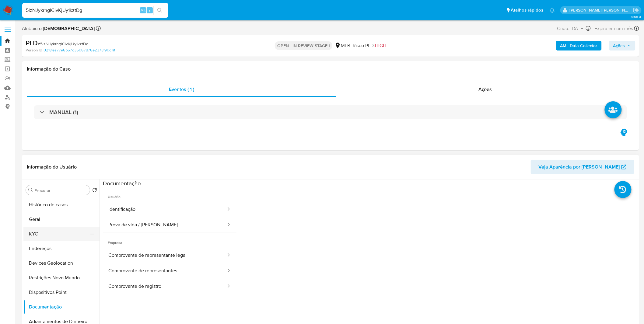
click at [47, 238] on button "KYC" at bounding box center [58, 234] width 71 height 15
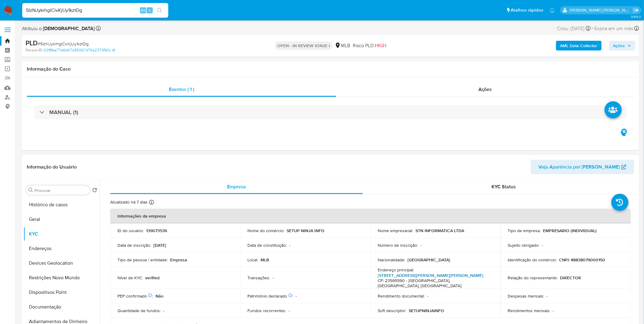
click at [421, 276] on link "Rua Três Pontes 2, Paciência" at bounding box center [431, 275] width 106 height 6
click at [66, 12] on input "5IzNJykrhglCivKjUy1kztDg" at bounding box center [95, 10] width 146 height 8
paste input "UgLTD0JABvLkyRLbqGTGVPZ2"
type input "UgLTD0JABvLkyRLbqGTGVPZ2"
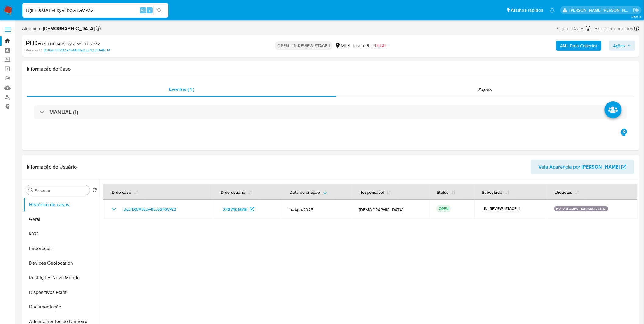
select select "10"
click at [43, 214] on button "Geral" at bounding box center [58, 219] width 71 height 15
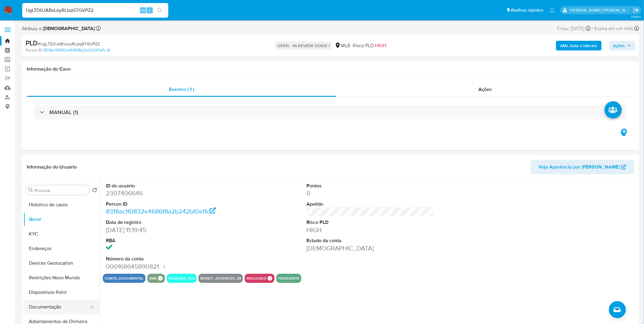
click at [62, 311] on button "Documentação" at bounding box center [58, 307] width 71 height 15
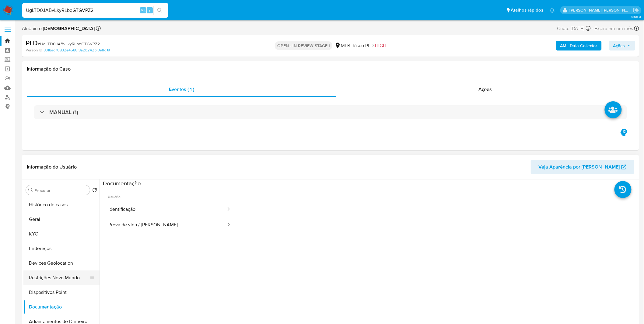
click at [68, 279] on button "Restrições Novo Mundo" at bounding box center [58, 278] width 71 height 15
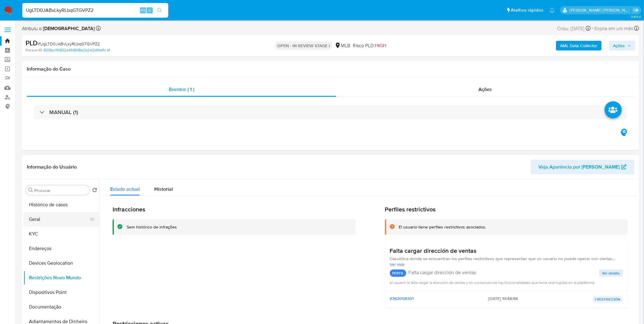
click at [68, 219] on button "Geral" at bounding box center [58, 219] width 71 height 15
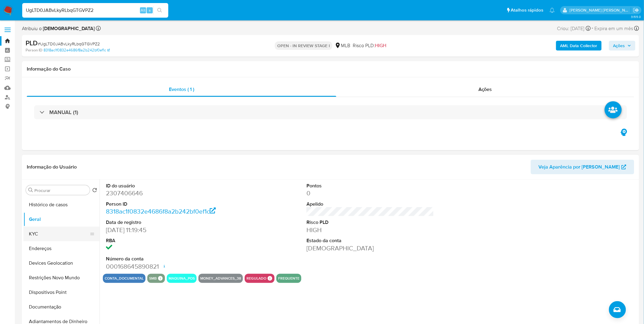
click at [31, 240] on button "KYC" at bounding box center [58, 234] width 71 height 15
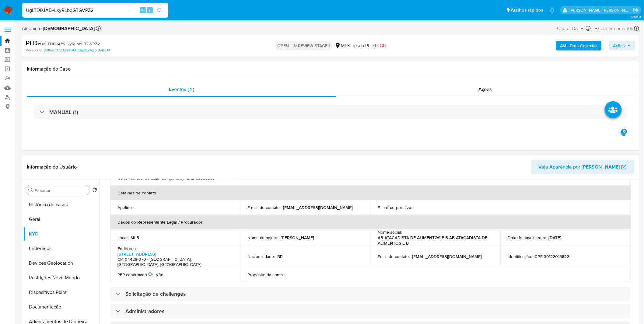
scroll to position [135, 0]
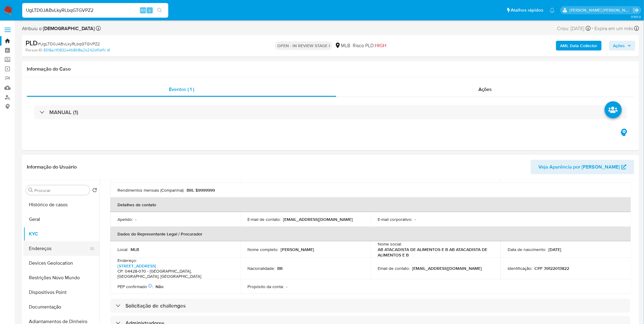
click at [57, 246] on button "Endereços" at bounding box center [58, 248] width 71 height 15
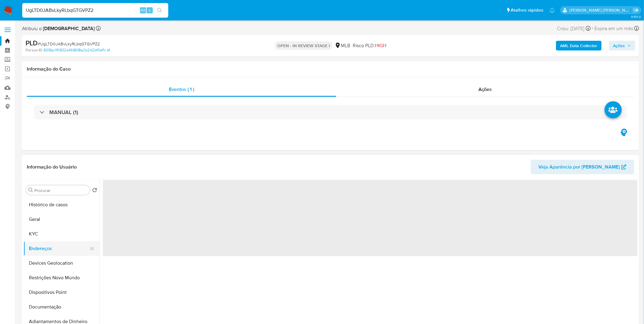
scroll to position [0, 0]
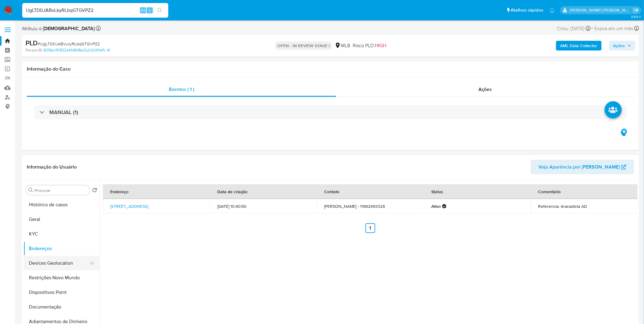
drag, startPoint x: 38, startPoint y: 270, endPoint x: 37, endPoint y: 262, distance: 8.2
click at [38, 271] on button "Restrições Novo Mundo" at bounding box center [61, 278] width 76 height 15
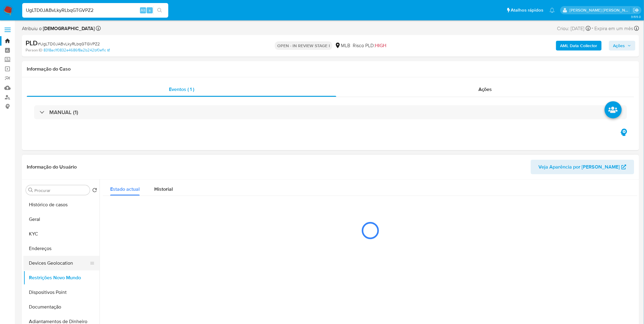
click at [37, 262] on button "Devices Geolocation" at bounding box center [58, 263] width 71 height 15
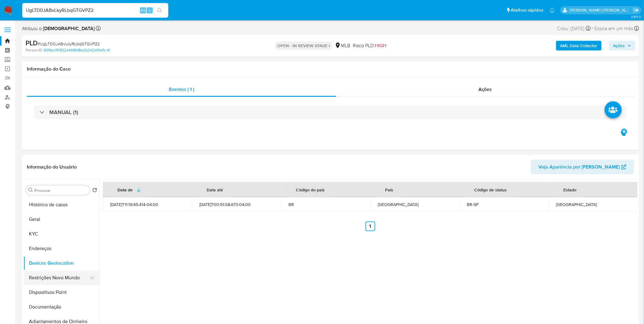
click at [44, 272] on button "Restrições Novo Mundo" at bounding box center [58, 278] width 71 height 15
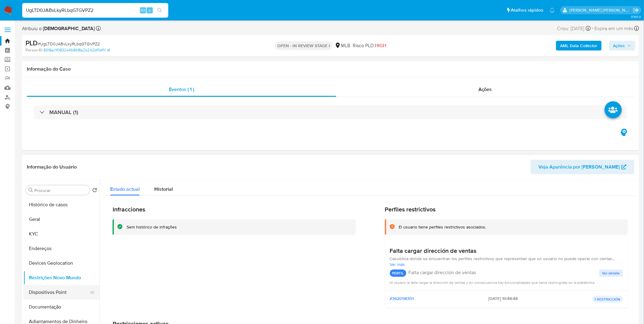
click at [54, 294] on button "Dispositivos Point" at bounding box center [58, 292] width 71 height 15
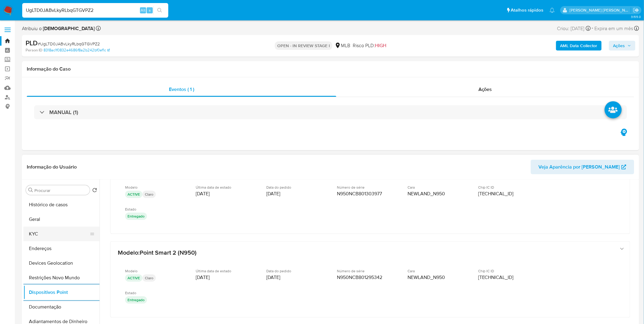
click at [43, 231] on button "KYC" at bounding box center [58, 234] width 71 height 15
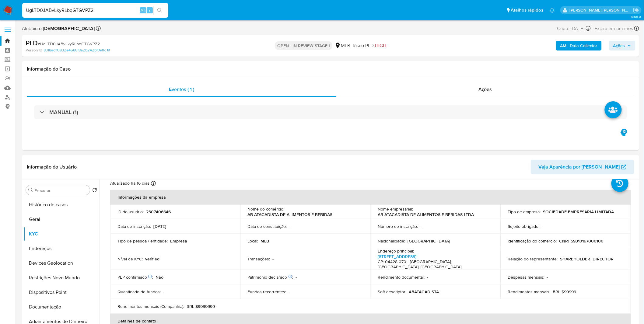
scroll to position [34, 0]
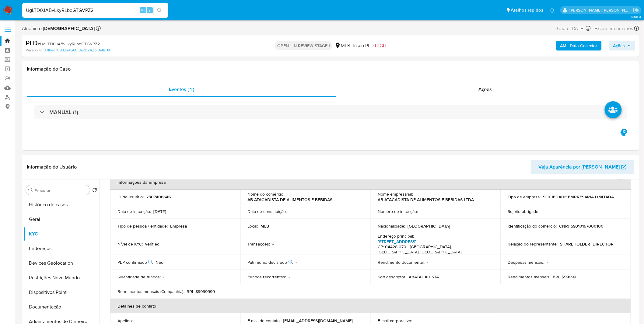
click at [416, 243] on link "Rua Americanópolis 60, Americanópolis" at bounding box center [397, 242] width 39 height 6
click at [52, 12] on input "UgLTD0JABvLkyRLbqGTGVPZ2" at bounding box center [95, 10] width 146 height 8
paste input "UIxqIPR0yP7jdebmDTOSaKG"
type input "UUIxqIPR0yP7jdebmDTOSaKG"
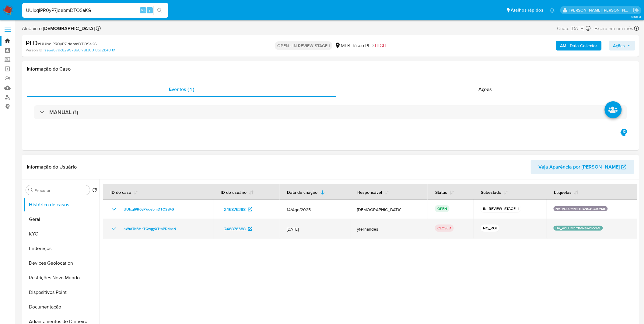
select select "10"
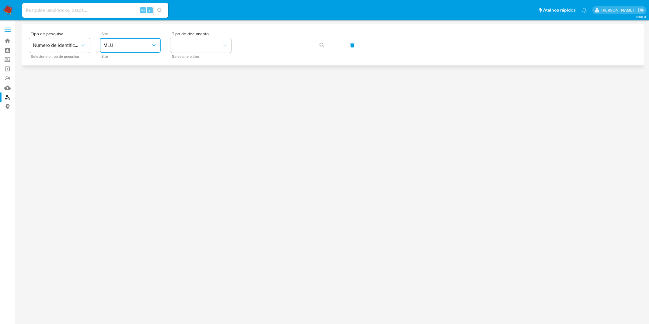
click at [151, 50] on button "MLU" at bounding box center [130, 45] width 61 height 15
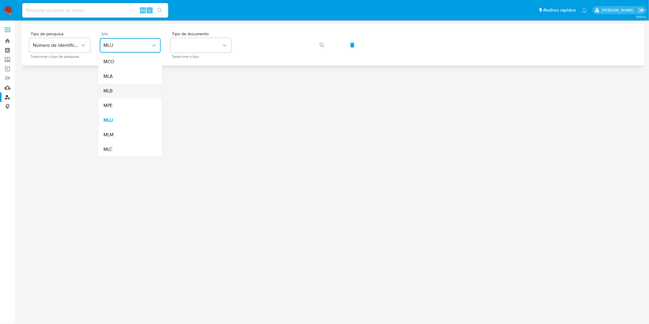
drag, startPoint x: 146, startPoint y: 104, endPoint x: 138, endPoint y: 93, distance: 13.5
click at [138, 93] on ul "MCO MLA MLB MPE MLU MLM MLC" at bounding box center [130, 105] width 63 height 102
click at [138, 93] on div "MLB" at bounding box center [129, 91] width 50 height 15
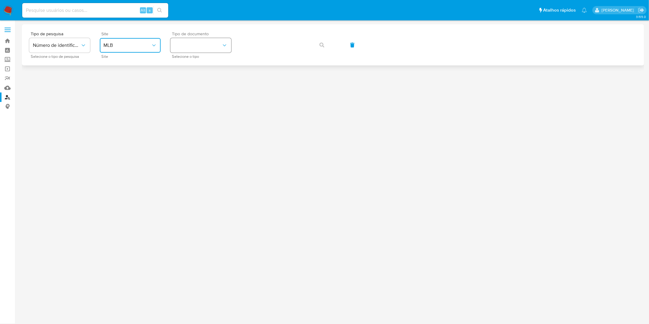
click at [186, 51] on button "identificationType" at bounding box center [200, 45] width 61 height 15
click at [191, 83] on div "CPF CPF" at bounding box center [199, 85] width 50 height 21
click at [306, 44] on div "Tipo de pesquisa Número de identificação Selecione o tipo de pesquisa Site MLB …" at bounding box center [333, 45] width 608 height 26
click at [321, 45] on icon "button" at bounding box center [322, 45] width 5 height 5
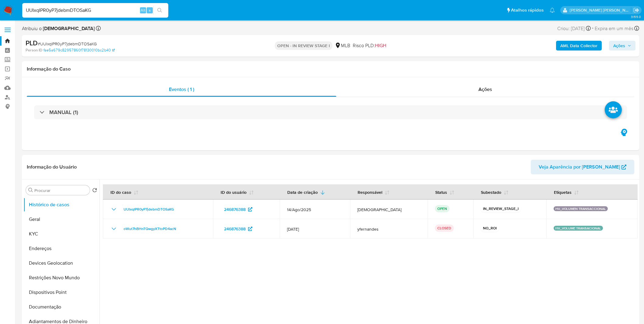
select select "10"
click at [51, 223] on button "Geral" at bounding box center [58, 219] width 71 height 15
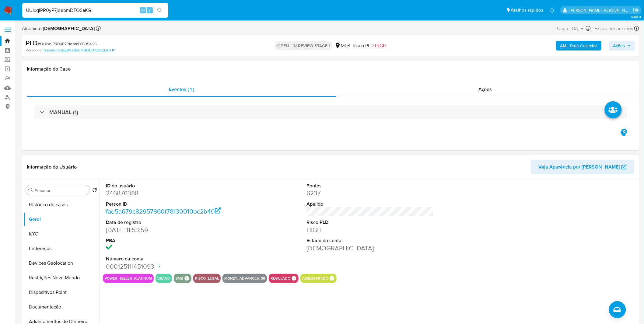
click at [193, 302] on div "ID do usuário 246876388 Person ID fae5a679c82957860f78130010bc2b40 Data de regi…" at bounding box center [369, 258] width 538 height 156
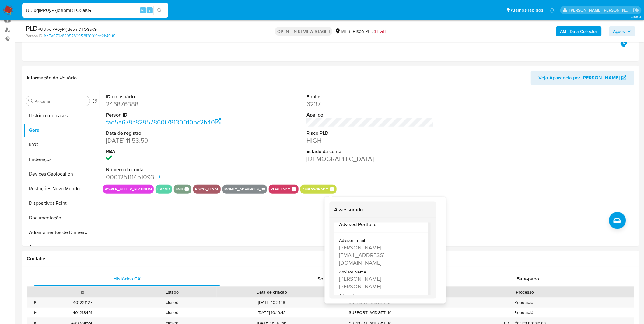
scroll to position [13, 0]
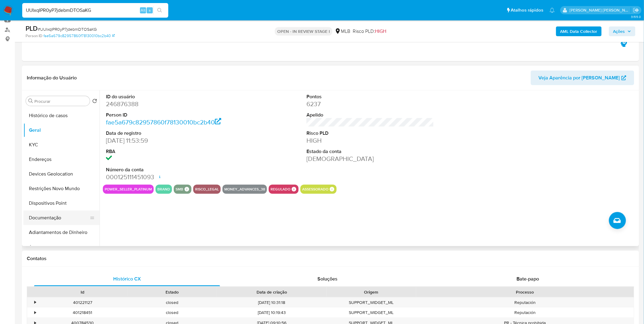
click at [65, 220] on button "Documentação" at bounding box center [58, 218] width 71 height 15
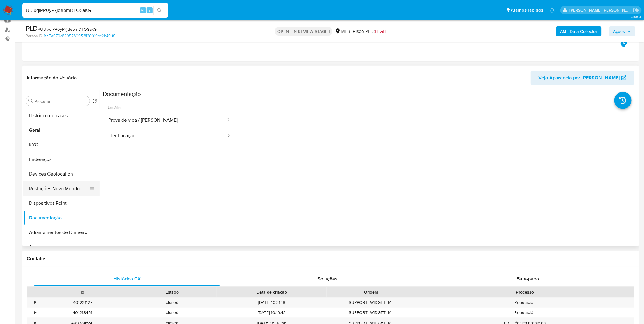
click at [61, 186] on button "Restrições Novo Mundo" at bounding box center [58, 188] width 71 height 15
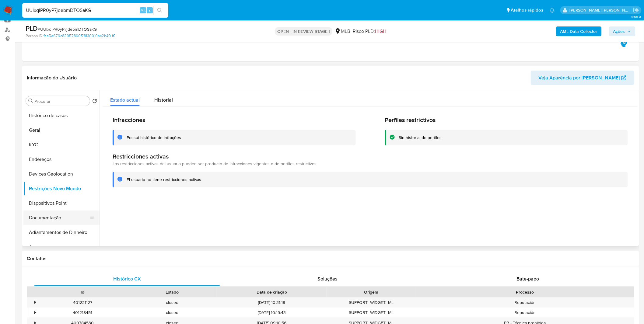
click at [54, 217] on button "Documentação" at bounding box center [58, 218] width 71 height 15
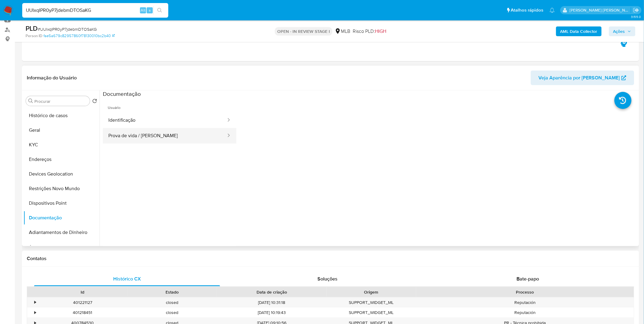
click at [178, 137] on button "Prova de vida / [PERSON_NAME]" at bounding box center [165, 136] width 124 height 16
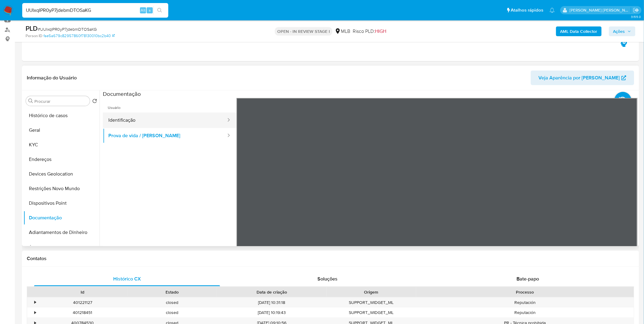
click at [169, 127] on button "Identificação" at bounding box center [165, 121] width 124 height 16
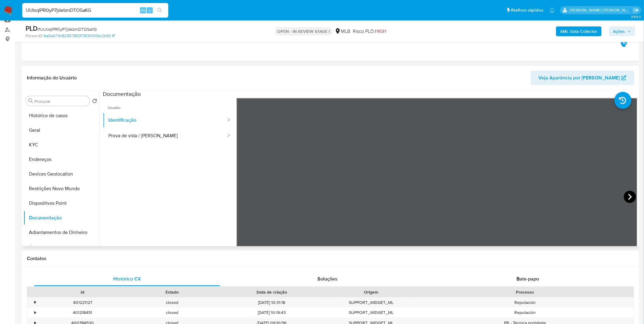
click at [627, 194] on icon at bounding box center [630, 197] width 12 height 12
click at [46, 142] on button "KYC" at bounding box center [58, 145] width 71 height 15
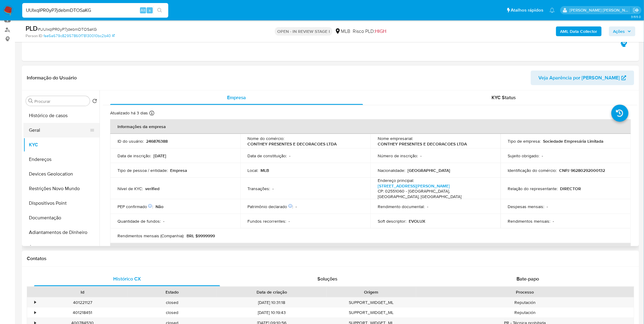
click at [53, 132] on button "Geral" at bounding box center [58, 130] width 71 height 15
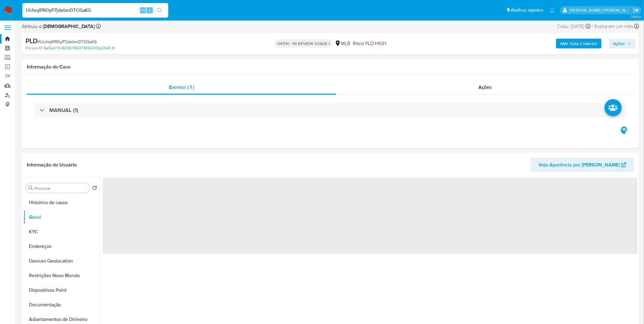
scroll to position [0, 0]
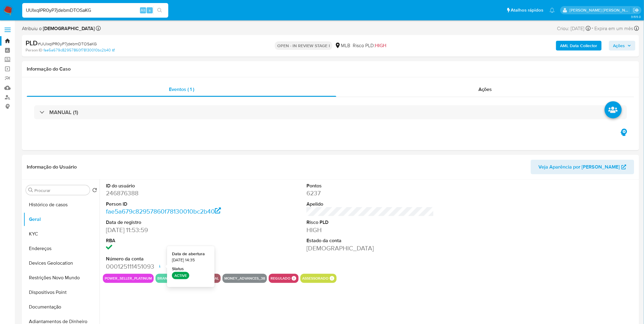
click at [232, 241] on dt "RBA" at bounding box center [170, 240] width 128 height 7
click at [52, 231] on button "KYC" at bounding box center [58, 234] width 71 height 15
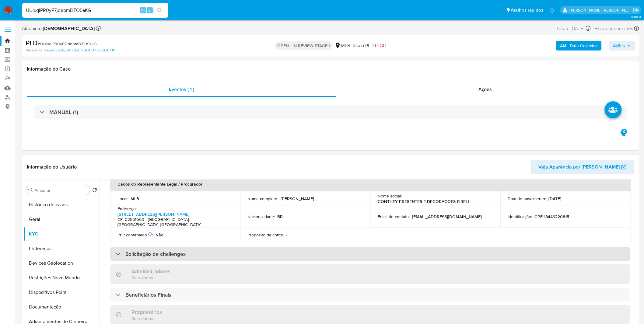
scroll to position [169, 0]
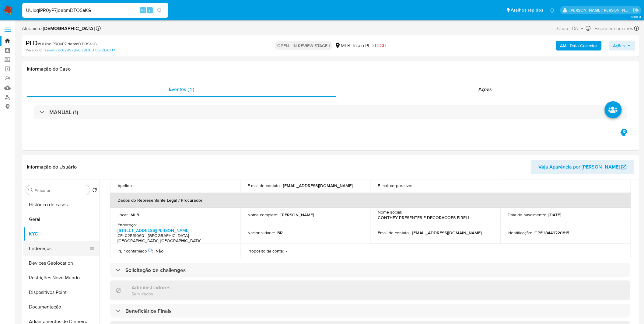
click at [57, 245] on button "Endereços" at bounding box center [58, 248] width 71 height 15
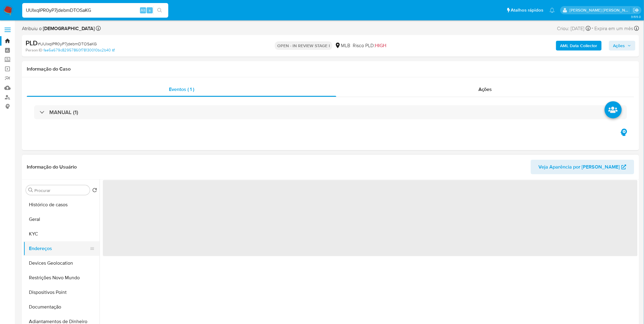
scroll to position [0, 0]
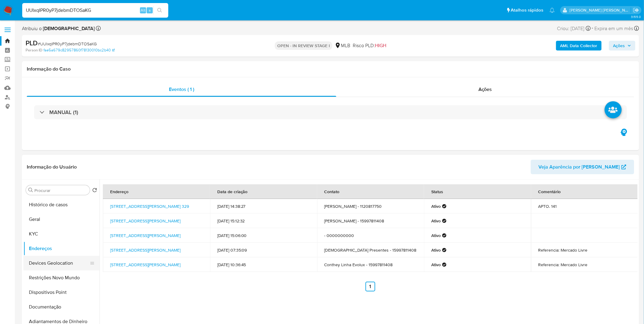
click at [50, 259] on button "Devices Geolocation" at bounding box center [58, 263] width 71 height 15
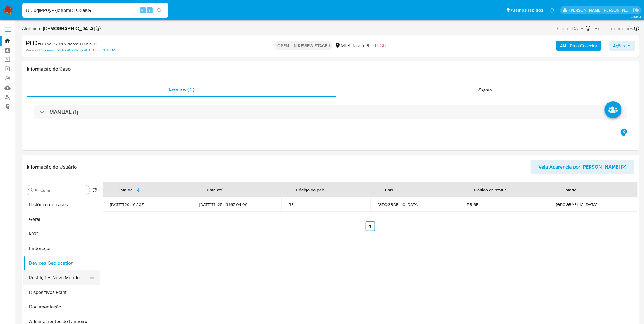
click at [37, 279] on button "Restrições Novo Mundo" at bounding box center [58, 278] width 71 height 15
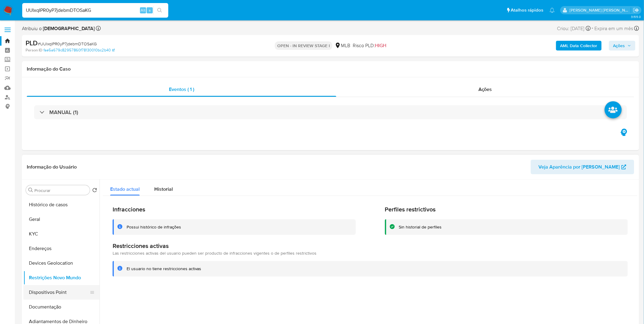
click at [33, 291] on button "Dispositivos Point" at bounding box center [58, 292] width 71 height 15
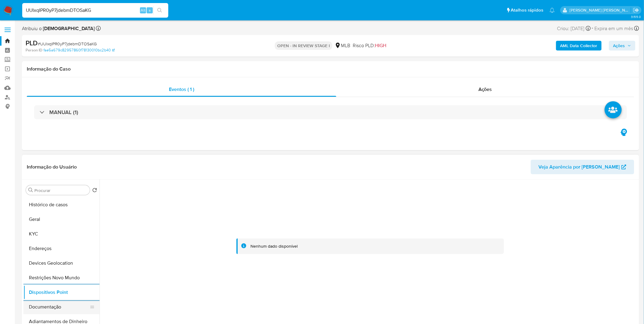
click at [60, 303] on button "Documentação" at bounding box center [58, 307] width 71 height 15
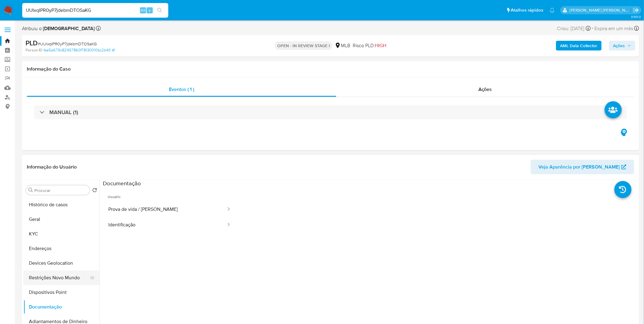
click at [67, 282] on button "Restrições Novo Mundo" at bounding box center [58, 278] width 71 height 15
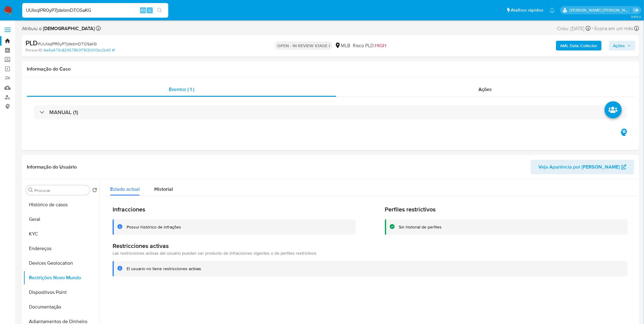
click at [110, 11] on input "UUIxqIPR0yP7jdebmDTOSaKG" at bounding box center [95, 10] width 146 height 8
paste input "JDoOUHakAC2AwaINzPEE0PL5"
type input "JDoOUHakAC2AwaINzPEE0PL5"
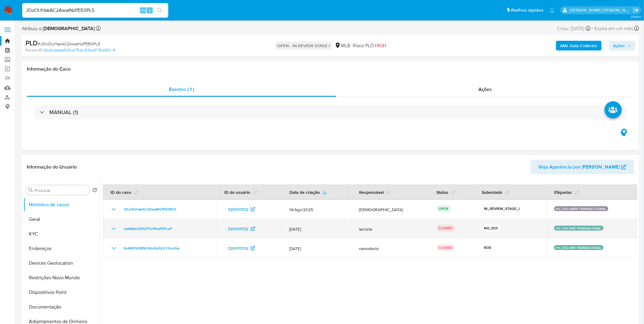
select select "10"
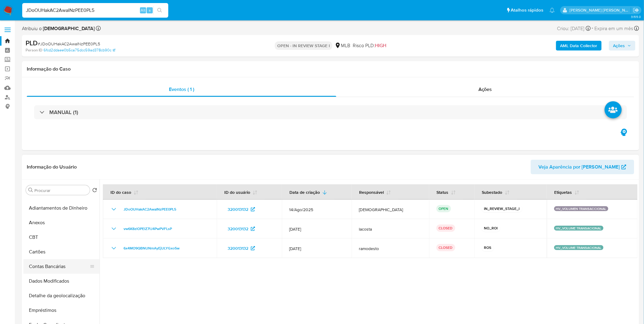
scroll to position [34, 0]
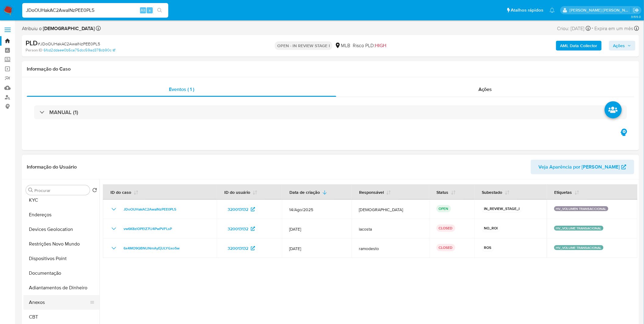
click at [51, 305] on button "Anexos" at bounding box center [58, 302] width 71 height 15
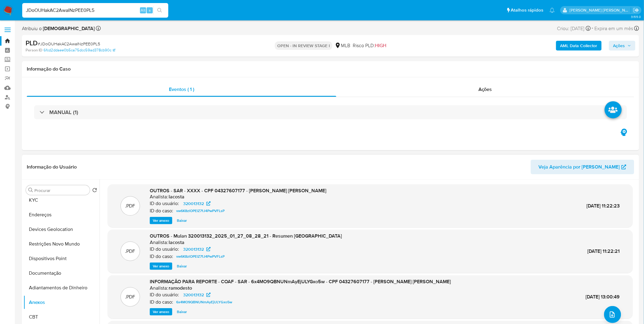
click at [157, 220] on span "Ver anexo" at bounding box center [161, 221] width 16 height 6
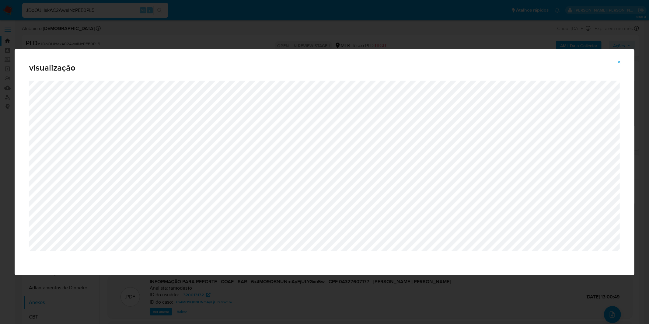
click at [618, 61] on icon "Attachment preview" at bounding box center [619, 62] width 5 height 5
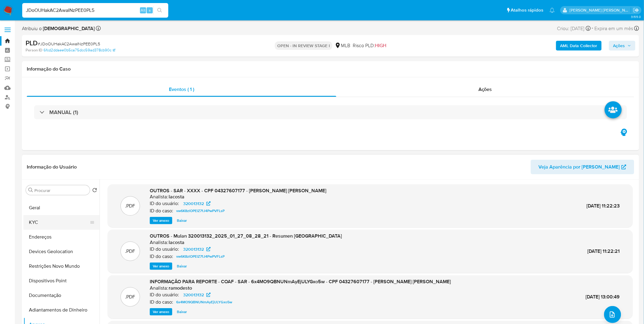
scroll to position [0, 0]
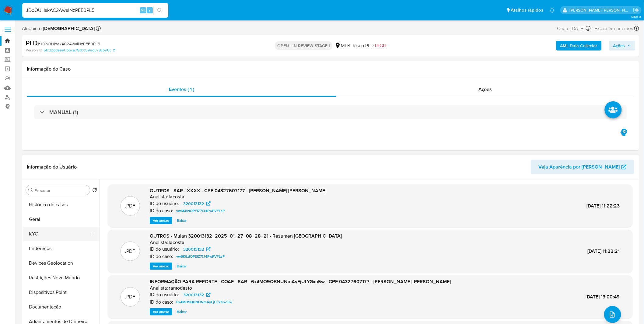
click at [54, 237] on button "KYC" at bounding box center [58, 234] width 71 height 15
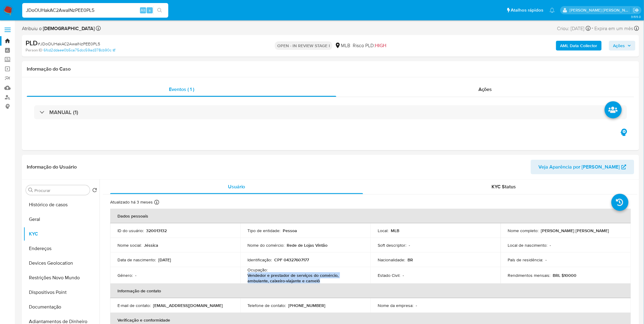
drag, startPoint x: 302, startPoint y: 279, endPoint x: 247, endPoint y: 276, distance: 55.5
click at [248, 276] on p "Vendedor e prestador de serviços do comércio, ambulante, caixeiro-viajante e ca…" at bounding box center [304, 278] width 113 height 11
copy p "Vendedor e prestador de serviços do comércio, ambulante, caixeiro-viajante e ca…"
click at [55, 222] on button "Geral" at bounding box center [58, 219] width 71 height 15
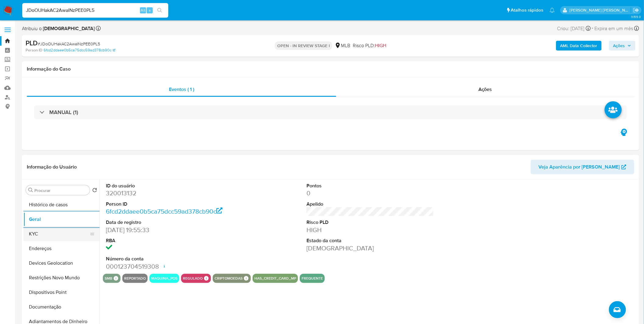
click at [53, 238] on button "KYC" at bounding box center [58, 234] width 71 height 15
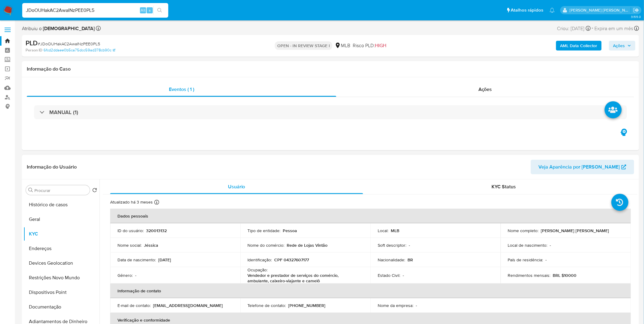
click at [301, 263] on td "Identificação : CPF 04327607177" at bounding box center [306, 260] width 130 height 15
click at [300, 262] on p "CPF 04327607177" at bounding box center [292, 259] width 35 height 5
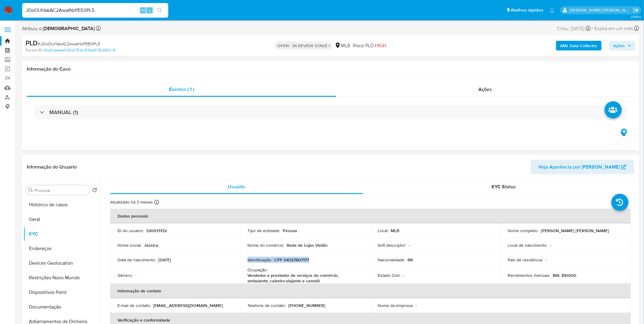
click at [285, 260] on p "CPF 04327607177" at bounding box center [292, 259] width 35 height 5
click at [290, 260] on p "CPF 04327607177" at bounding box center [292, 259] width 35 height 5
copy p "04327607177"
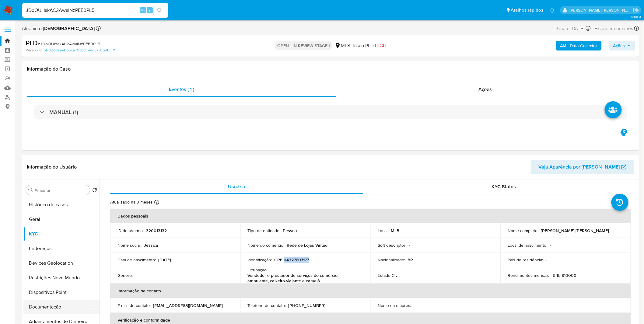
click at [47, 300] on button "Documentação" at bounding box center [58, 307] width 71 height 15
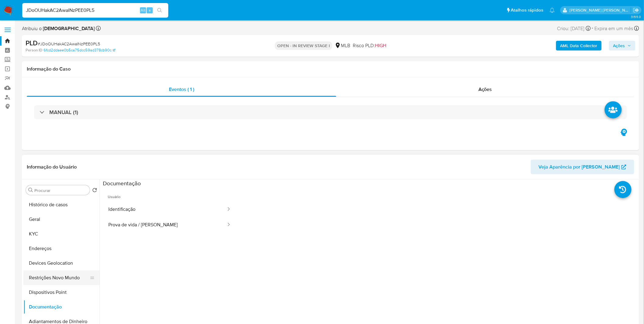
click at [57, 282] on button "Restrições Novo Mundo" at bounding box center [58, 278] width 71 height 15
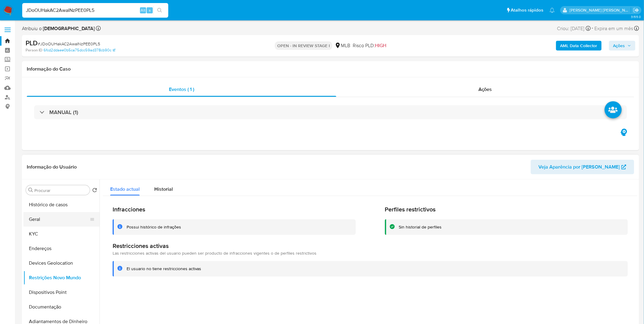
click at [66, 213] on button "Geral" at bounding box center [58, 219] width 71 height 15
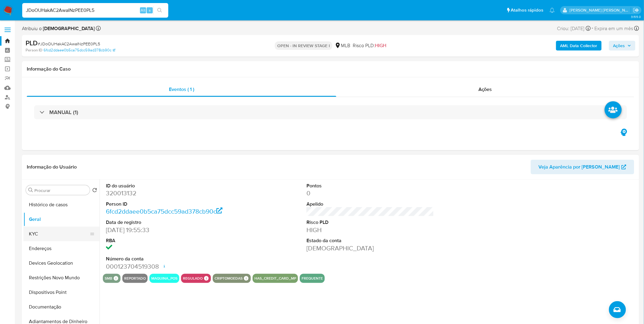
drag, startPoint x: 40, startPoint y: 223, endPoint x: 41, endPoint y: 229, distance: 6.6
click at [40, 223] on button "Geral" at bounding box center [61, 219] width 76 height 15
click at [42, 230] on button "KYC" at bounding box center [58, 234] width 71 height 15
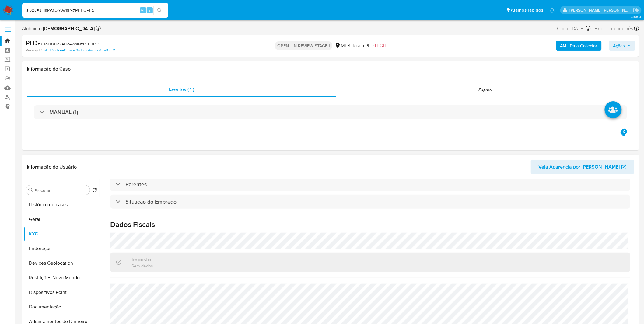
scroll to position [255, 0]
click at [47, 248] on button "Endereços" at bounding box center [58, 248] width 71 height 15
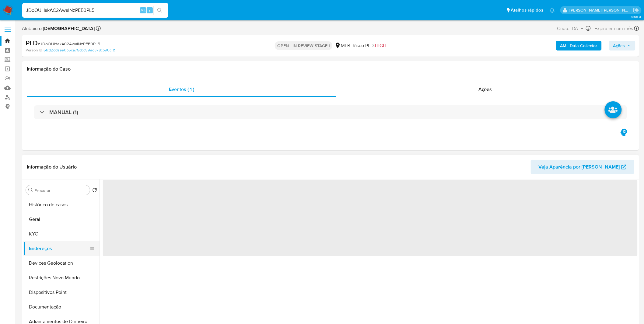
scroll to position [0, 0]
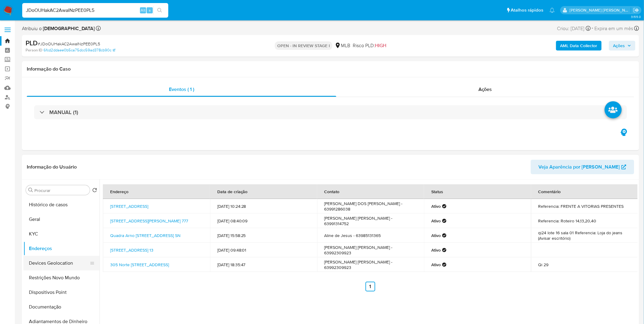
click at [58, 267] on button "Devices Geolocation" at bounding box center [58, 263] width 71 height 15
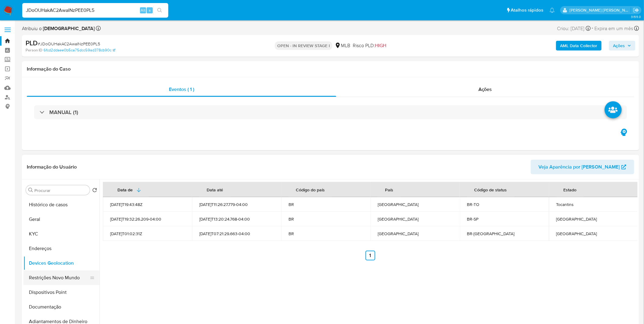
click at [38, 281] on button "Restrições Novo Mundo" at bounding box center [58, 278] width 71 height 15
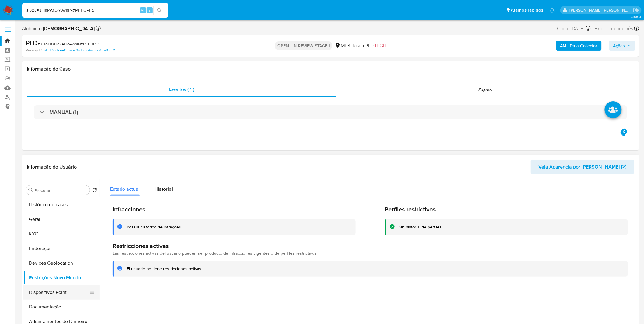
click at [59, 293] on button "Dispositivos Point" at bounding box center [58, 292] width 71 height 15
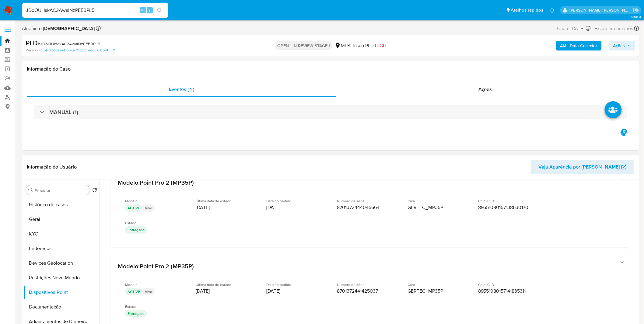
scroll to position [98, 0]
click at [53, 302] on button "Documentação" at bounding box center [58, 307] width 71 height 15
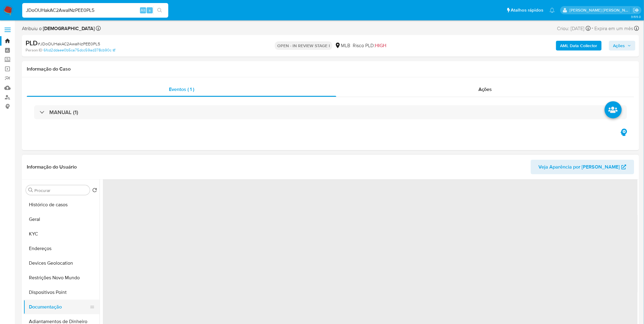
scroll to position [0, 0]
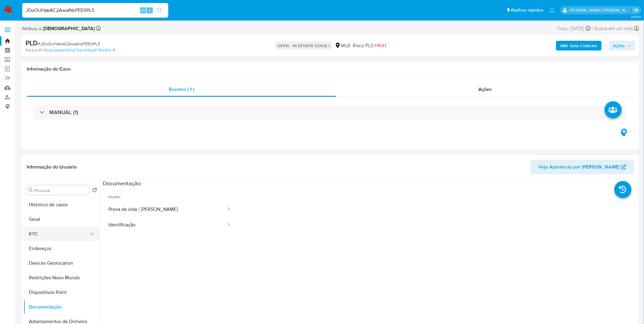
click at [55, 235] on button "KYC" at bounding box center [58, 234] width 71 height 15
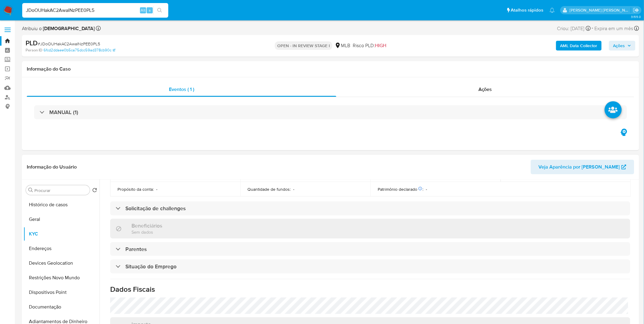
scroll to position [255, 0]
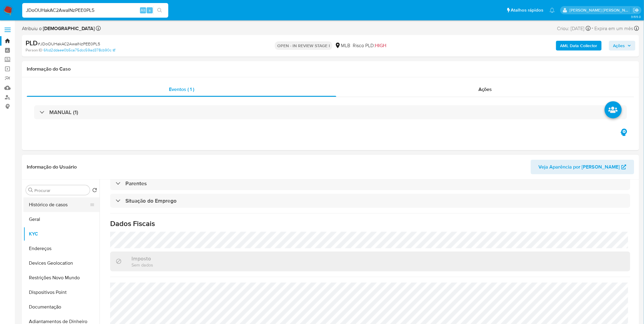
click at [52, 202] on button "Histórico de casos" at bounding box center [58, 205] width 71 height 15
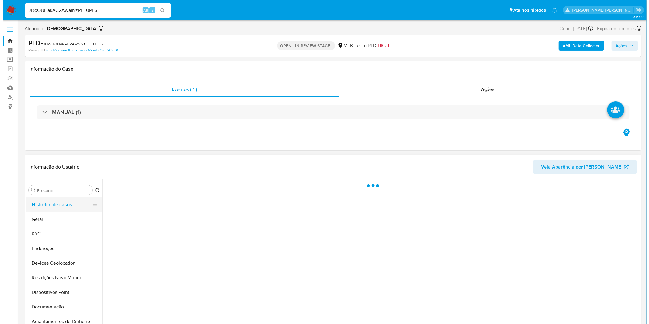
scroll to position [0, 0]
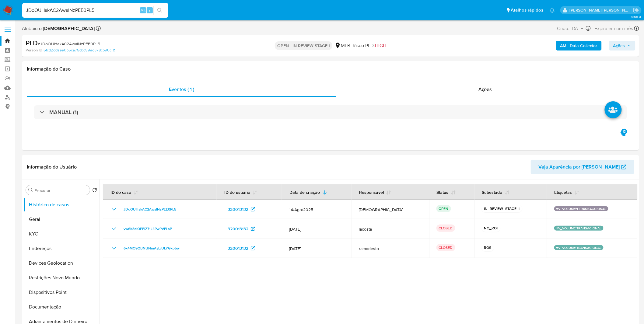
click at [65, 9] on input "JDoOUHakAC2AwaINzPEE0PL5" at bounding box center [95, 10] width 146 height 8
paste input "H5T4Gzchydz5ounF0VVWj2JS"
type input "H5T4Gzchydz5ounF0VVWj2JS"
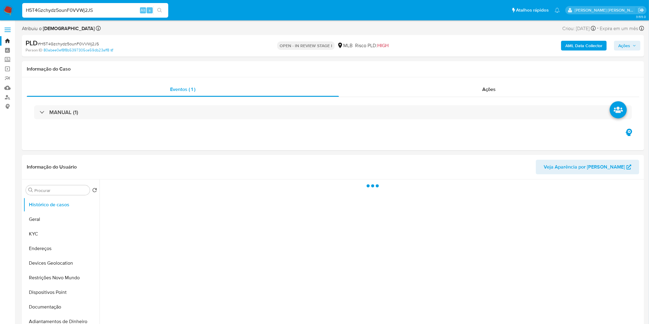
select select "10"
